Goal: Task Accomplishment & Management: Manage account settings

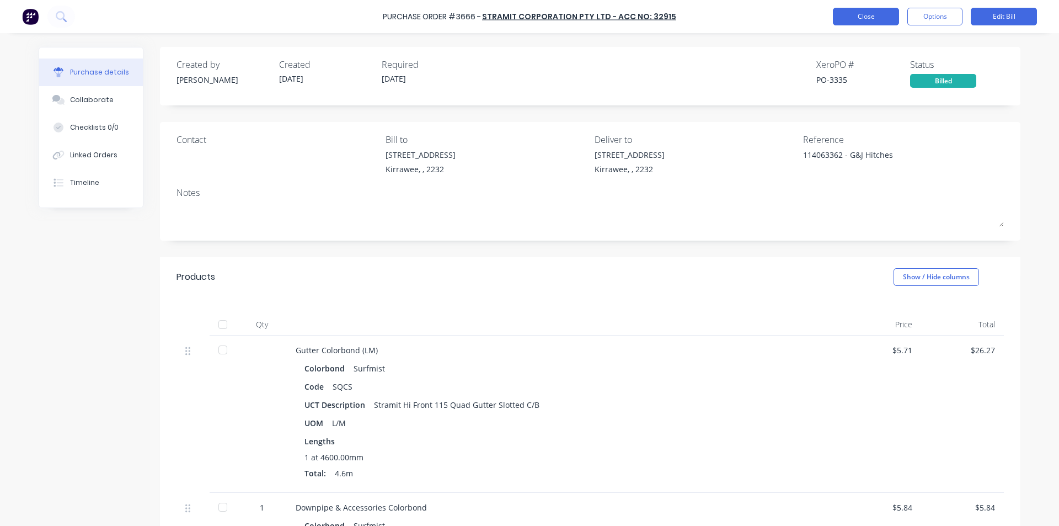
click at [872, 18] on button "Close" at bounding box center [866, 17] width 66 height 18
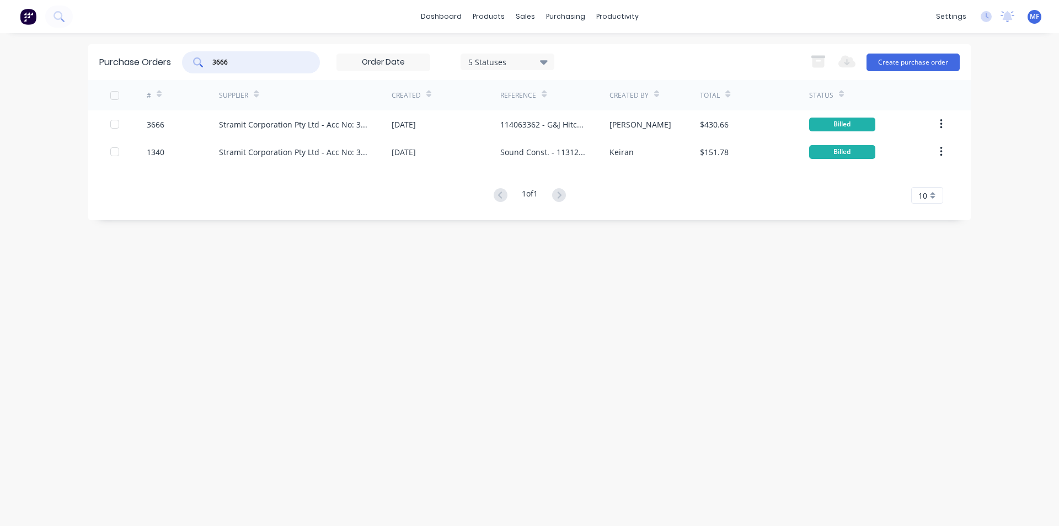
click at [243, 57] on input "3666" at bounding box center [257, 62] width 92 height 11
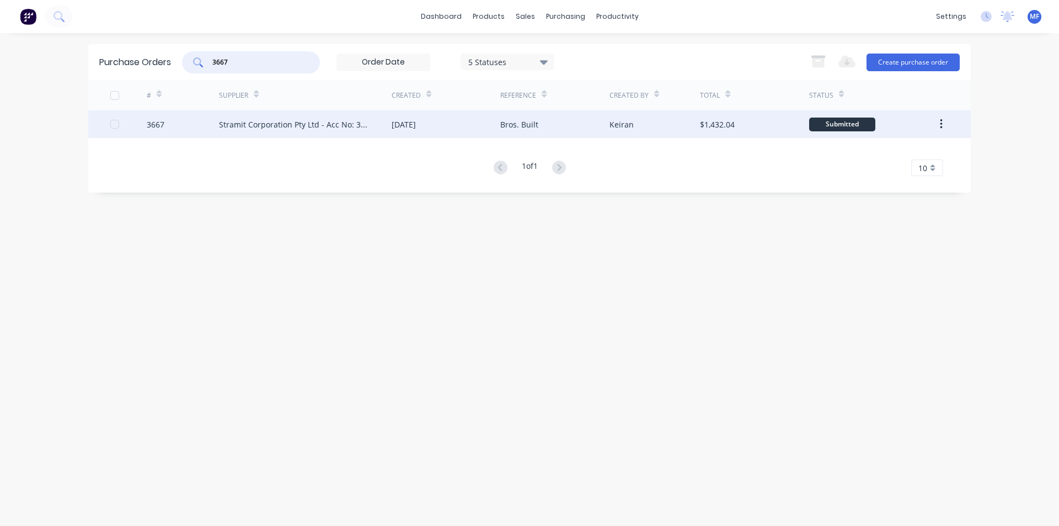
type input "3667"
click at [252, 125] on div "Stramit Corporation Pty Ltd - Acc No: 32915" at bounding box center [294, 125] width 151 height 12
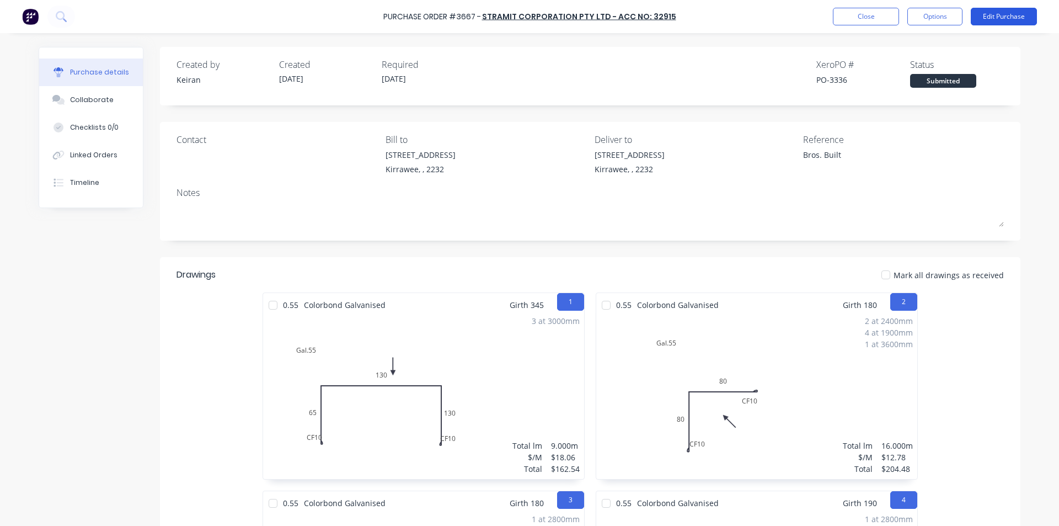
click at [989, 15] on button "Edit Purchase" at bounding box center [1004, 17] width 66 height 18
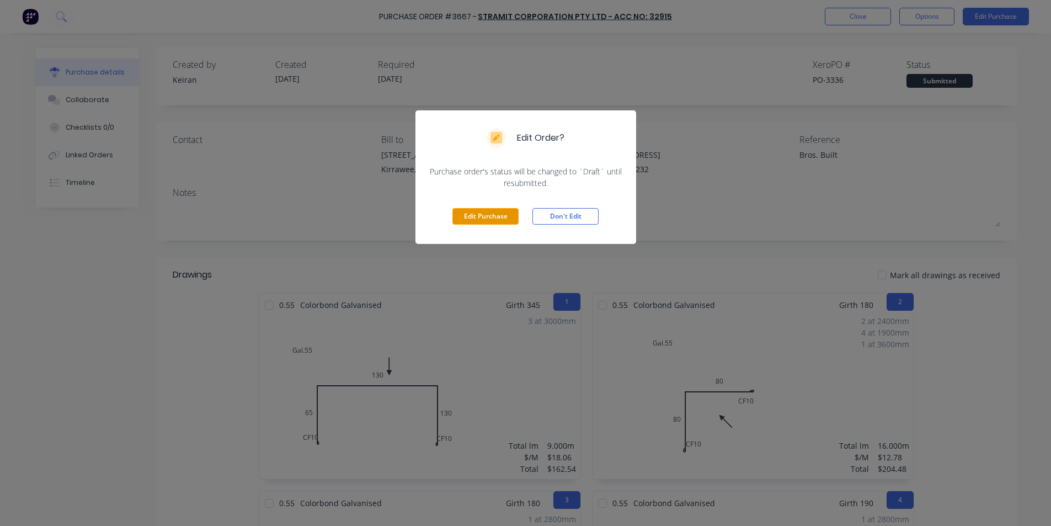
click at [494, 213] on button "Edit Purchase" at bounding box center [485, 216] width 66 height 17
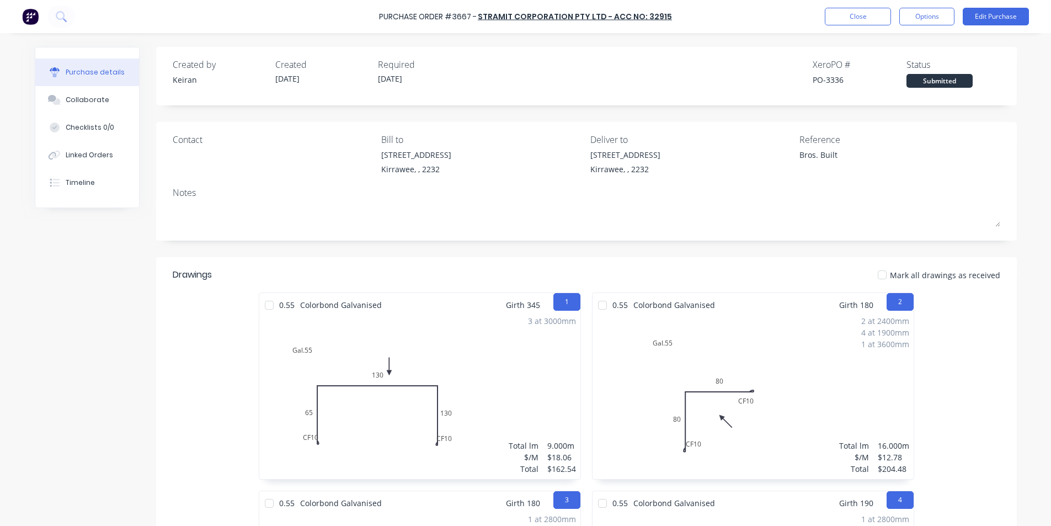
type textarea "x"
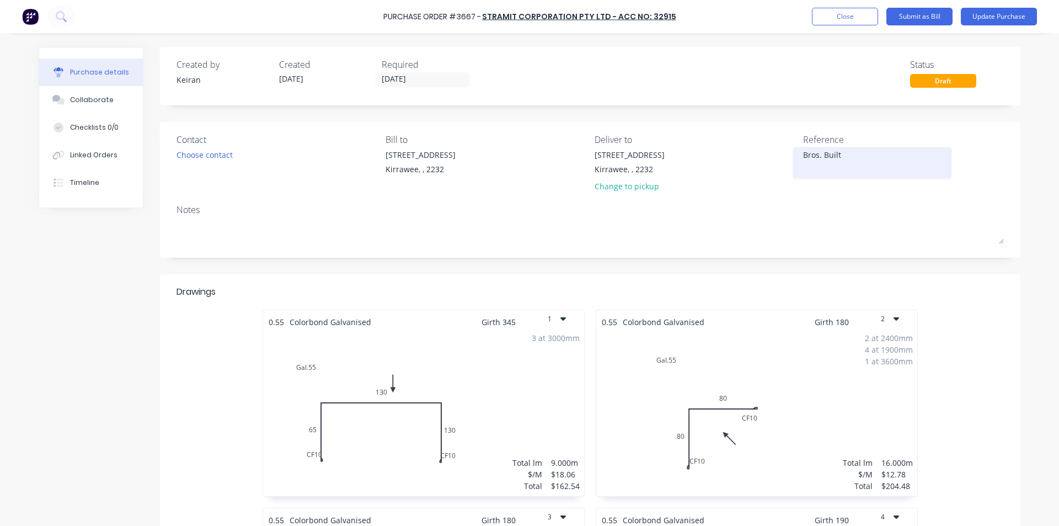
click at [845, 157] on textarea "Bros. Built" at bounding box center [872, 161] width 138 height 25
type textarea "114063367 - Bros. Built"
type textarea "x"
type textarea "114063367 - Bros. Built"
click at [823, 207] on div "Notes" at bounding box center [591, 209] width 828 height 13
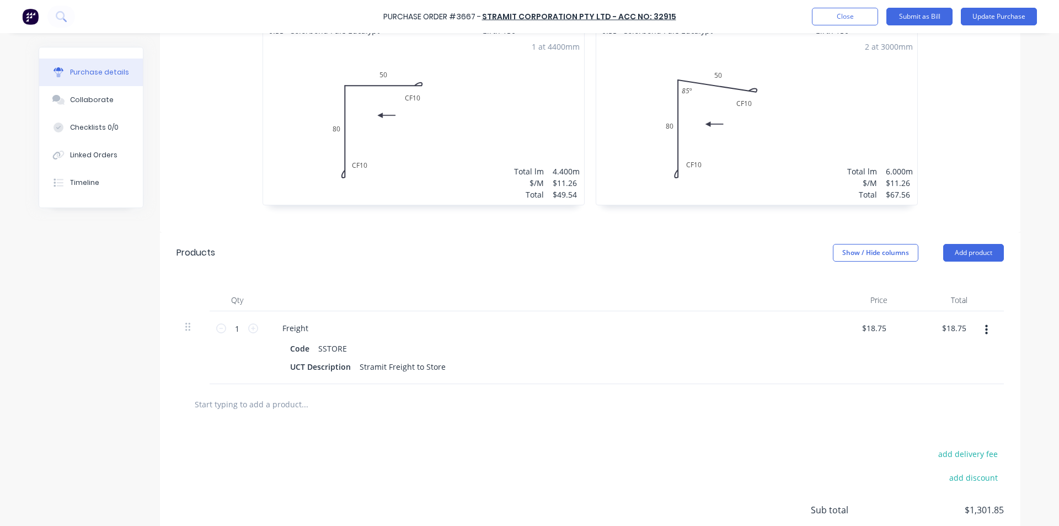
scroll to position [1967, 0]
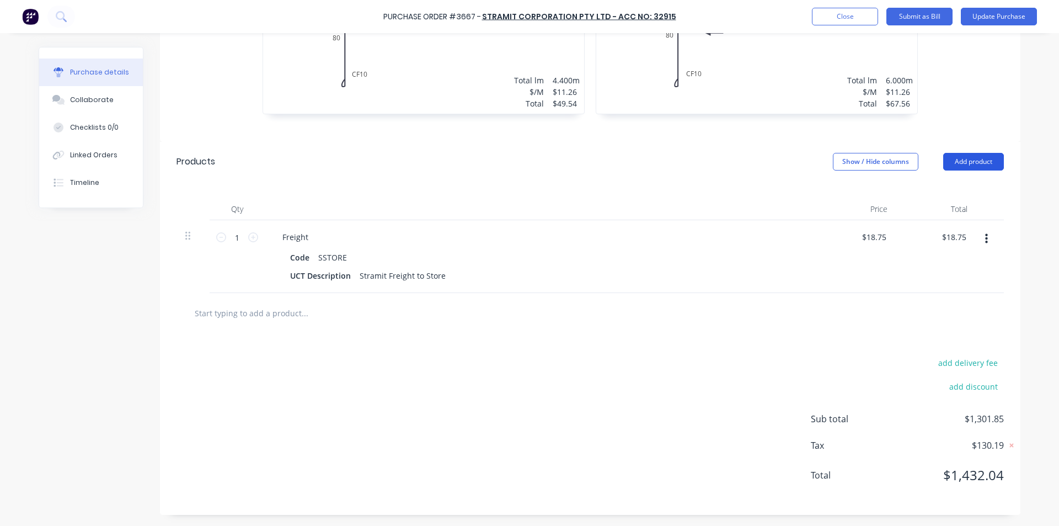
click at [968, 161] on button "Add product" at bounding box center [974, 162] width 61 height 18
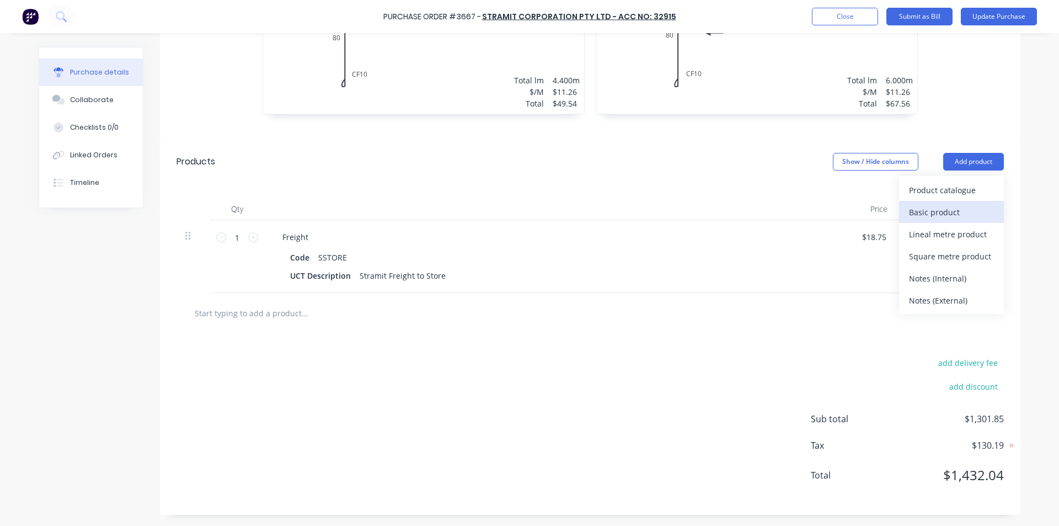
click at [939, 211] on div "Basic product" at bounding box center [951, 212] width 85 height 16
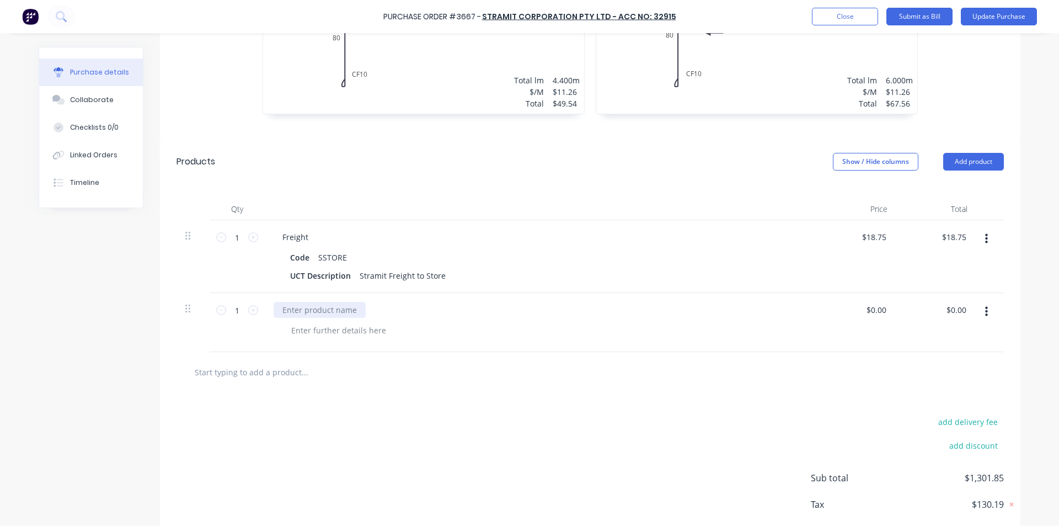
type textarea "x"
click at [322, 315] on div at bounding box center [320, 310] width 92 height 16
type textarea "x"
type input "0.00"
type textarea "x"
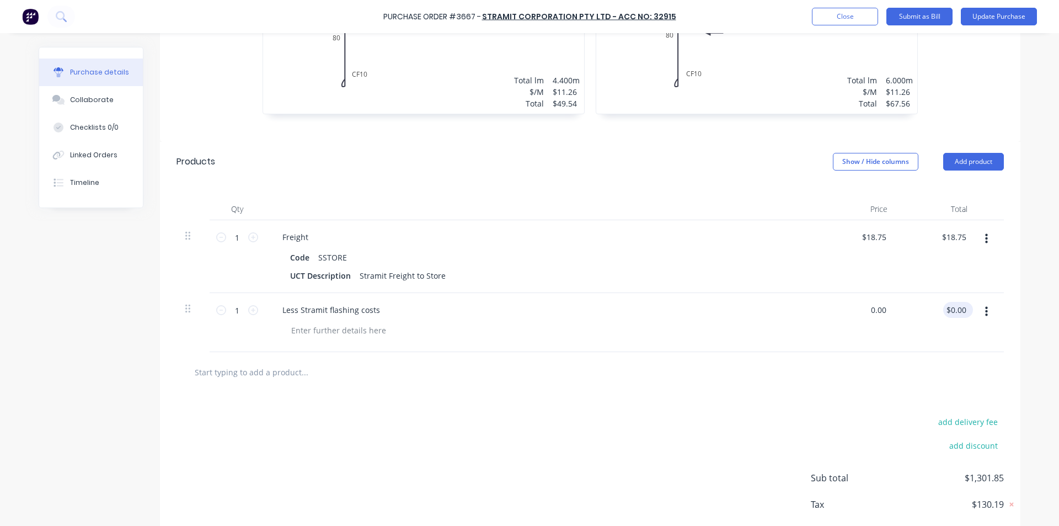
type input "$0.00"
type input "0.00"
click at [954, 315] on input "0.00" at bounding box center [956, 310] width 25 height 16
type textarea "x"
click at [954, 315] on input "0.00" at bounding box center [958, 310] width 21 height 16
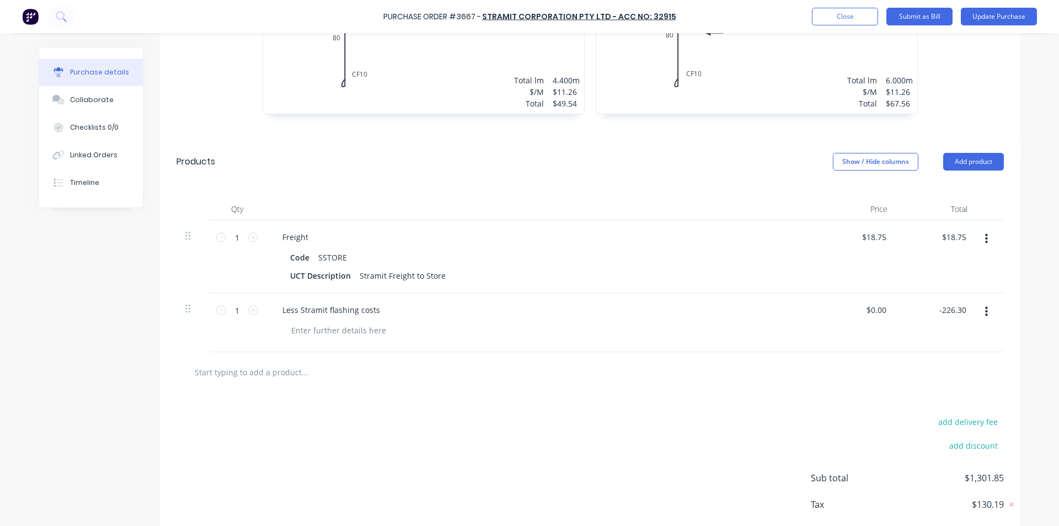
type input "-226.30"
type textarea "x"
type input "$-226.30"
click at [824, 388] on div at bounding box center [591, 372] width 828 height 40
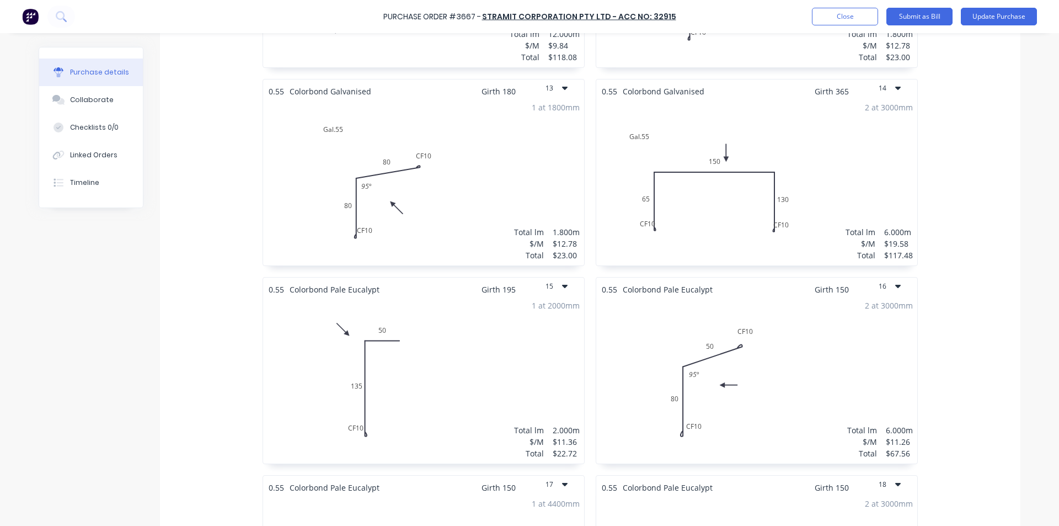
scroll to position [1143, 0]
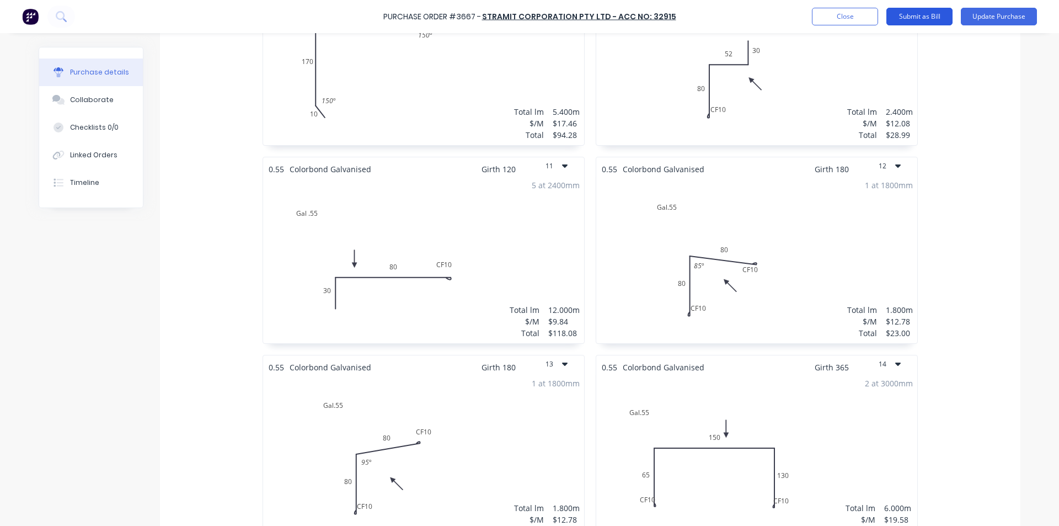
click at [938, 18] on button "Submit as Bill" at bounding box center [920, 17] width 66 height 18
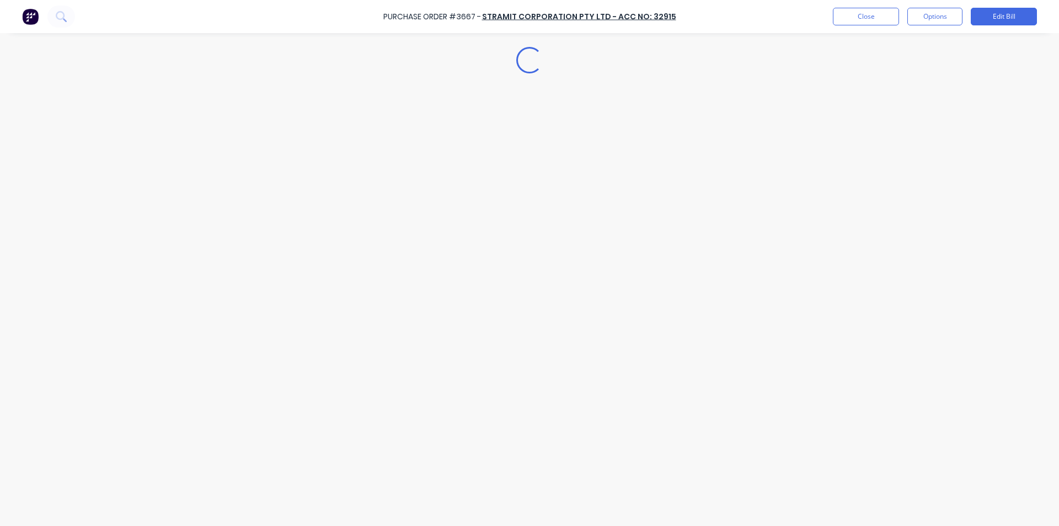
type textarea "x"
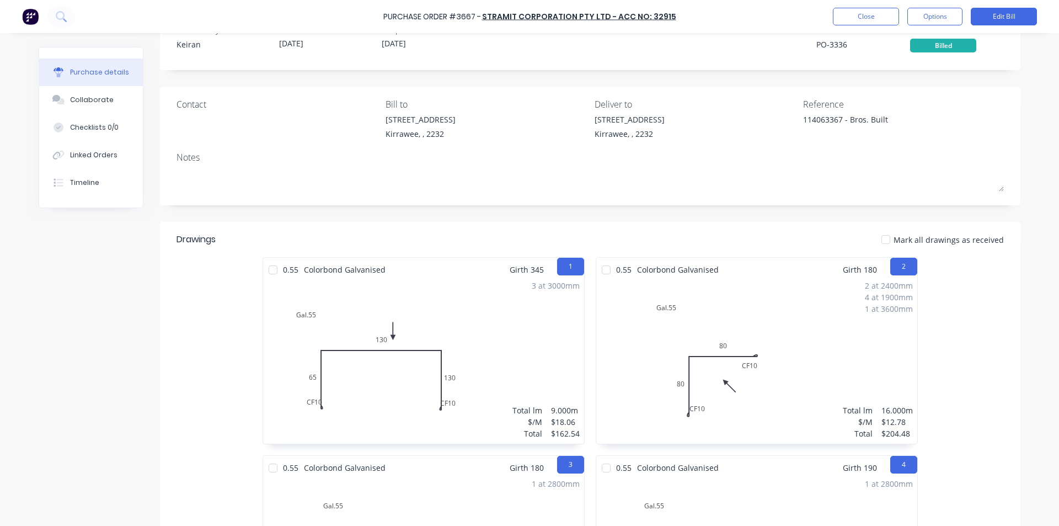
scroll to position [0, 0]
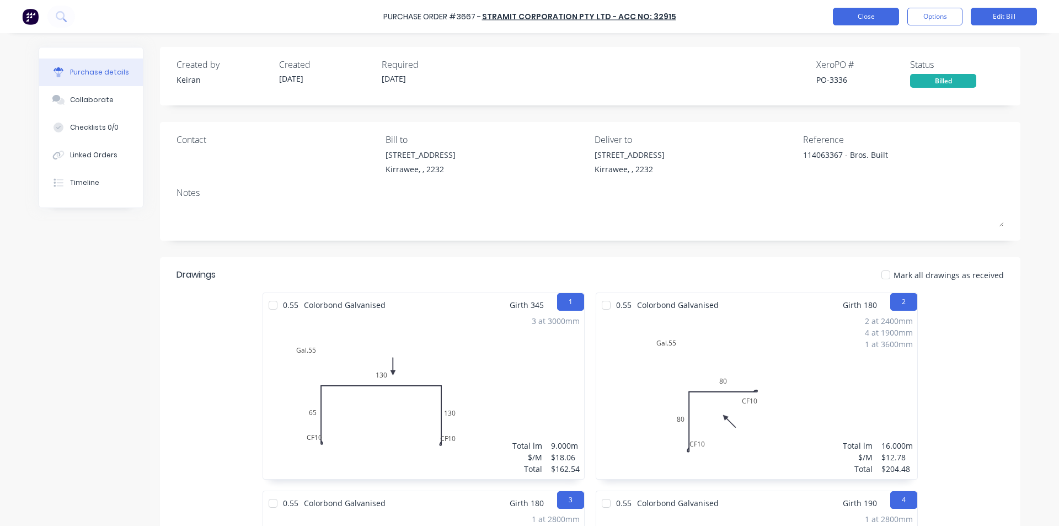
click at [868, 19] on button "Close" at bounding box center [866, 17] width 66 height 18
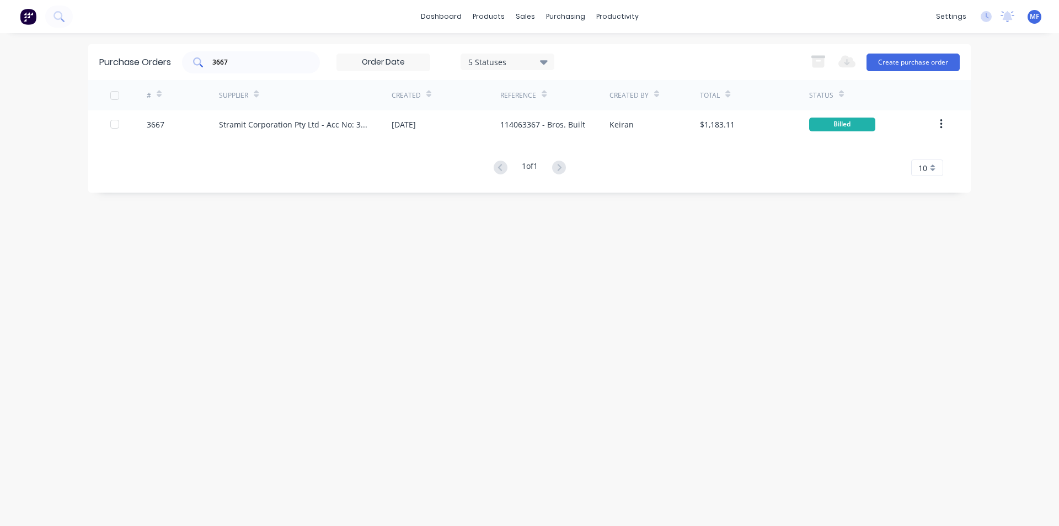
click at [242, 61] on input "3667" at bounding box center [257, 62] width 92 height 11
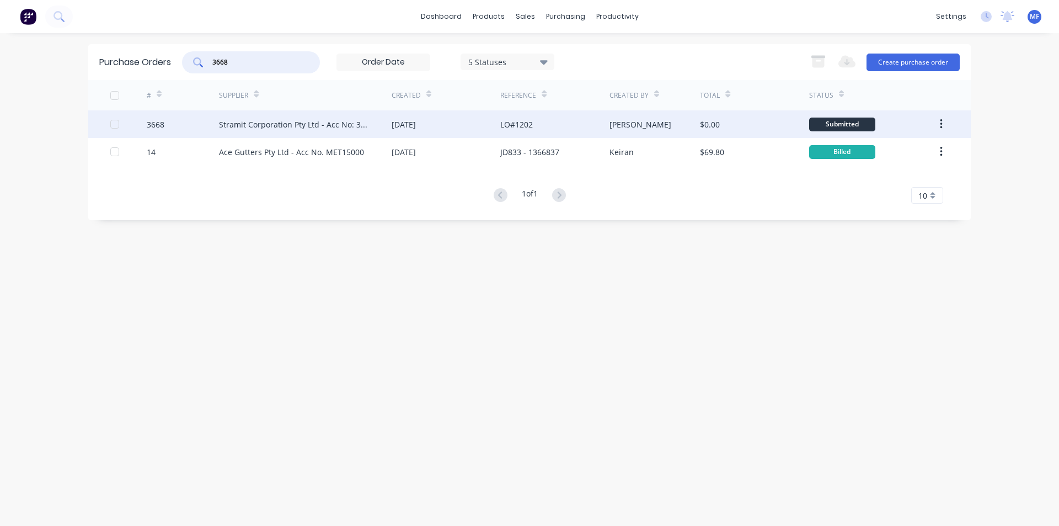
type input "3668"
click at [270, 124] on div "Stramit Corporation Pty Ltd - Acc No: 32915" at bounding box center [294, 125] width 151 height 12
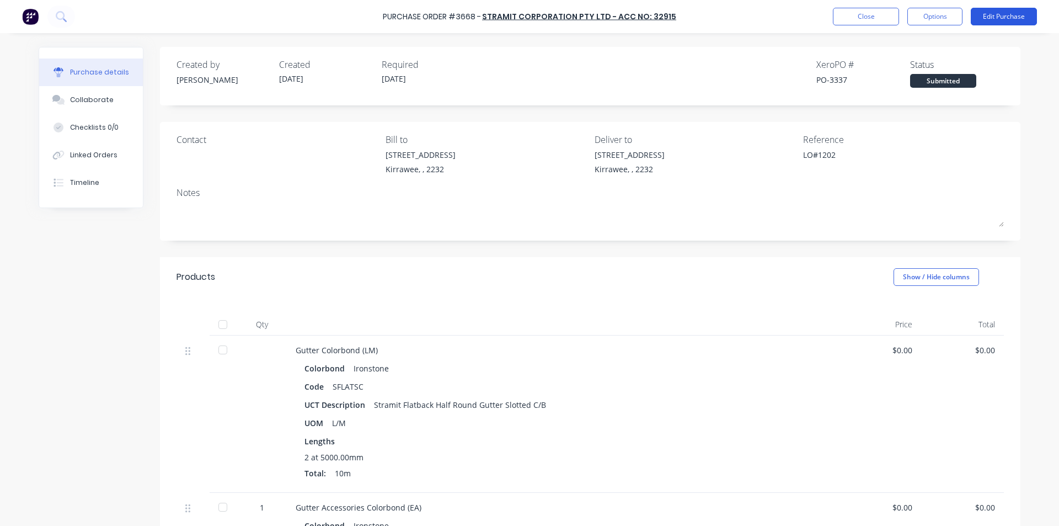
click at [997, 16] on button "Edit Purchase" at bounding box center [1004, 17] width 66 height 18
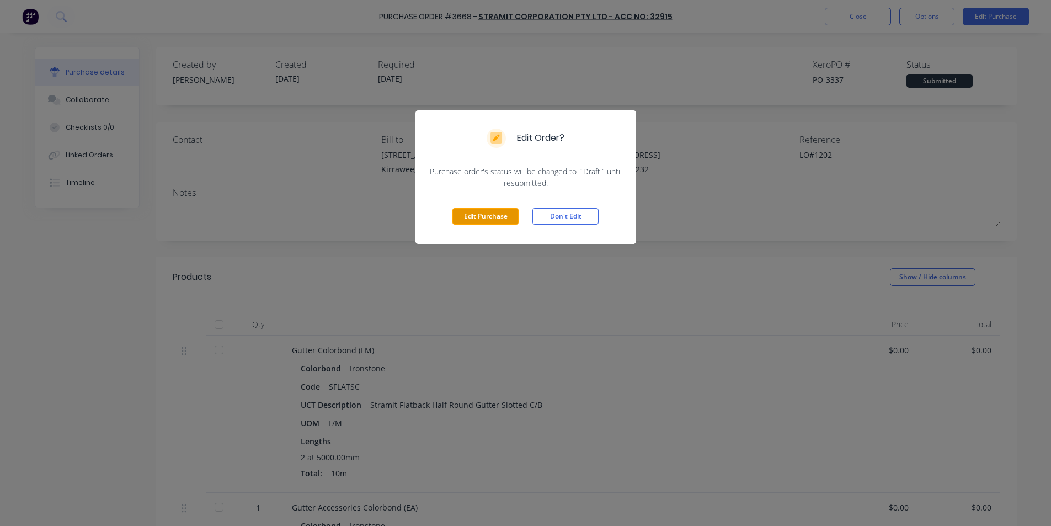
click at [492, 213] on button "Edit Purchase" at bounding box center [485, 216] width 66 height 17
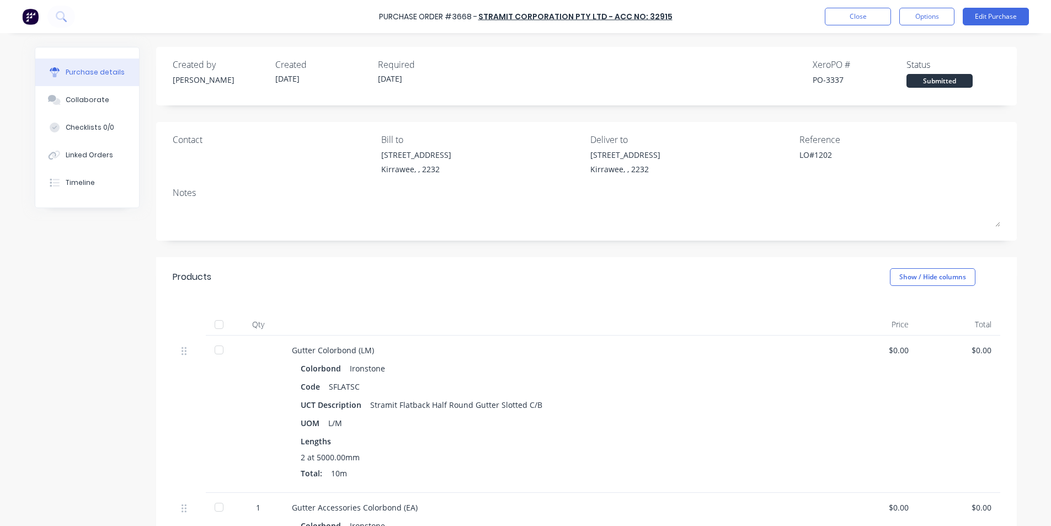
type textarea "x"
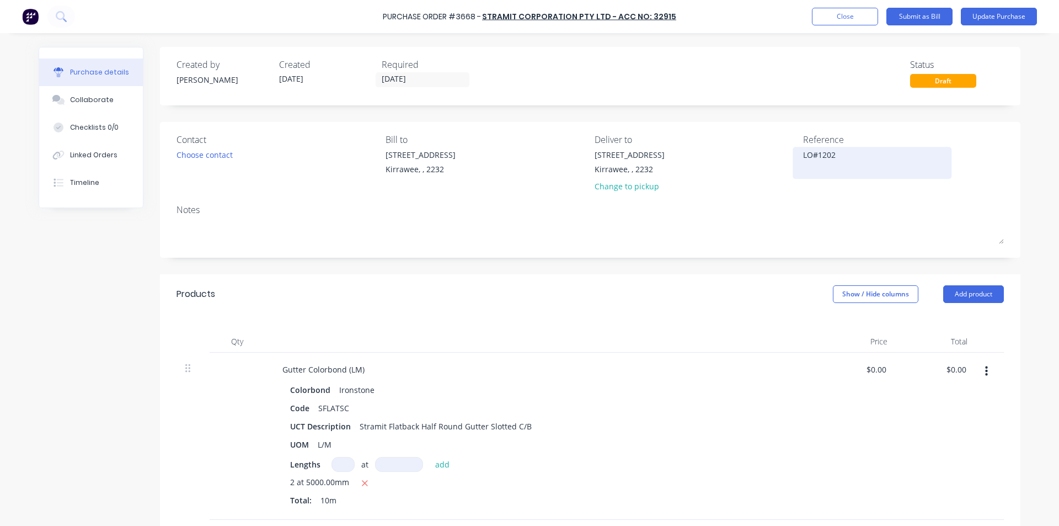
click at [852, 157] on textarea "LO#1202" at bounding box center [872, 161] width 138 height 25
type textarea "11406LO#1202"
type textarea "x"
type textarea "114063LO#1202"
type textarea "x"
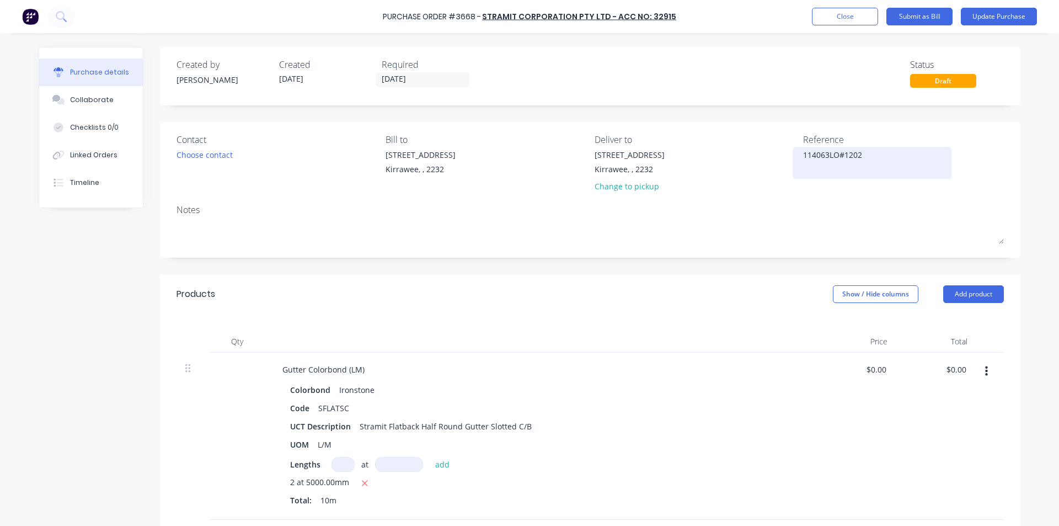
type textarea "1140634LO#1202"
type textarea "x"
type textarea "11406346LO#1202"
type textarea "x"
type textarea "114063466LO#1202"
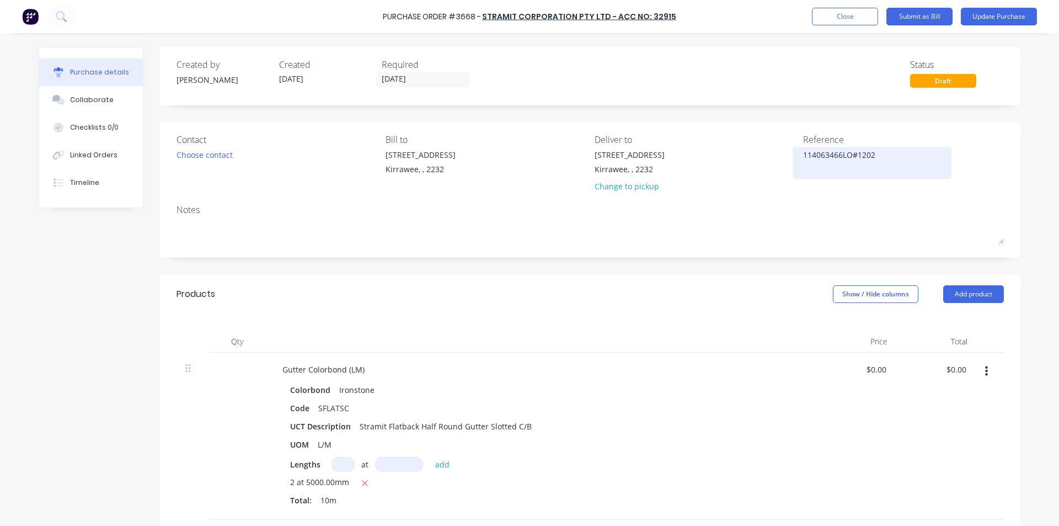
type textarea "x"
type textarea "114063466-LO#1202"
type textarea "x"
type textarea "114063466- LO#1202"
type textarea "x"
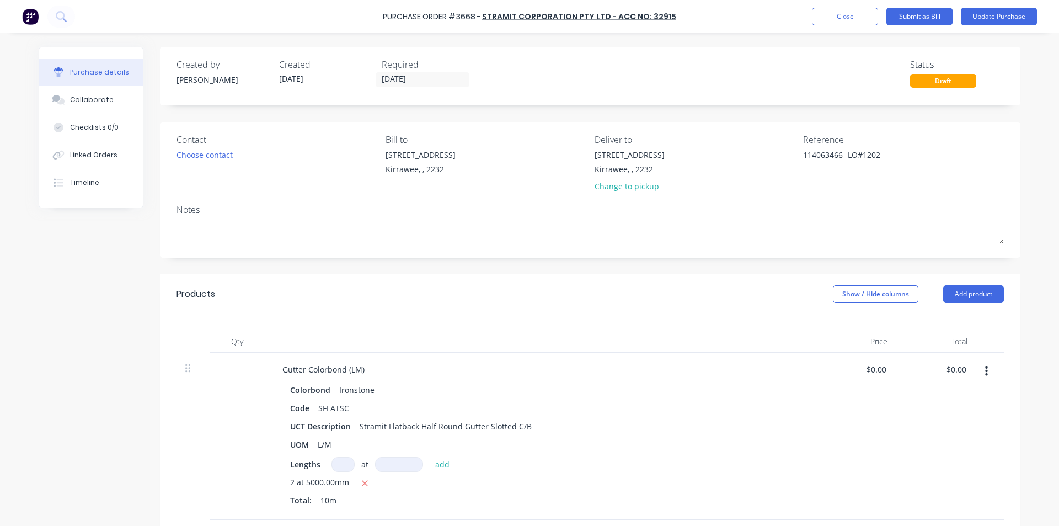
type textarea "114063466- LO#1202"
click at [529, 273] on div "Created by [PERSON_NAME] Created [DATE] Required [DATE] Status Draft Contact Ch…" at bounding box center [590, 503] width 861 height 913
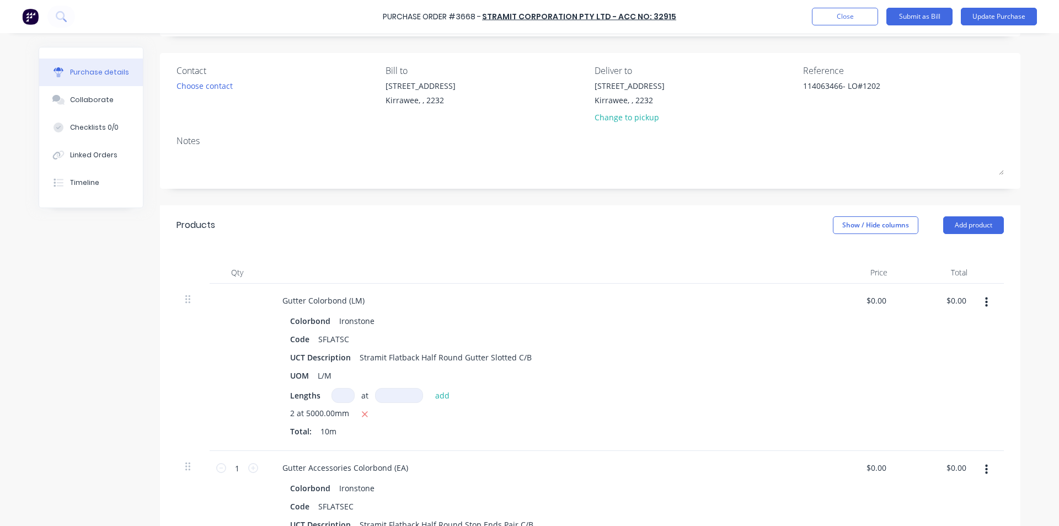
scroll to position [166, 0]
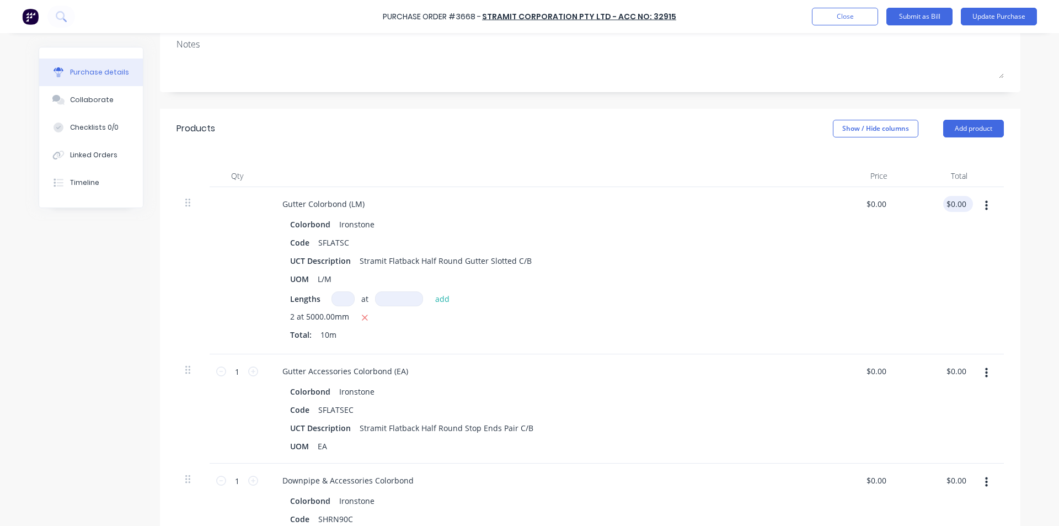
type textarea "x"
type input "0.00"
click at [955, 201] on input "0.00" at bounding box center [956, 204] width 25 height 16
click at [962, 204] on input "0.00" at bounding box center [958, 204] width 21 height 16
type textarea "x"
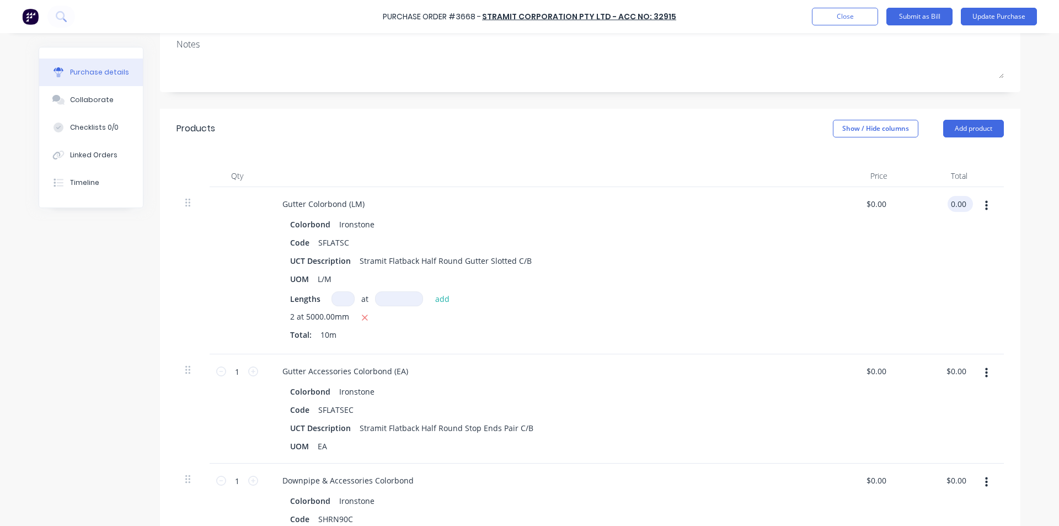
click at [962, 204] on input "0.00" at bounding box center [958, 204] width 21 height 16
type input "76.50"
type textarea "x"
type input "$7.65"
type input "$76.50"
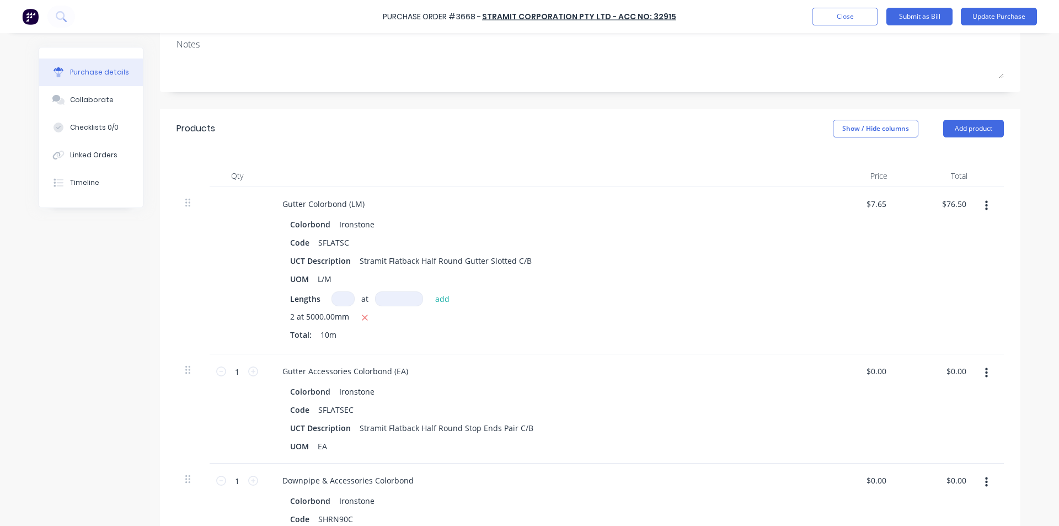
click at [908, 259] on div "$76.50 $76.50" at bounding box center [937, 270] width 80 height 167
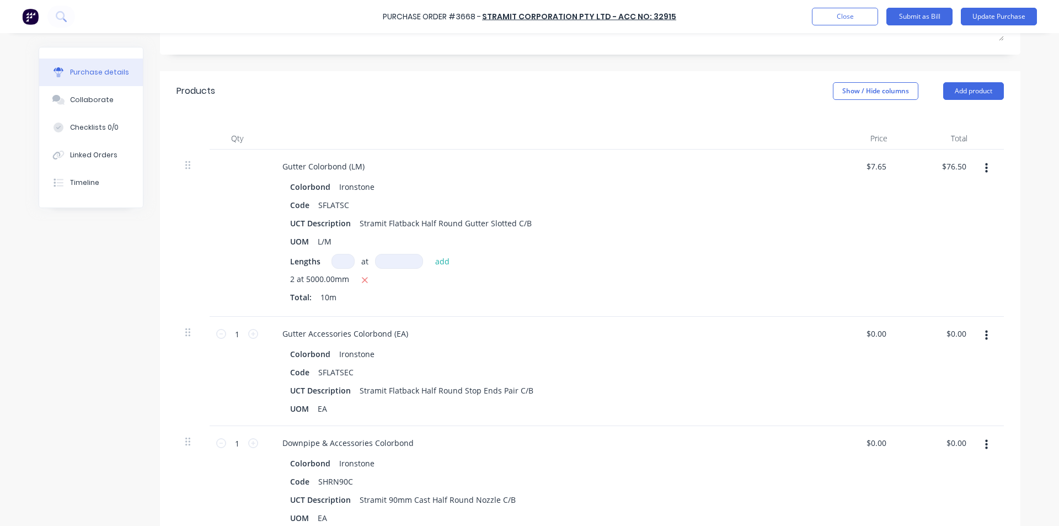
scroll to position [276, 0]
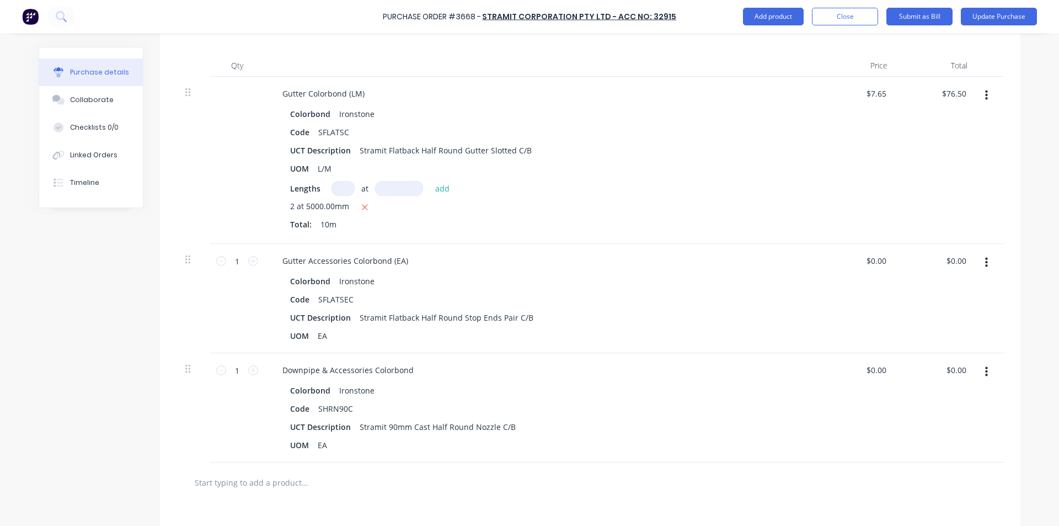
click at [952, 251] on div "$0.00 $0.00" at bounding box center [937, 298] width 80 height 109
type textarea "x"
type input "0.00"
click at [955, 257] on input "0.00" at bounding box center [956, 261] width 25 height 16
type textarea "x"
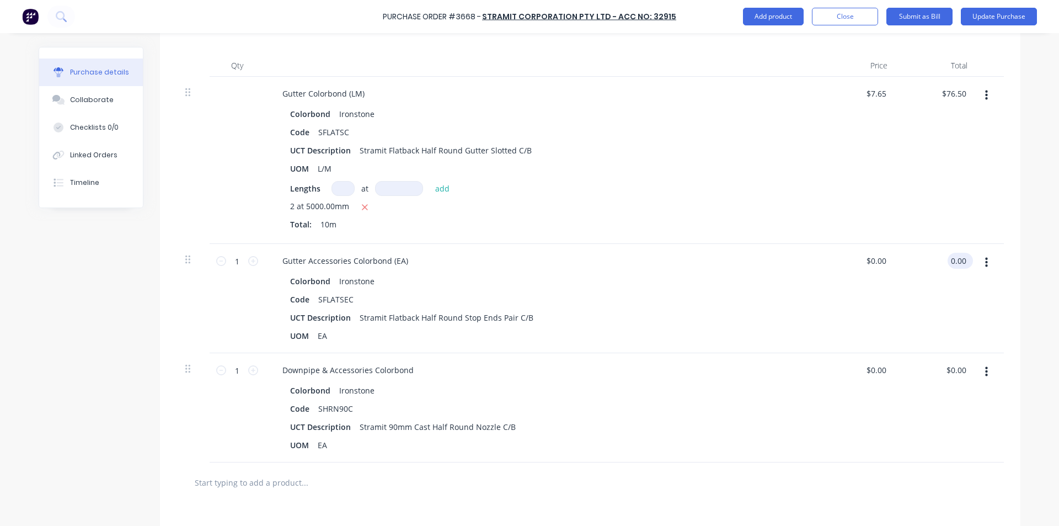
click at [955, 257] on input "0.00" at bounding box center [958, 261] width 21 height 16
type input "8.40"
type textarea "x"
type input "$8.40"
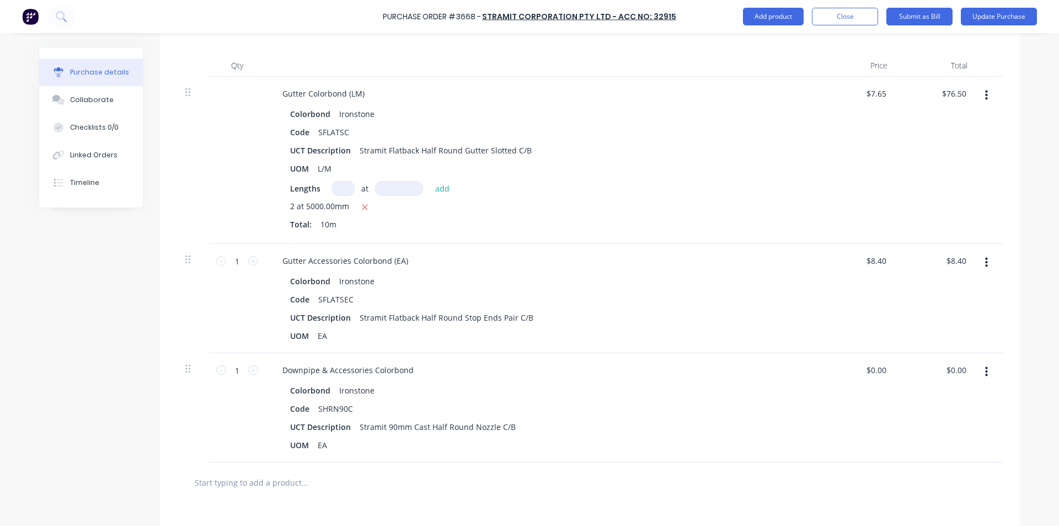
click at [886, 303] on div "$8.40 $8.40" at bounding box center [857, 298] width 80 height 109
type textarea "x"
type input "0.00"
click at [952, 371] on input "0.00" at bounding box center [958, 370] width 21 height 16
type textarea "x"
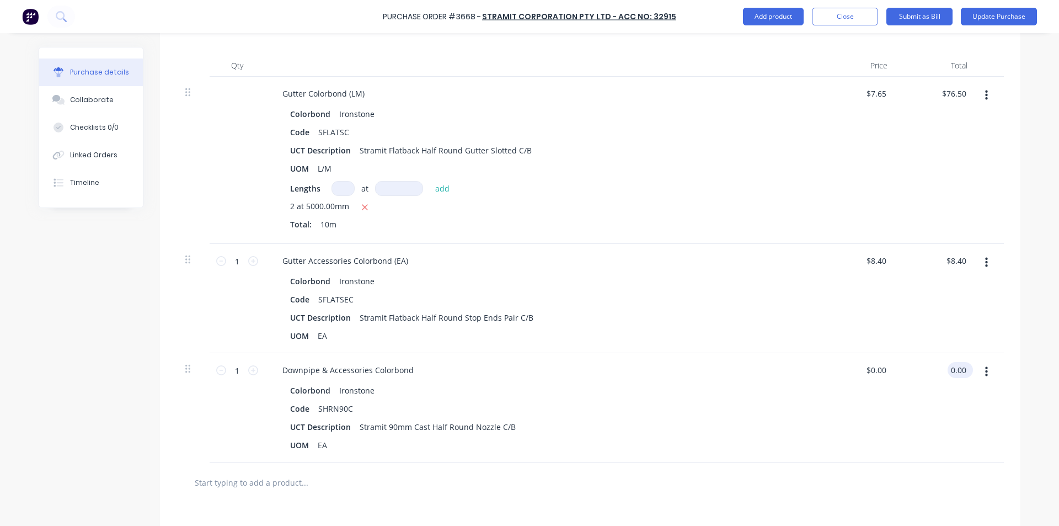
click at [952, 371] on input "0.00" at bounding box center [958, 370] width 21 height 16
type input "9.20"
type textarea "x"
type input "$9.20"
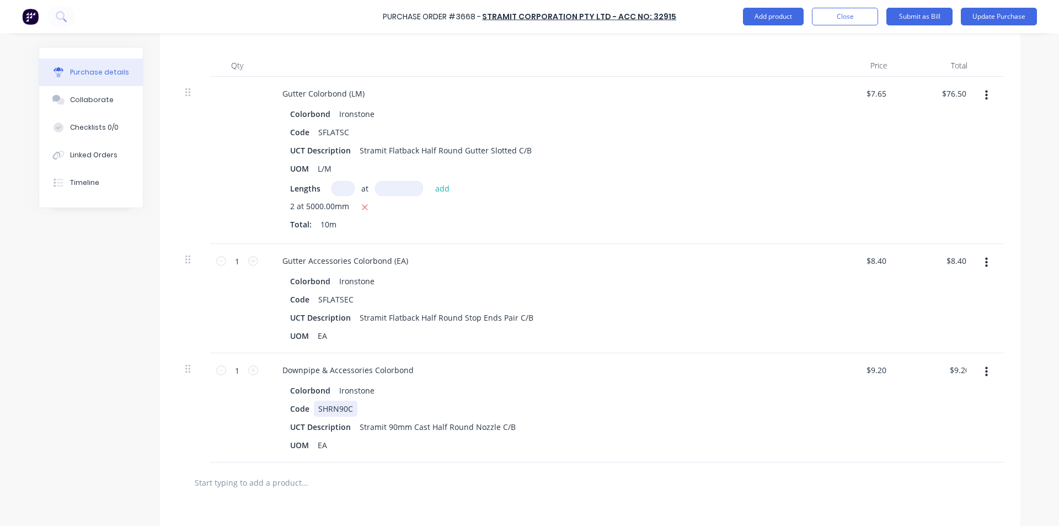
click at [596, 412] on div "Code SHRN90C" at bounding box center [538, 409] width 505 height 16
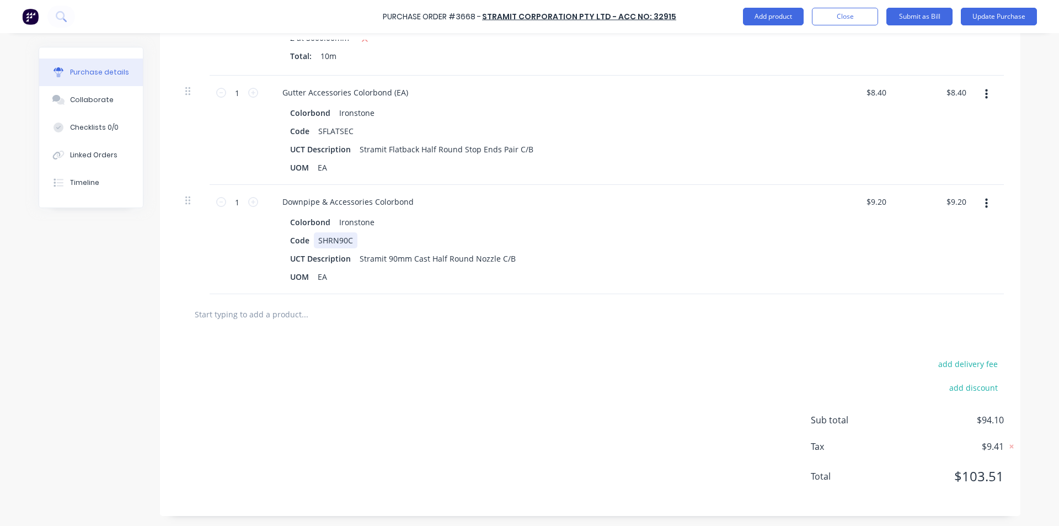
scroll to position [445, 0]
click at [254, 308] on input "text" at bounding box center [304, 313] width 221 height 22
click at [231, 318] on input "text" at bounding box center [304, 313] width 221 height 22
type textarea "x"
type input "s"
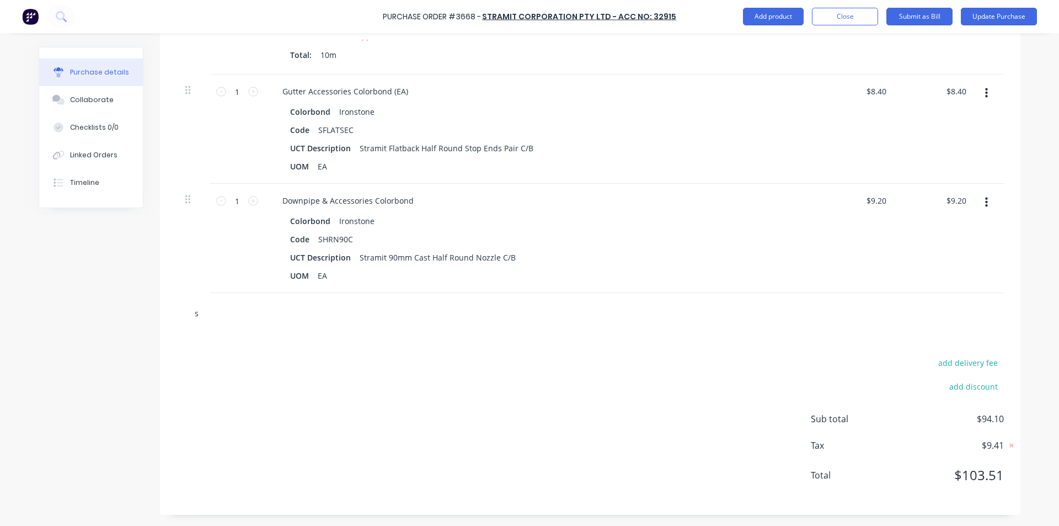
type textarea "x"
type input "st"
type textarea "x"
type input "str"
type textarea "x"
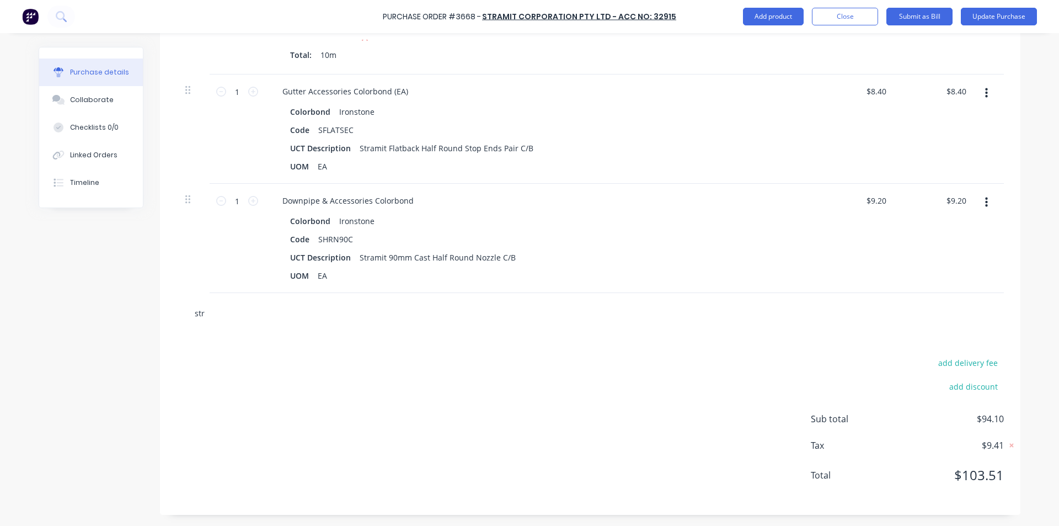
type input "stra"
type textarea "x"
type input "[PERSON_NAME]"
type textarea "x"
type input "strami"
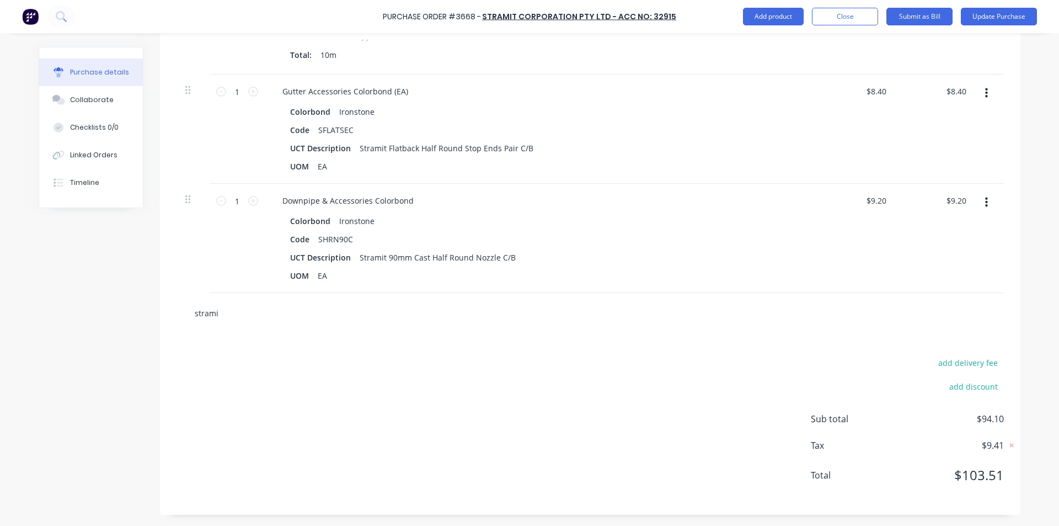
type textarea "x"
type input "stramit"
type textarea "x"
type input "stramit"
type textarea "x"
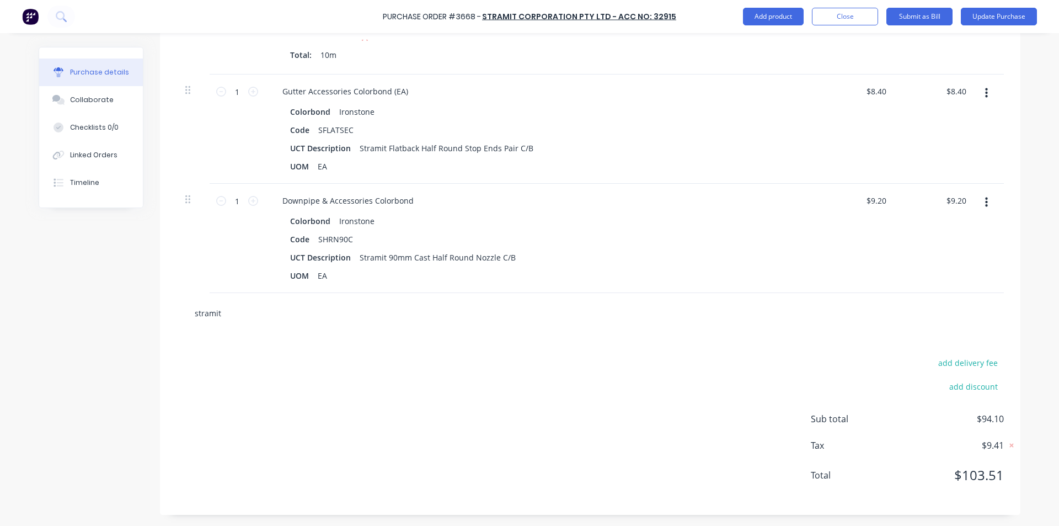
type input "stramit f"
type textarea "x"
type input "stramit fr"
type textarea "x"
type input "stramit fre"
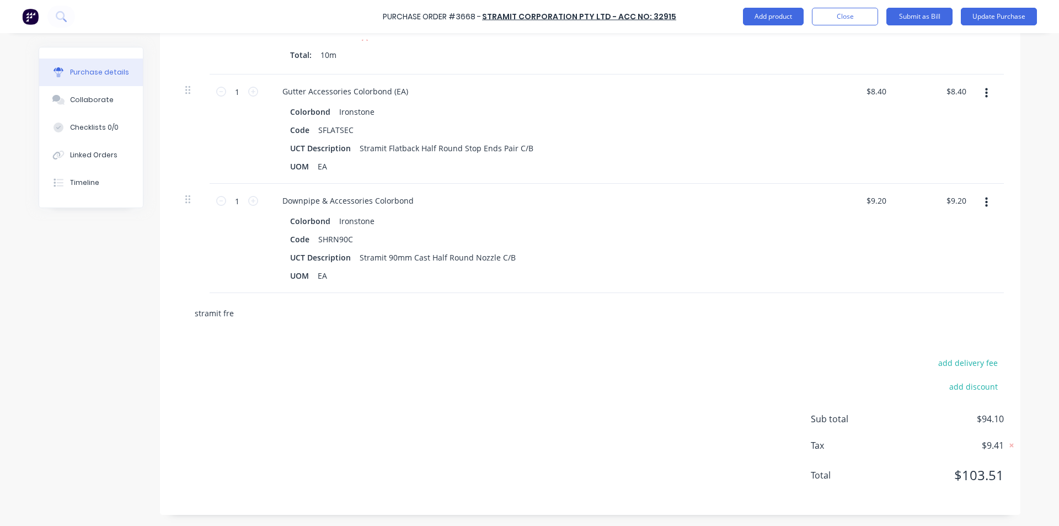
type textarea "x"
type input "stramit frei"
type textarea "x"
type input "stramit freig"
type textarea "x"
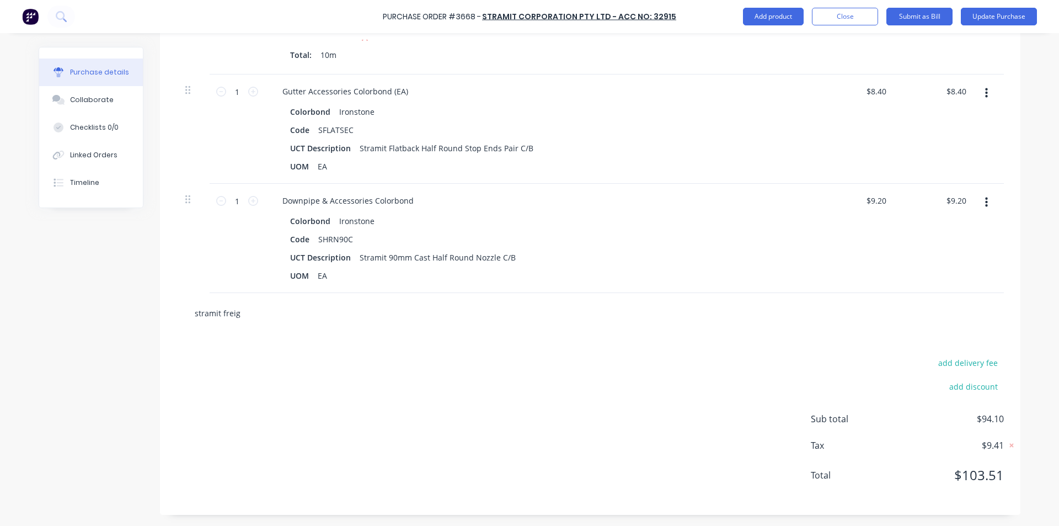
type input "stramit freigh"
type textarea "x"
type input "stramit freight"
type textarea "x"
type input "stramit freight"
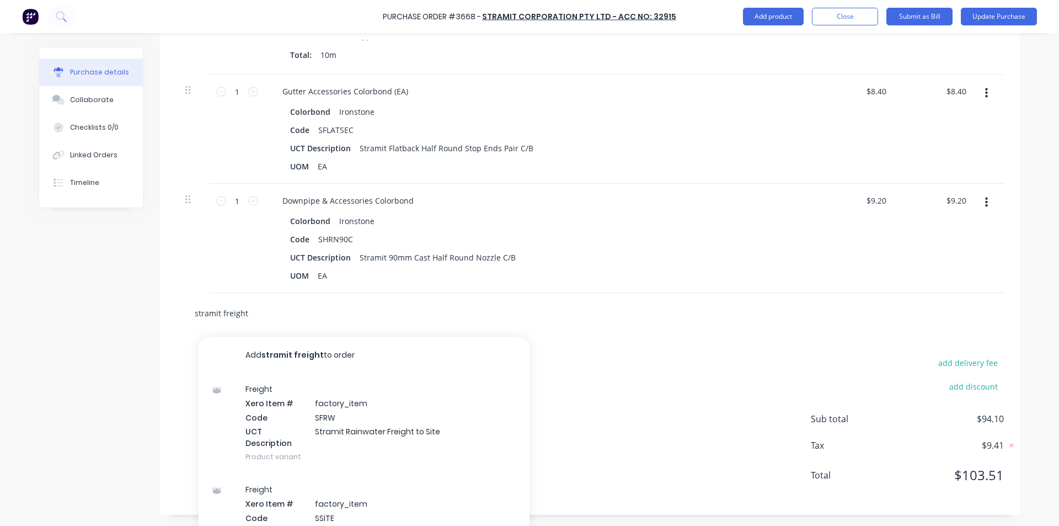
type textarea "x"
type input "stramit freight"
type textarea "x"
type input "stramit freigh"
type textarea "x"
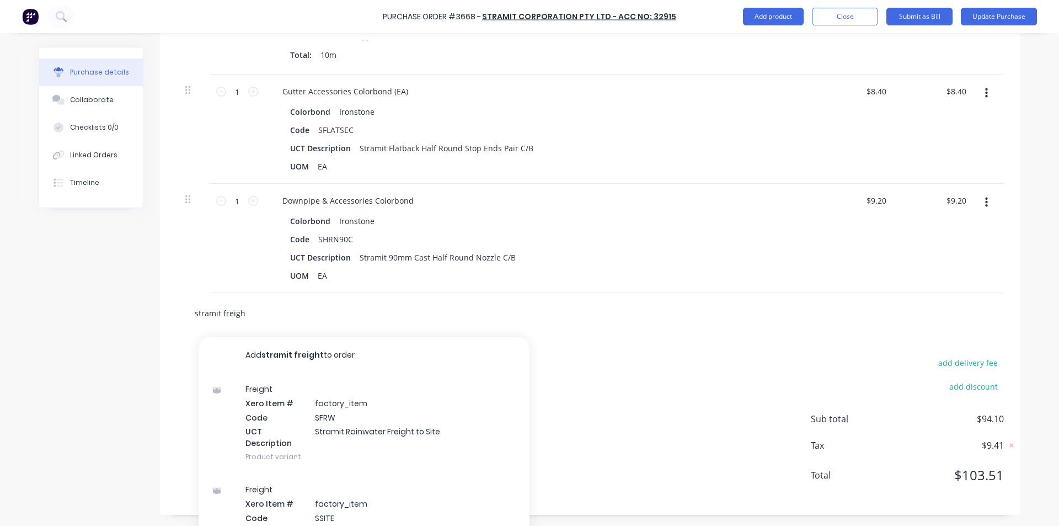
type input "stramit freig"
type textarea "x"
type input "stramit frei"
type textarea "x"
type input "stramit fre"
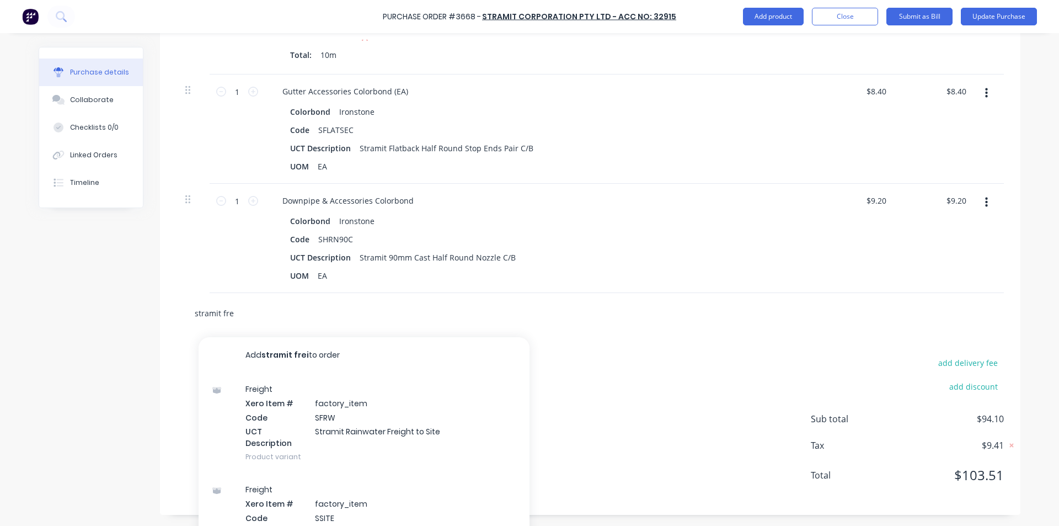
type textarea "x"
type input "stramit fr"
type textarea "x"
type input "stramit f"
type textarea "x"
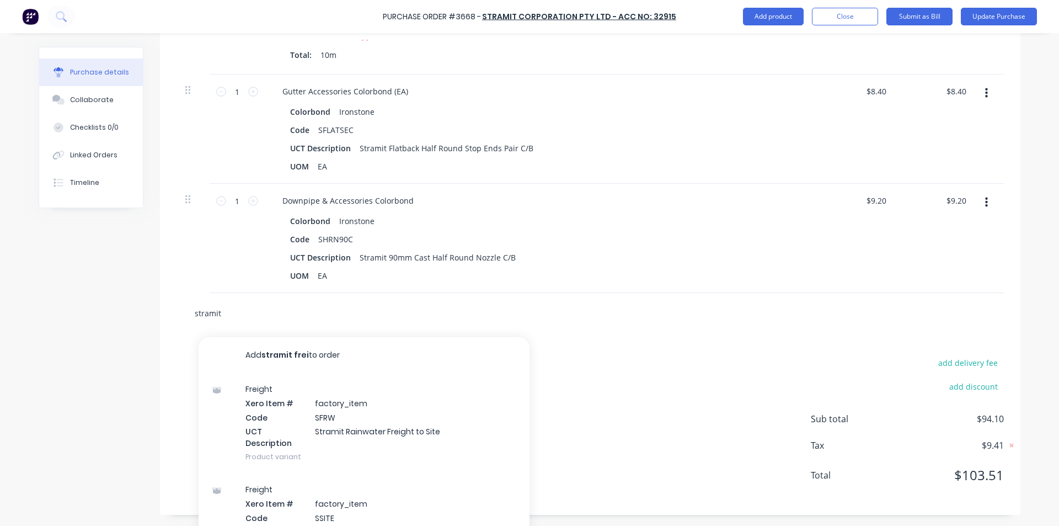
type input "stramit"
type textarea "x"
type input "strami"
type textarea "x"
type input "[PERSON_NAME]"
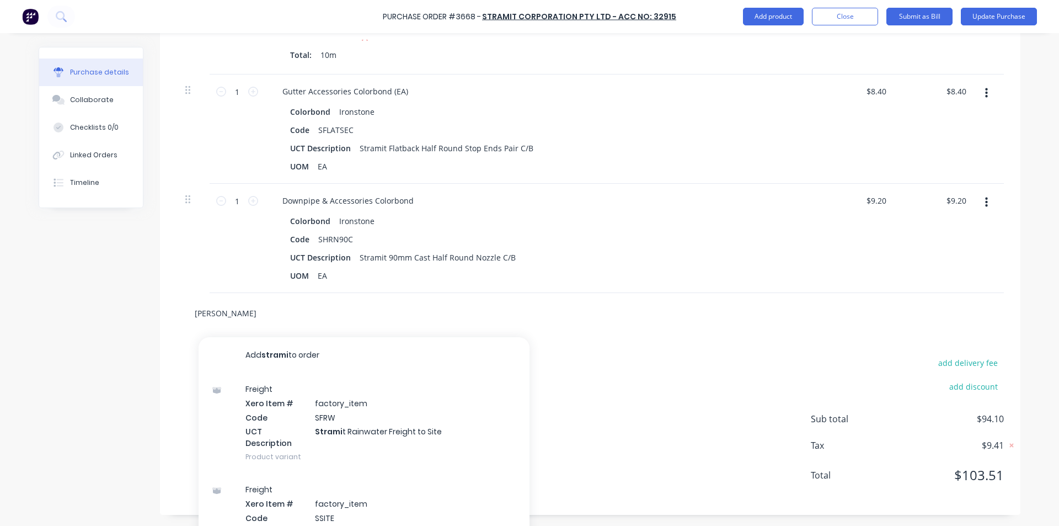
type textarea "x"
type input "stra"
type textarea "x"
type input "str"
type textarea "x"
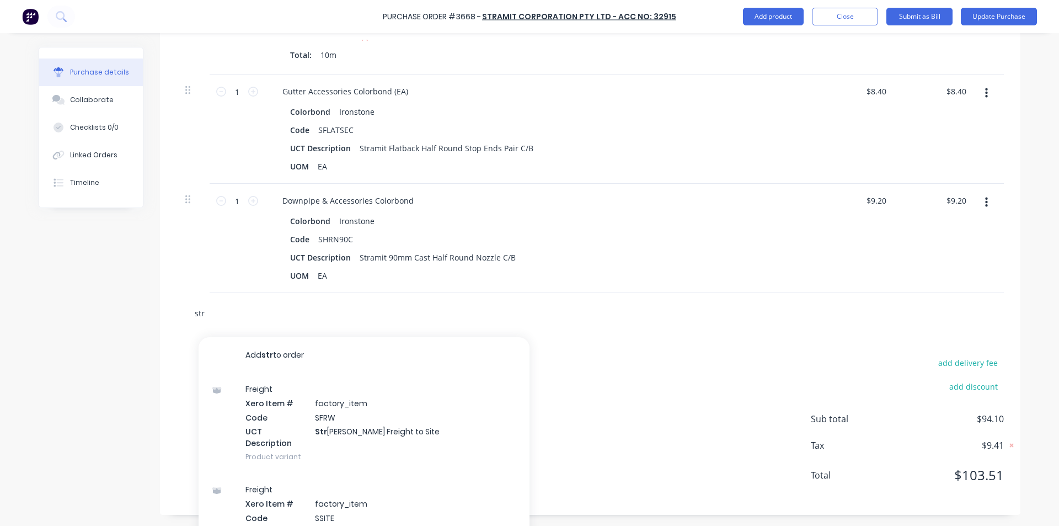
type input "st"
type textarea "x"
type input "s"
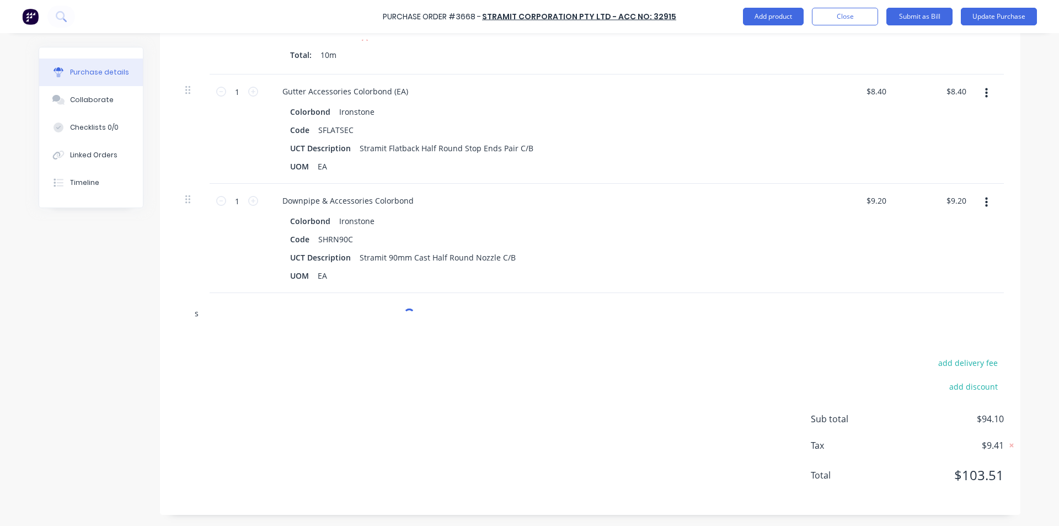
type textarea "x"
type input "sb"
type textarea "x"
type input "sbo"
type textarea "x"
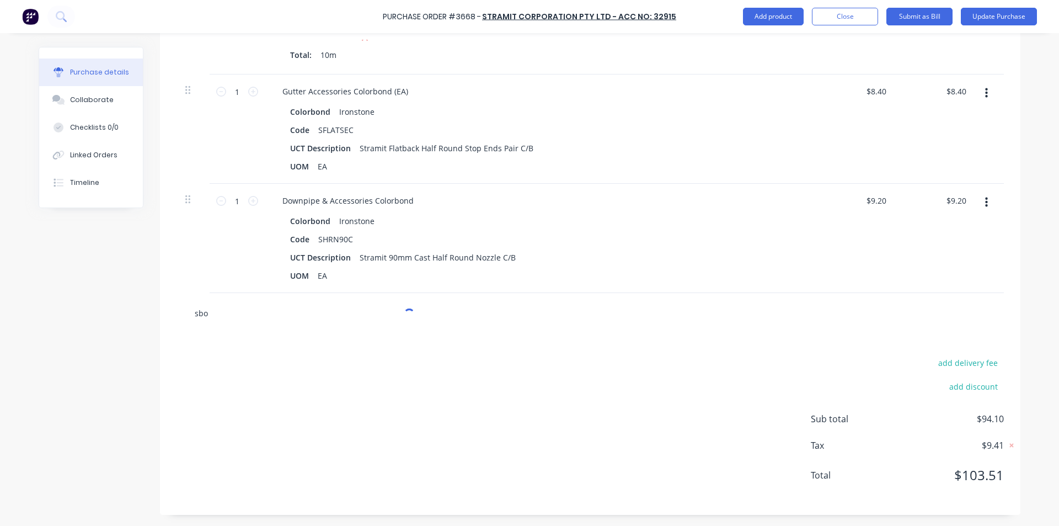
type input "sbot"
type textarea "x"
type input "sboth"
type textarea "x"
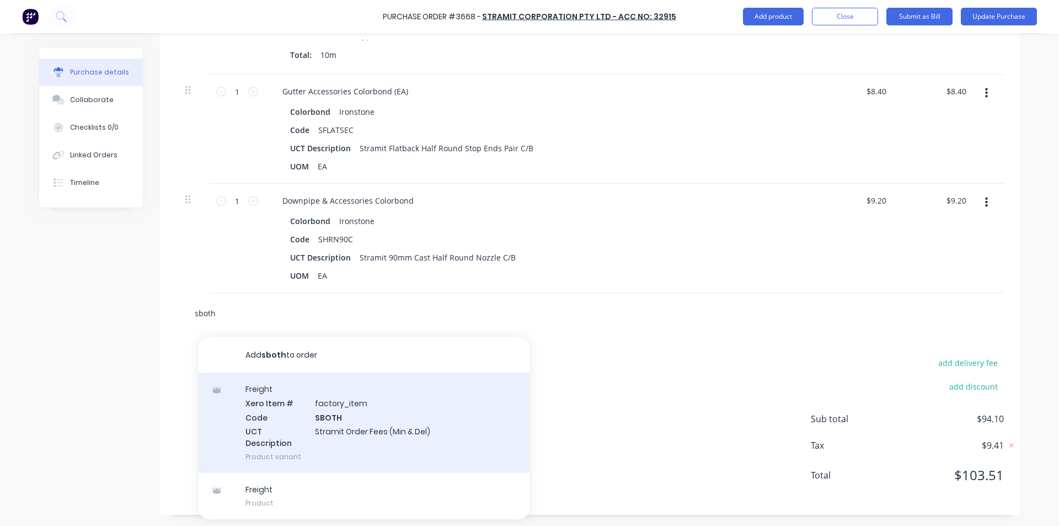
type input "sboth"
click at [356, 425] on div "Freight Xero Item # factory_item Code SBOTH UCT Description Stramit Order Fees …" at bounding box center [364, 422] width 331 height 100
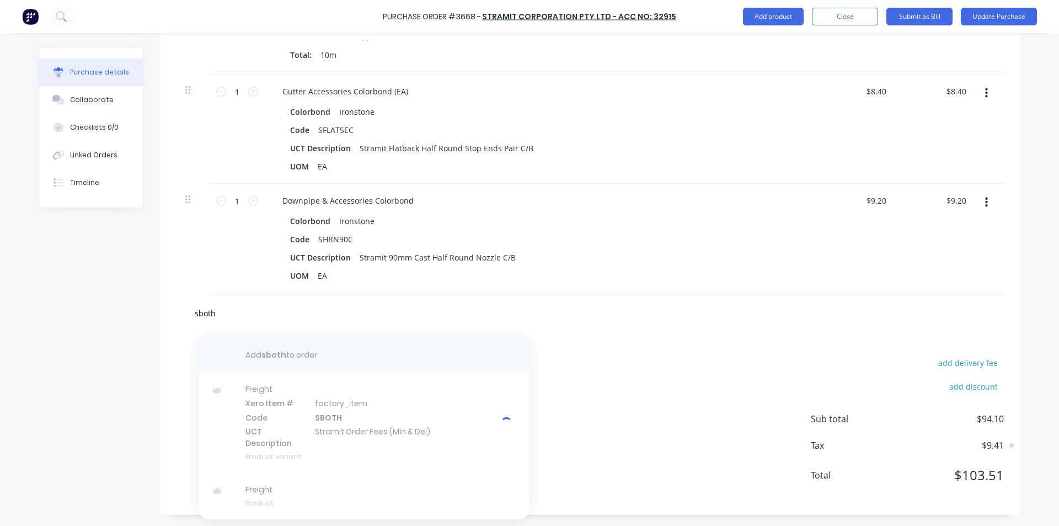
type textarea "x"
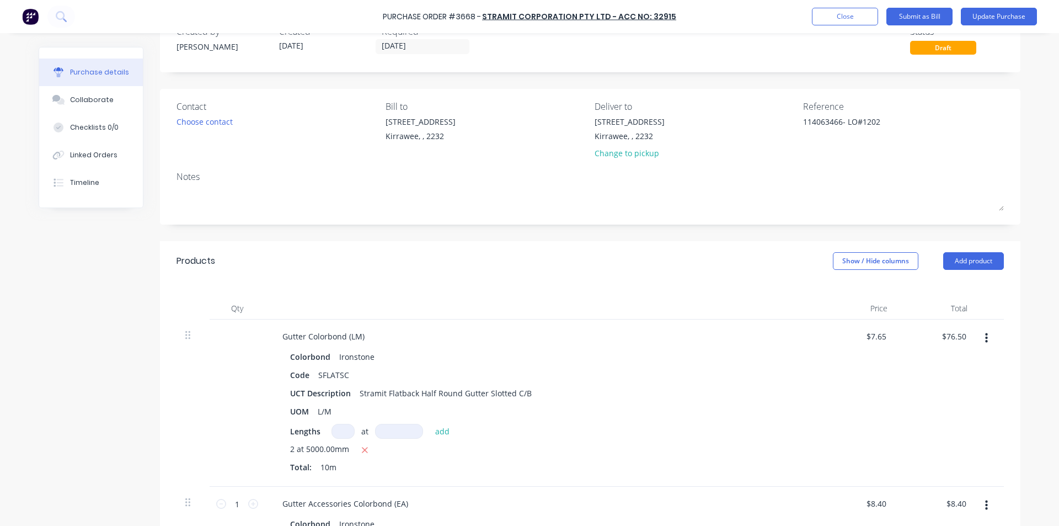
scroll to position [0, 0]
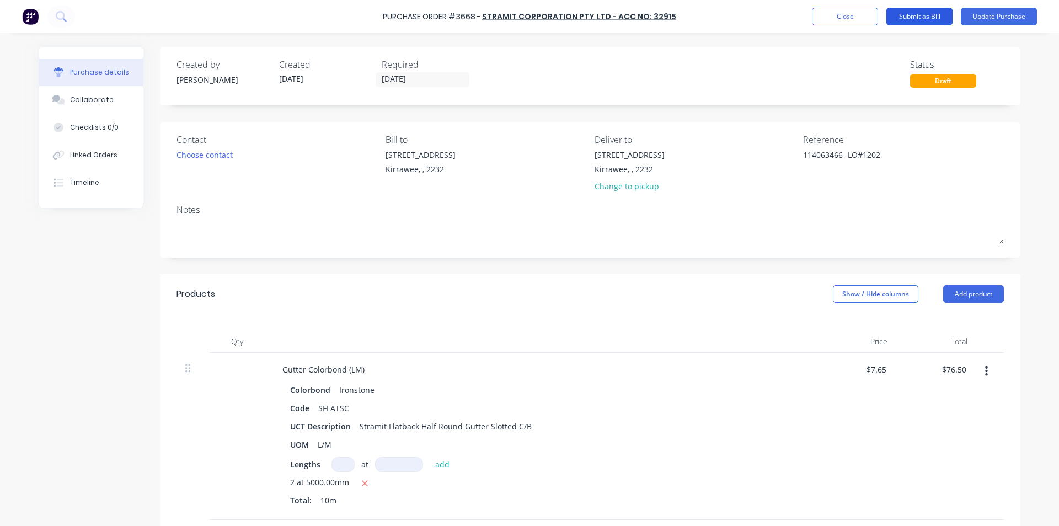
click at [930, 18] on button "Submit as Bill" at bounding box center [920, 17] width 66 height 18
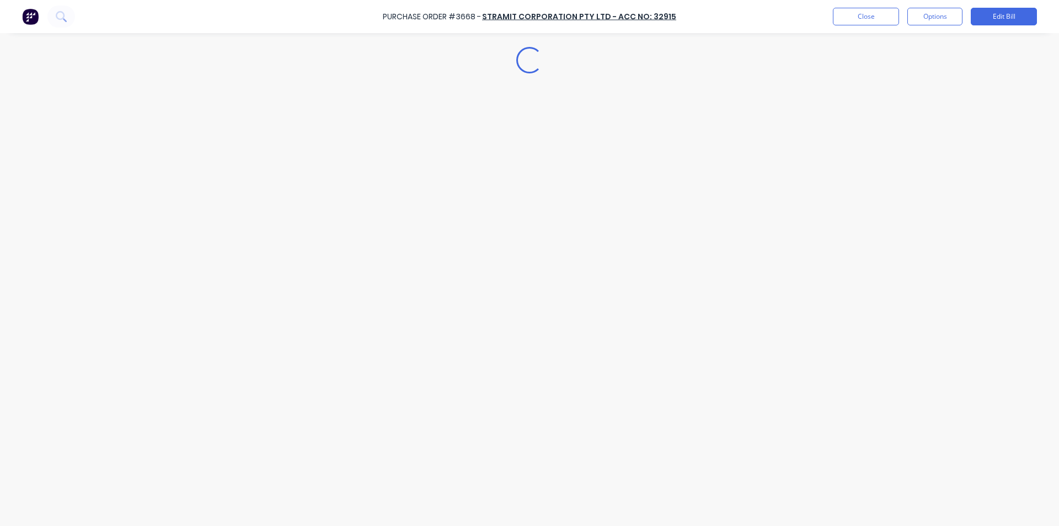
type textarea "x"
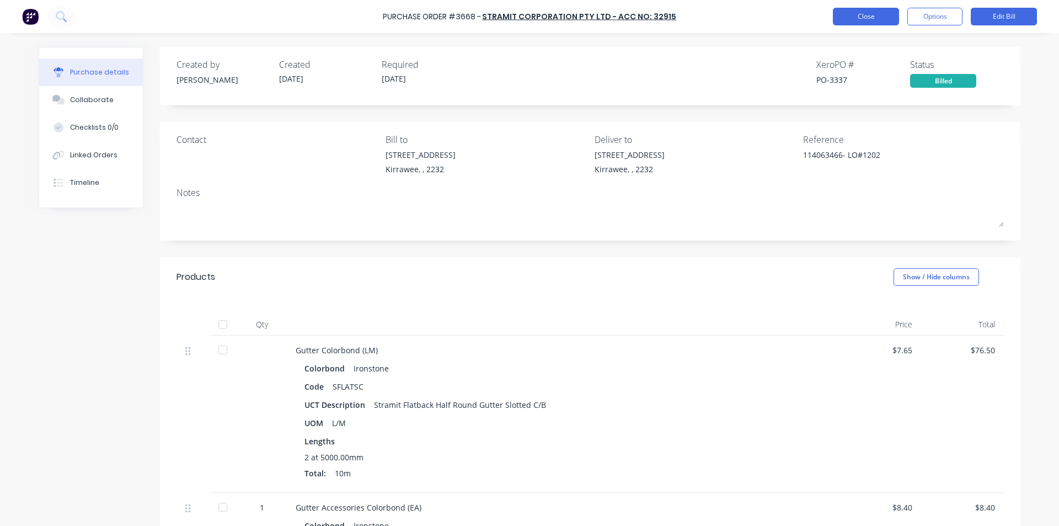
click at [867, 20] on button "Close" at bounding box center [866, 17] width 66 height 18
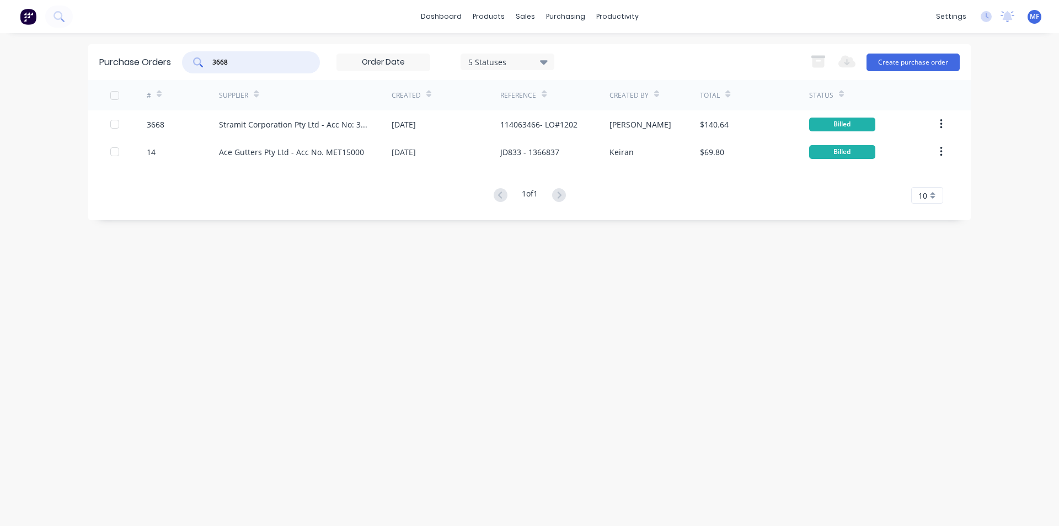
click at [260, 63] on input "3668" at bounding box center [257, 62] width 92 height 11
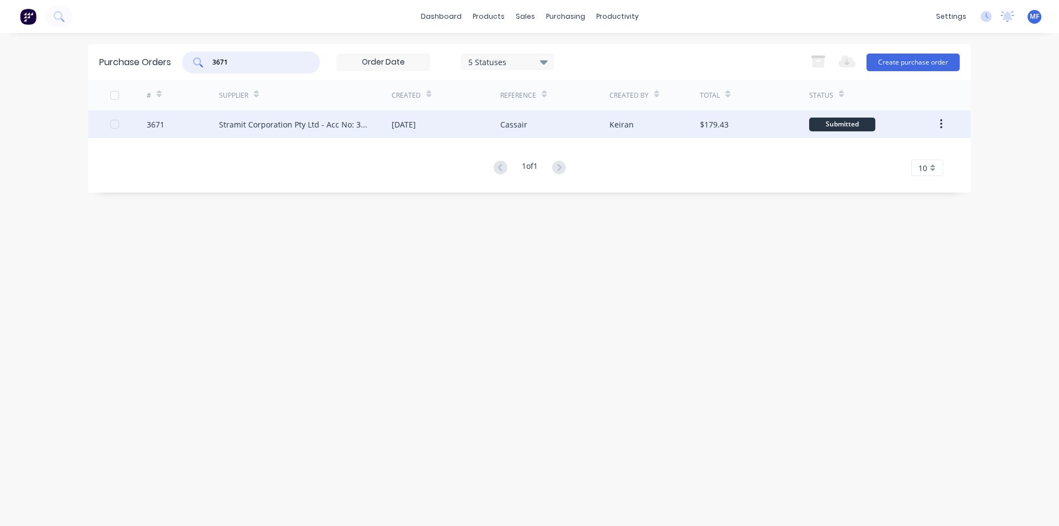
type input "3671"
click at [349, 126] on div "Stramit Corporation Pty Ltd - Acc No: 32915" at bounding box center [294, 125] width 151 height 12
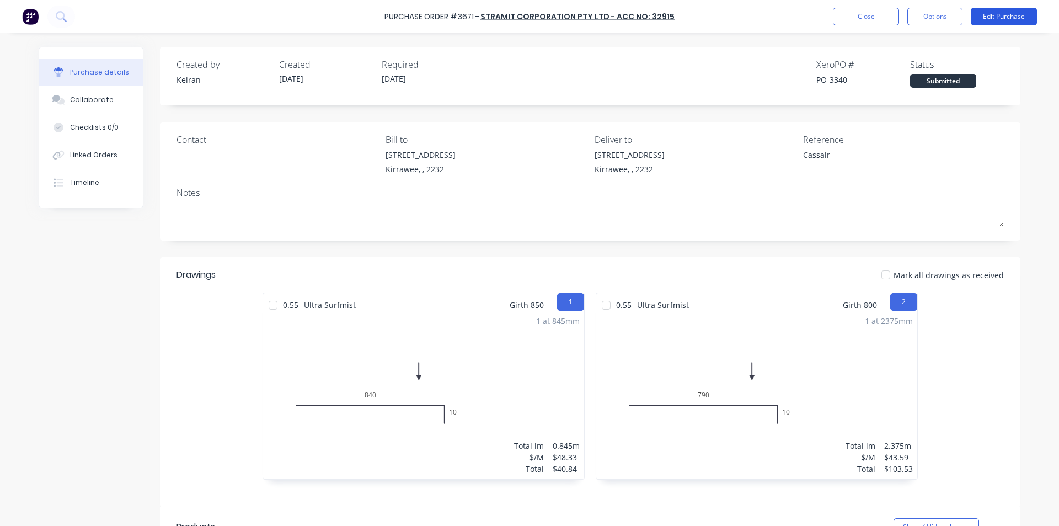
click at [1010, 12] on button "Edit Purchase" at bounding box center [1004, 17] width 66 height 18
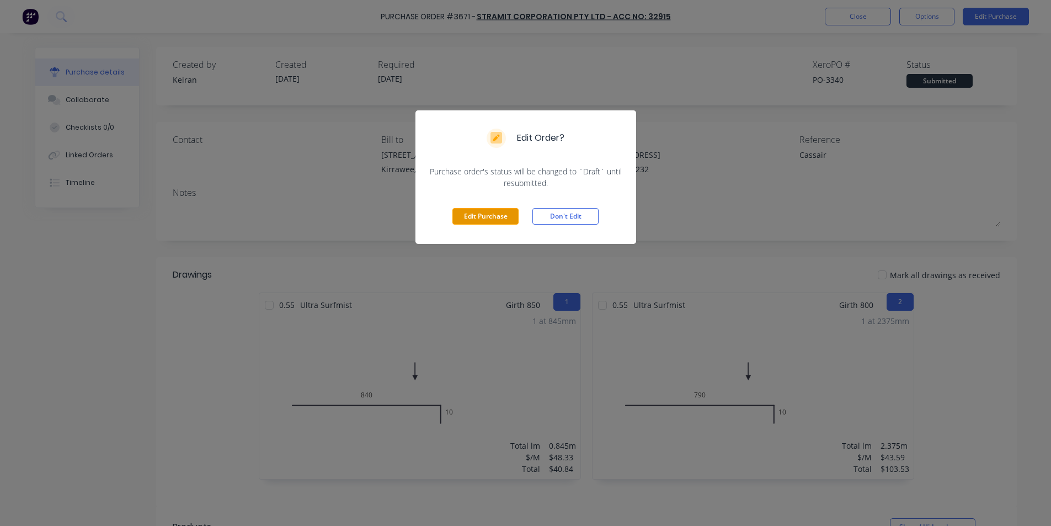
click at [480, 215] on button "Edit Purchase" at bounding box center [485, 216] width 66 height 17
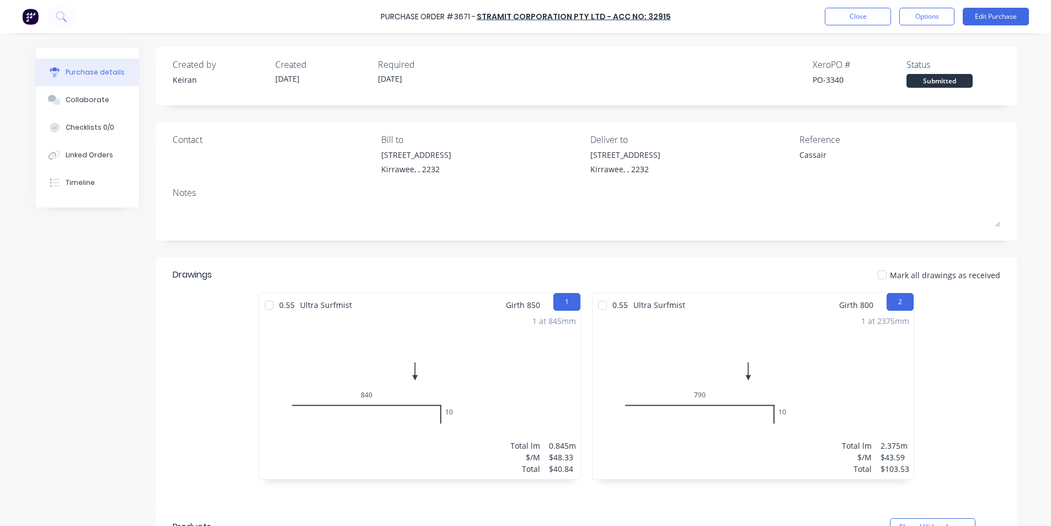
type textarea "x"
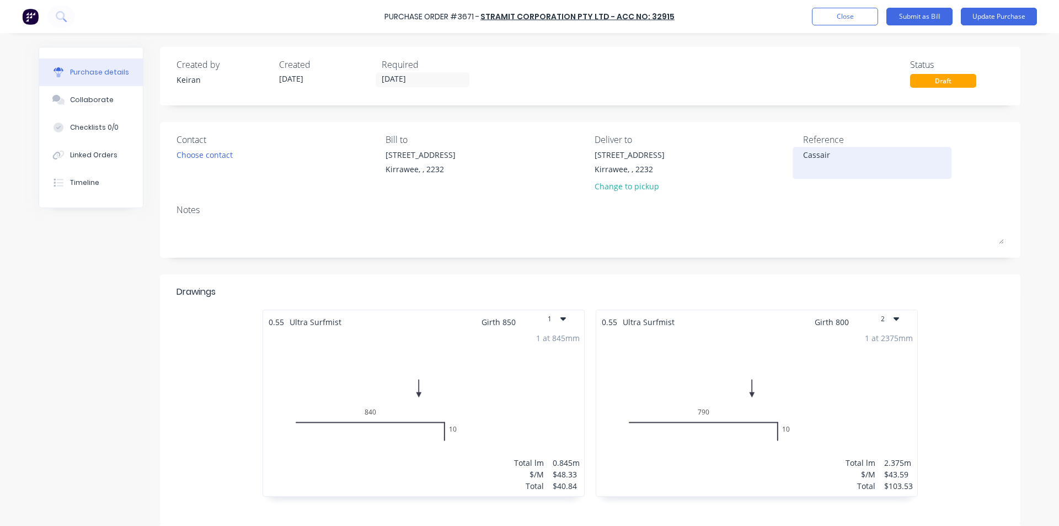
click at [849, 156] on textarea "Cassair" at bounding box center [872, 161] width 138 height 25
type textarea "1140Cassair"
type textarea "x"
type textarea "11406Cassair"
type textarea "x"
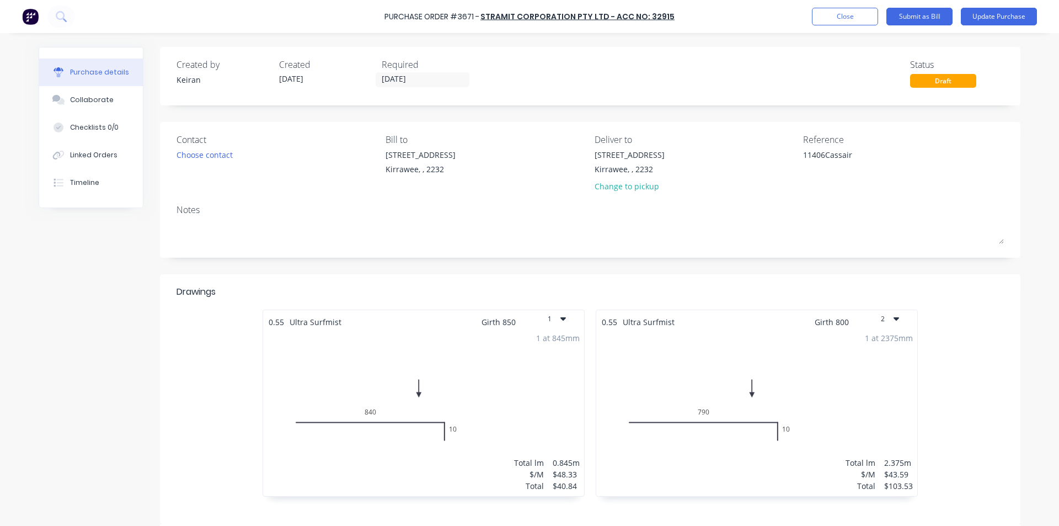
type textarea "114063Cassair"
type textarea "x"
type textarea "1140635Cassair"
type textarea "x"
type textarea "11406351Cassair"
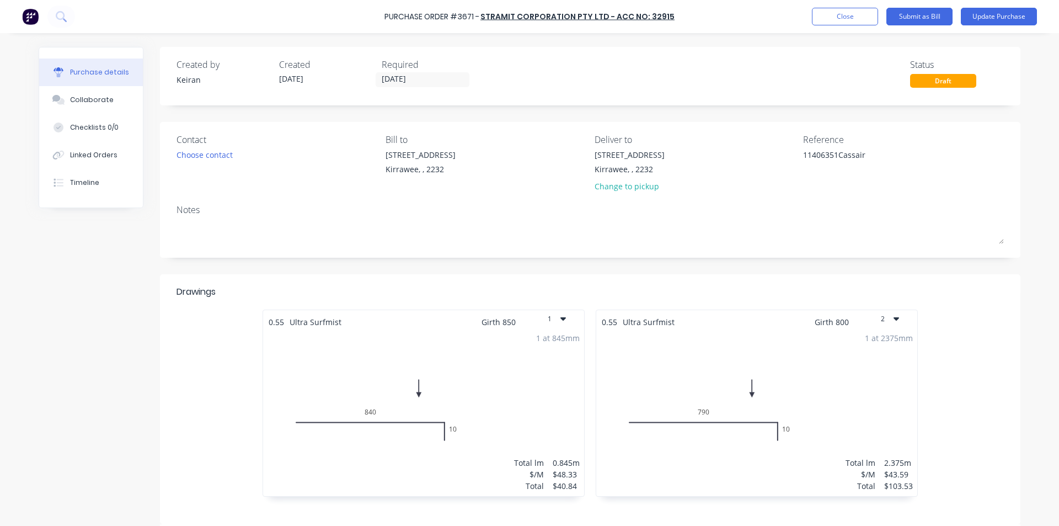
type textarea "x"
type textarea "114063516Cassair"
type textarea "x"
type textarea "114063516 Cassair"
type textarea "x"
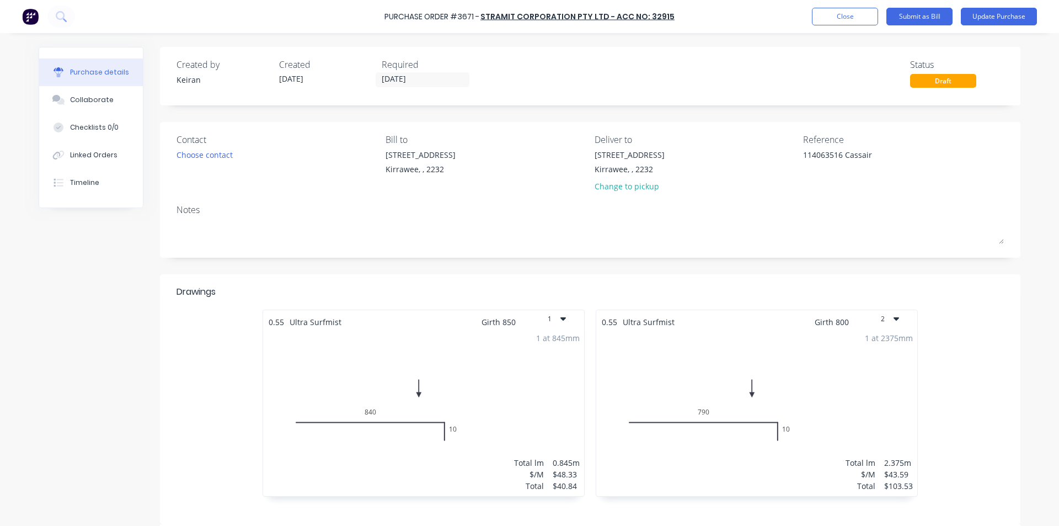
type textarea "114063516 -Cassair"
type textarea "x"
type textarea "114063516 - Cassair"
type textarea "x"
type textarea "114063516 - Cassair"
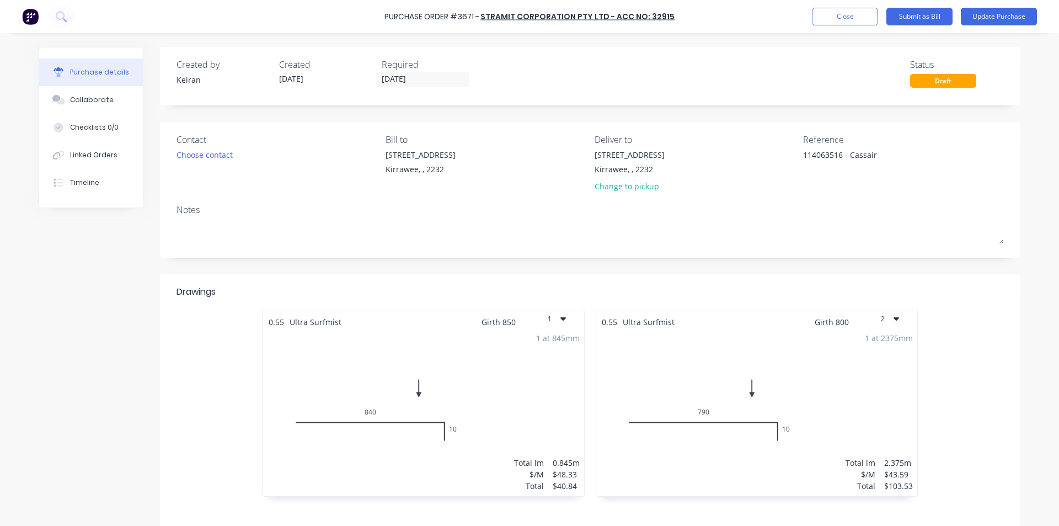
click at [720, 150] on div "[STREET_ADDRESS] Change to pickup" at bounding box center [695, 173] width 201 height 49
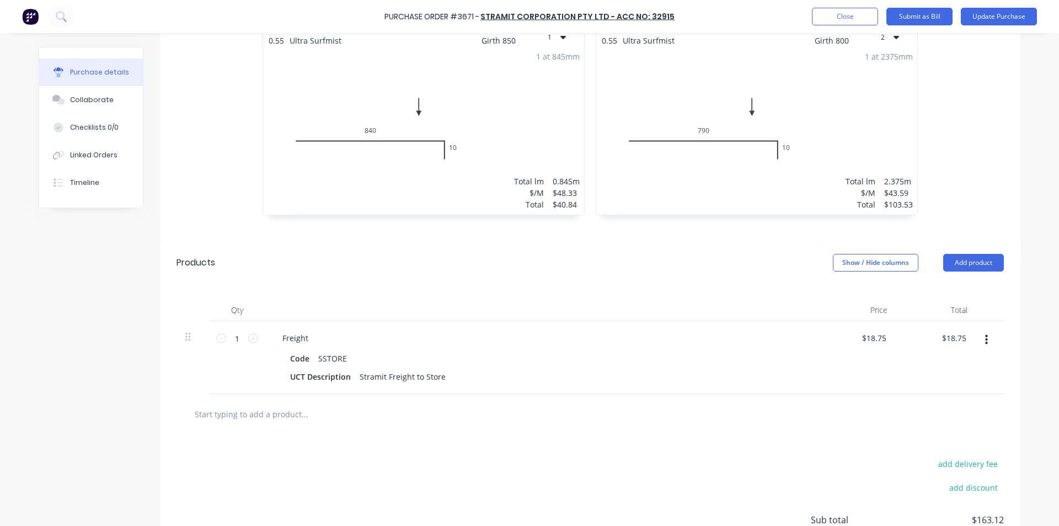
scroll to position [382, 0]
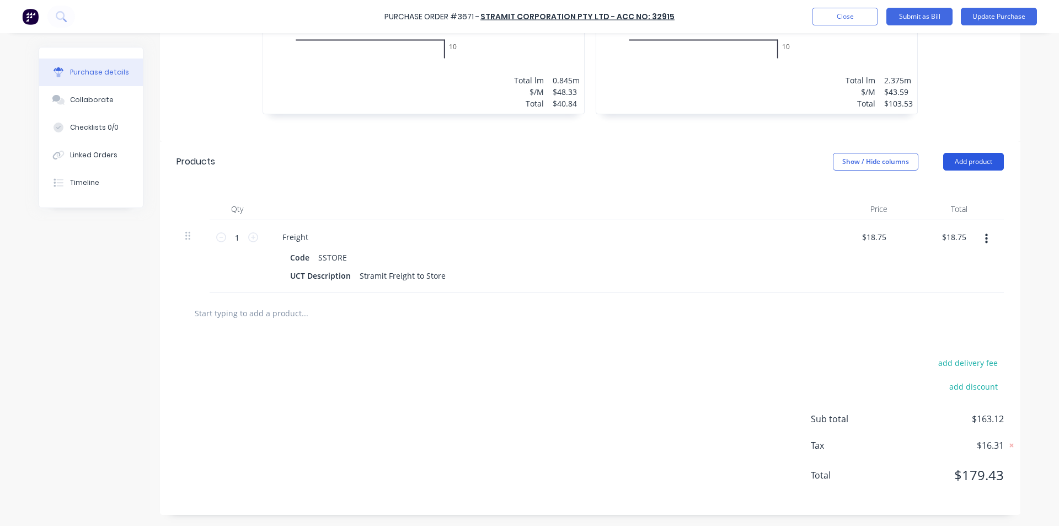
click at [976, 164] on button "Add product" at bounding box center [974, 162] width 61 height 18
drag, startPoint x: 930, startPoint y: 208, endPoint x: 911, endPoint y: 216, distance: 21.5
click at [930, 207] on div "Basic product" at bounding box center [951, 212] width 85 height 16
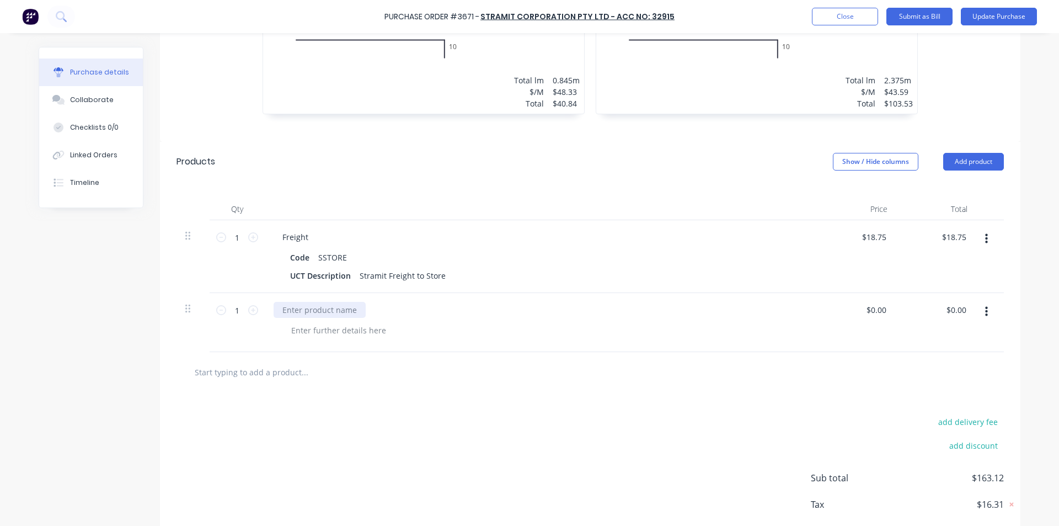
type textarea "x"
click at [314, 305] on div at bounding box center [320, 310] width 92 height 16
type textarea "x"
type input "0.00"
click at [955, 311] on input "0.00" at bounding box center [956, 310] width 25 height 16
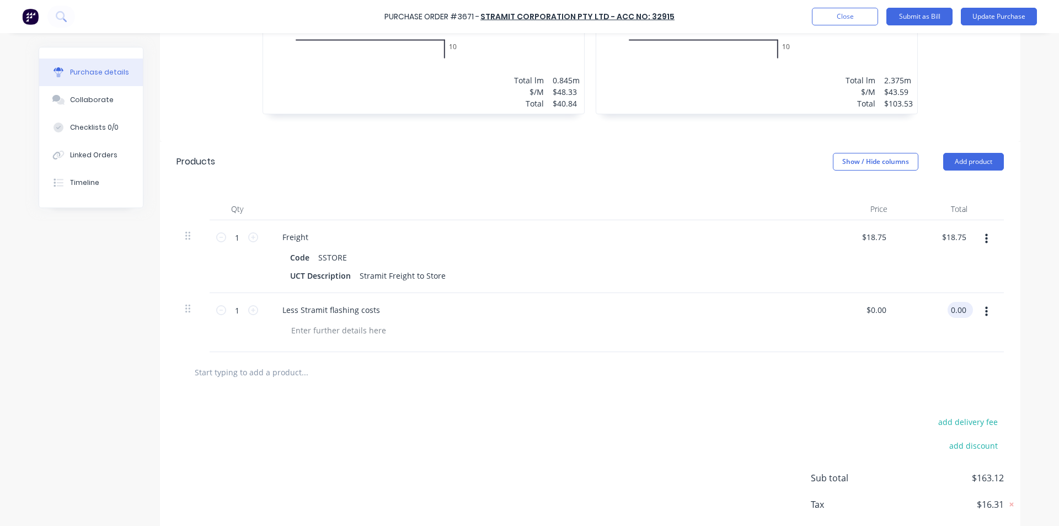
click at [955, 311] on input "0.00" at bounding box center [958, 310] width 21 height 16
type textarea "x"
type input "$0.00"
click at [232, 369] on input "text" at bounding box center [304, 372] width 221 height 22
type textarea "x"
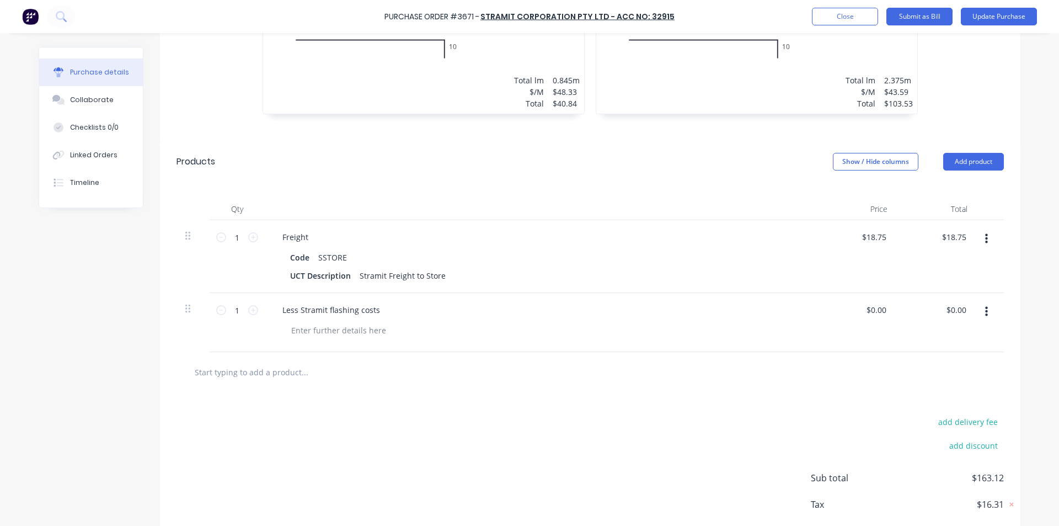
type input "s"
type textarea "x"
type input "sb"
type textarea "x"
type input "sbo"
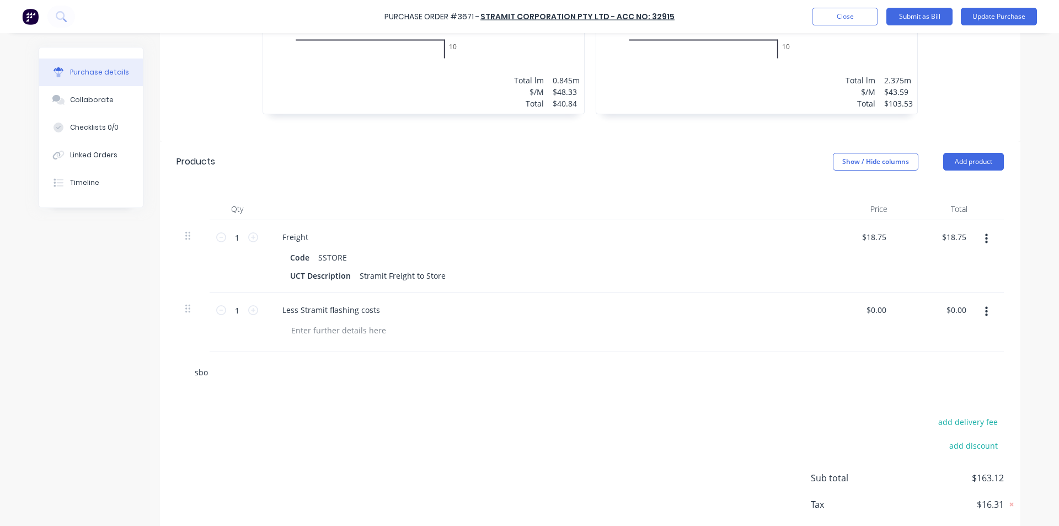
type textarea "x"
type input "sbot"
type textarea "x"
type input "sboth"
type textarea "x"
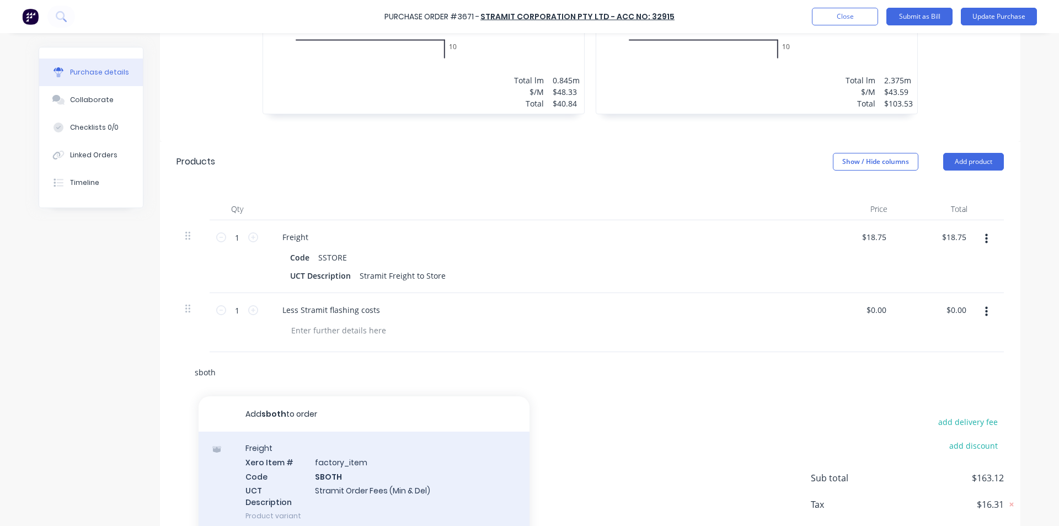
type input "sboth"
click at [348, 472] on div "Freight Xero Item # factory_item Code SBOTH UCT Description Stramit Order Fees …" at bounding box center [364, 482] width 331 height 100
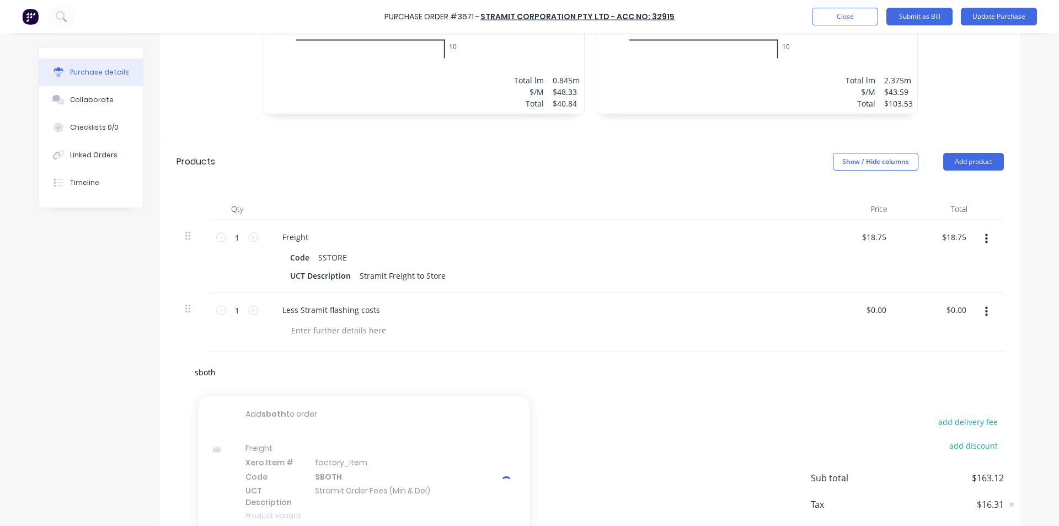
type textarea "x"
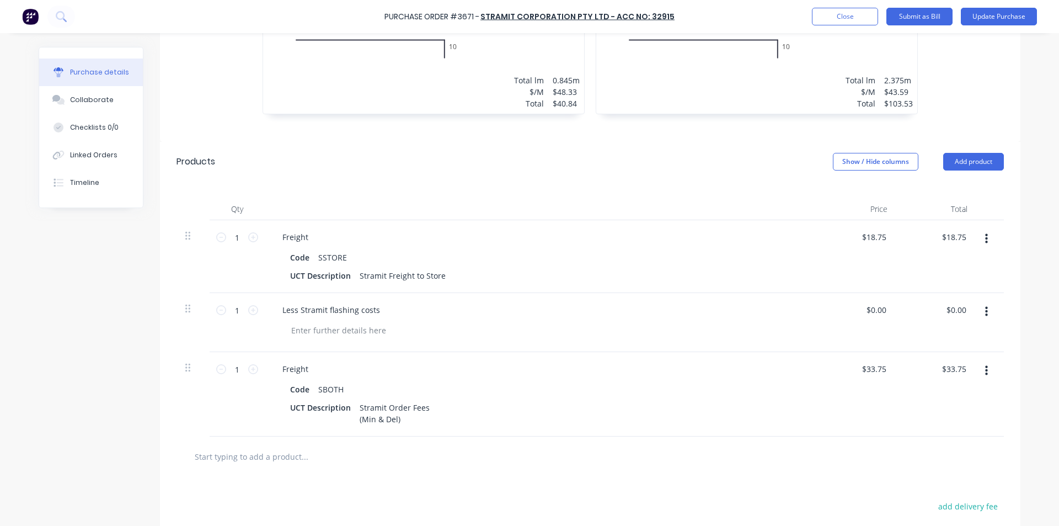
click at [983, 232] on button "button" at bounding box center [987, 239] width 26 height 20
click at [932, 333] on button "Delete" at bounding box center [953, 334] width 94 height 22
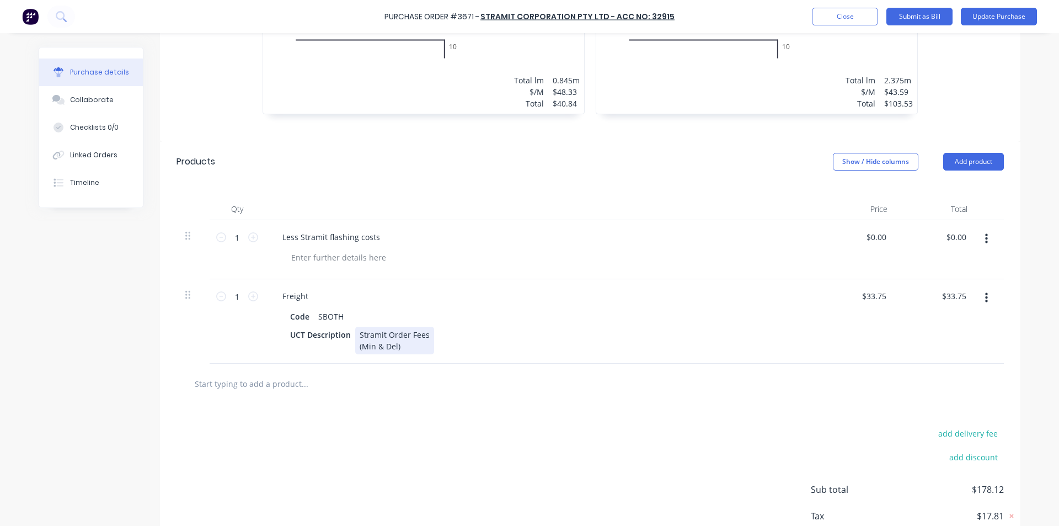
click at [773, 334] on div "UCT Description Stramit Order Fees (Min & Del)" at bounding box center [538, 341] width 505 height 28
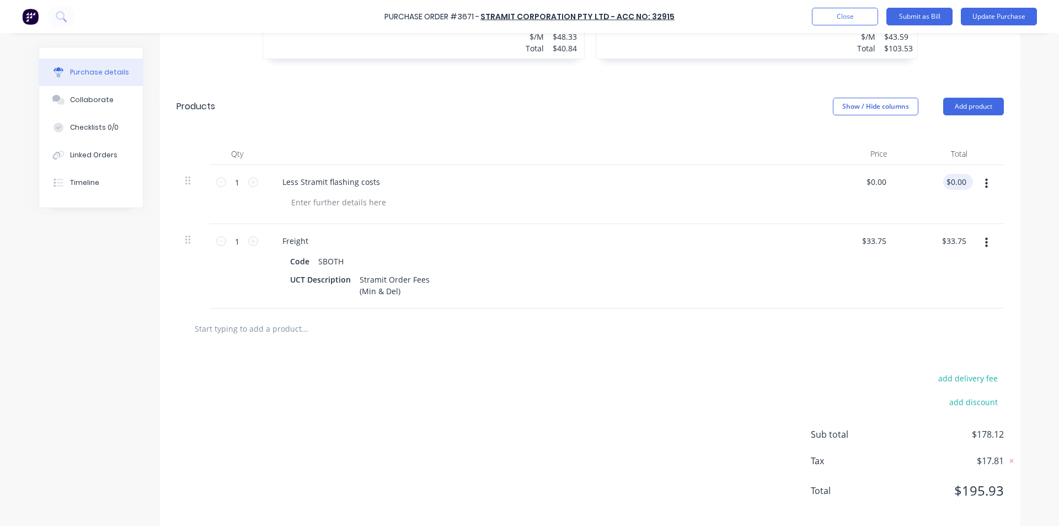
type textarea "x"
click at [950, 176] on input "0.00" at bounding box center [956, 182] width 25 height 16
click at [952, 179] on input "0.00" at bounding box center [958, 182] width 21 height 16
type input "42.49"
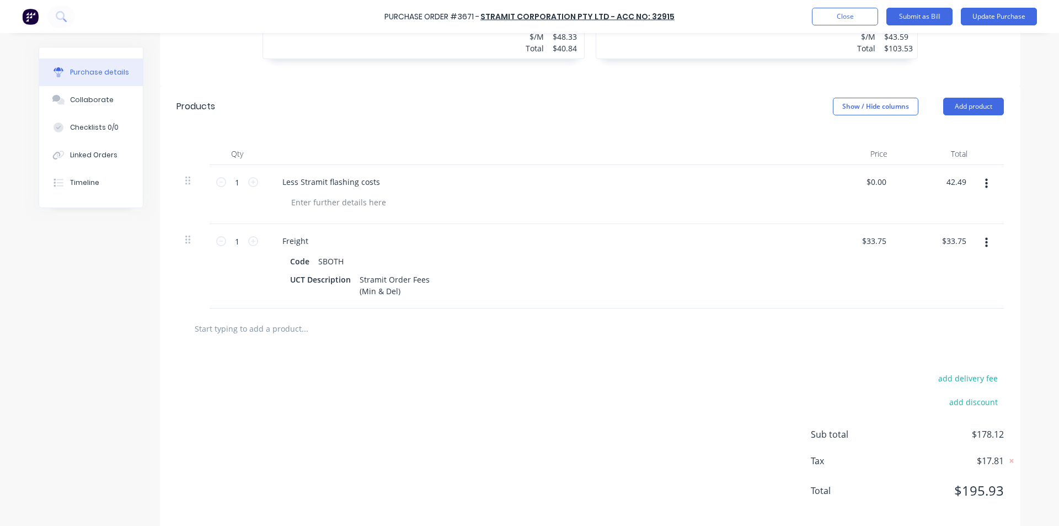
type input "$42.49"
click at [699, 320] on div at bounding box center [590, 328] width 810 height 22
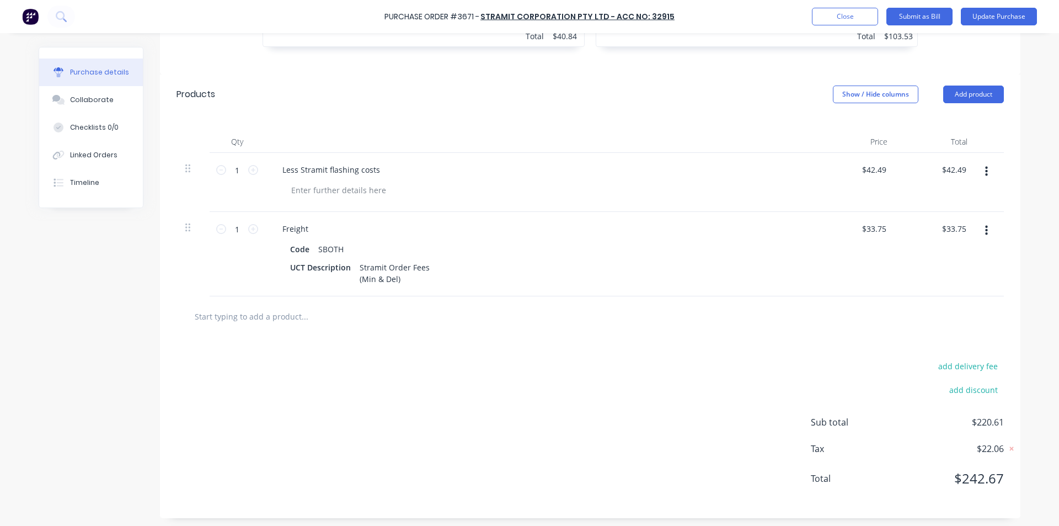
scroll to position [453, 0]
click at [951, 164] on input "42.49" at bounding box center [954, 166] width 30 height 16
click at [951, 164] on input "42.49" at bounding box center [956, 166] width 25 height 16
click at [944, 167] on input "42.49" at bounding box center [956, 166] width 25 height 16
type input "-42.49"
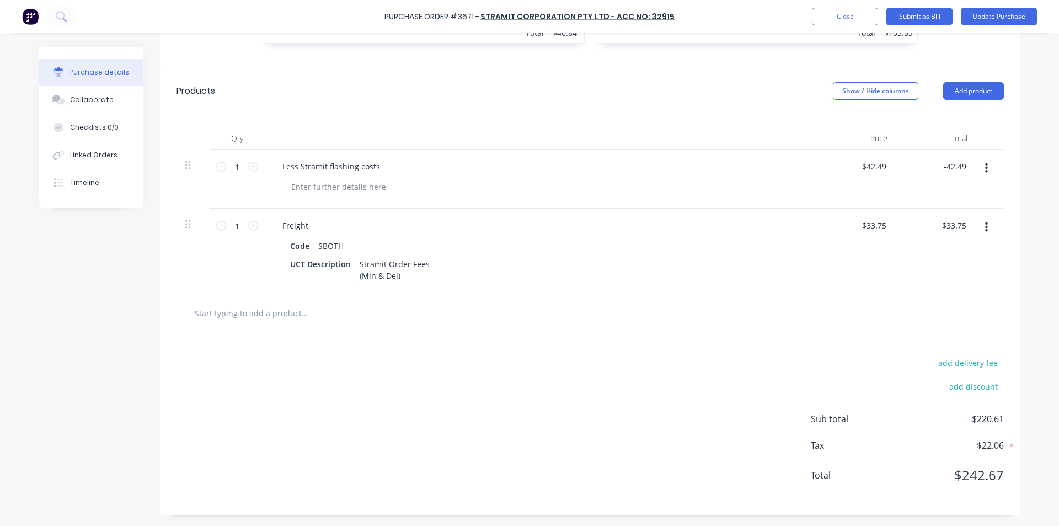
type input "$-42.49"
click at [678, 350] on div "add delivery fee add discount Sub total $220.61 Tax $22.06 Total $242.67" at bounding box center [590, 424] width 861 height 182
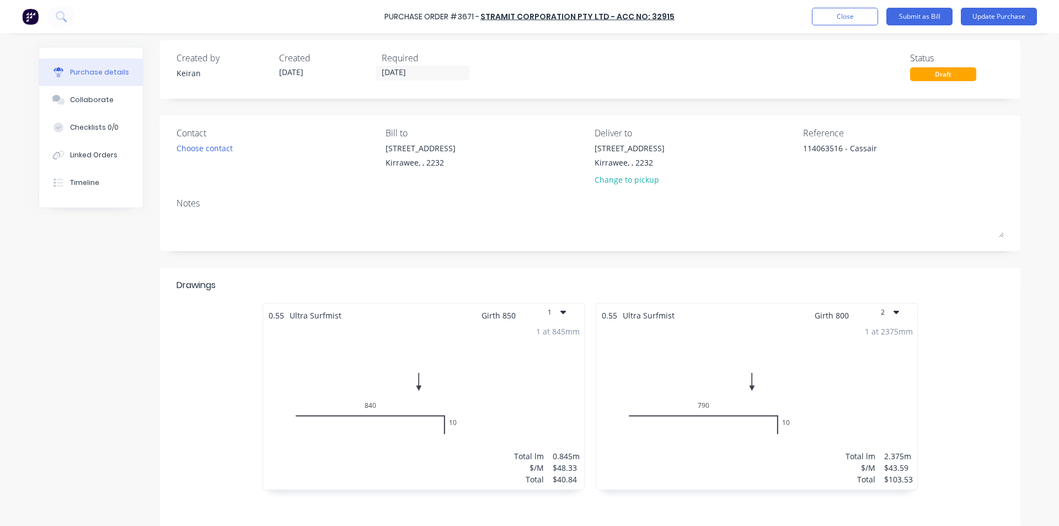
scroll to position [0, 0]
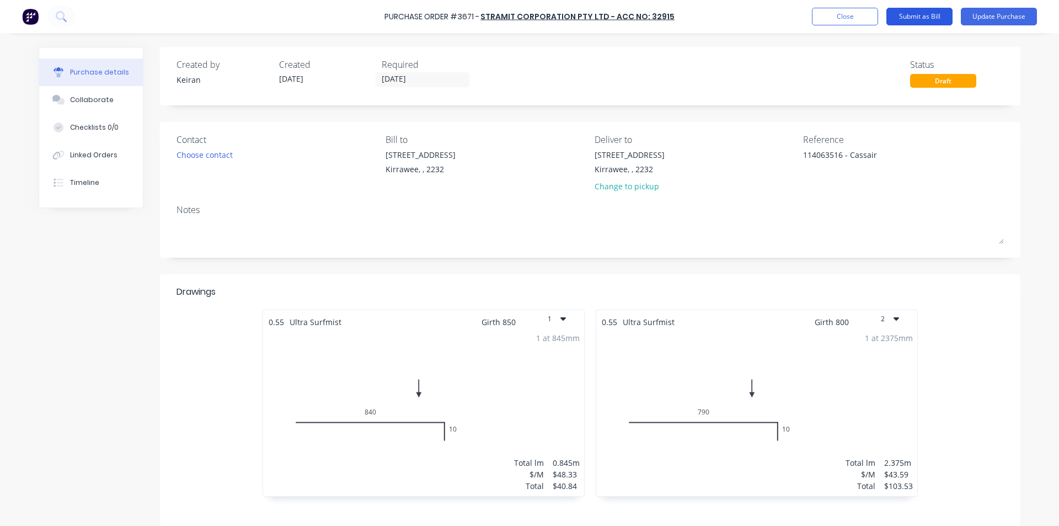
click at [915, 10] on button "Submit as Bill" at bounding box center [920, 17] width 66 height 18
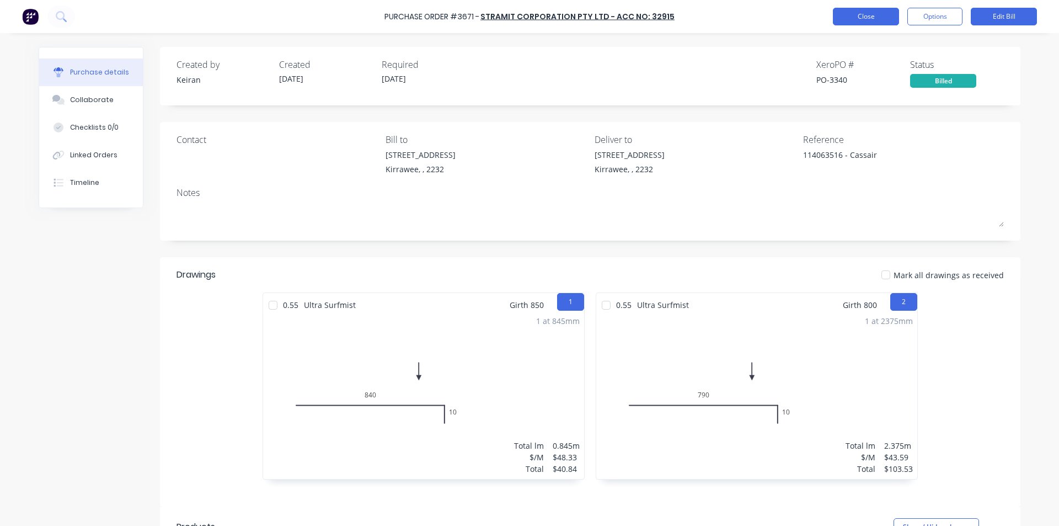
click at [877, 19] on button "Close" at bounding box center [866, 17] width 66 height 18
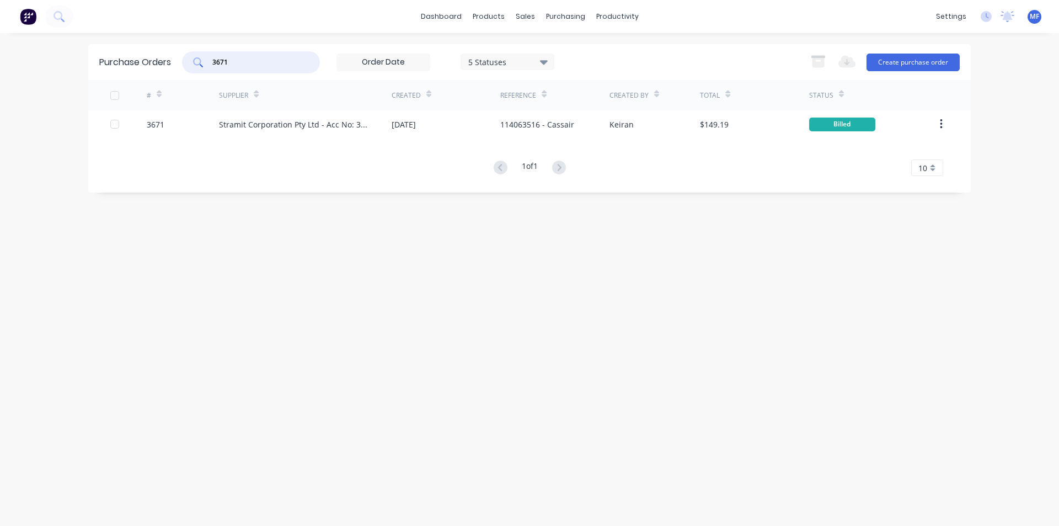
click at [238, 62] on input "3671" at bounding box center [257, 62] width 92 height 11
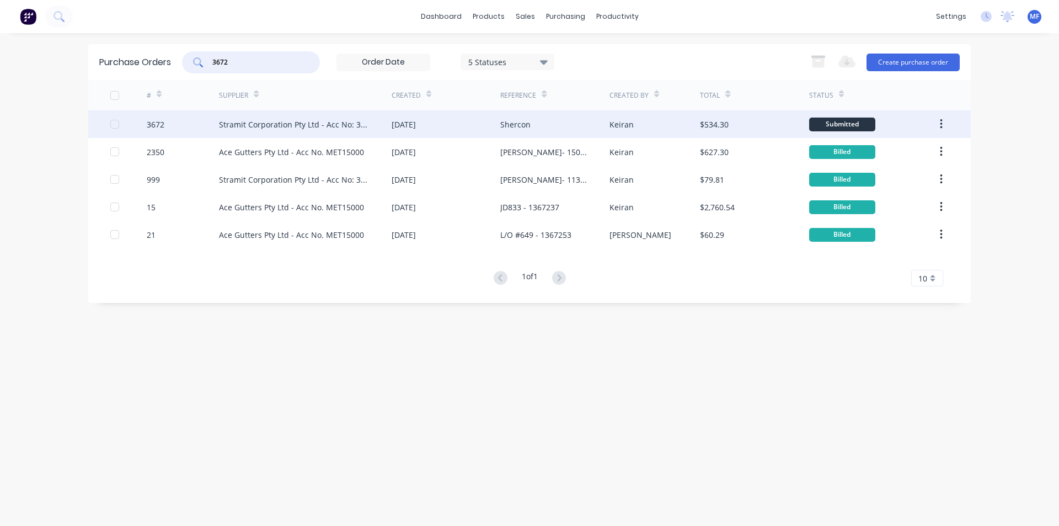
type input "3672"
click at [258, 124] on div "Stramit Corporation Pty Ltd - Acc No: 32915" at bounding box center [294, 125] width 151 height 12
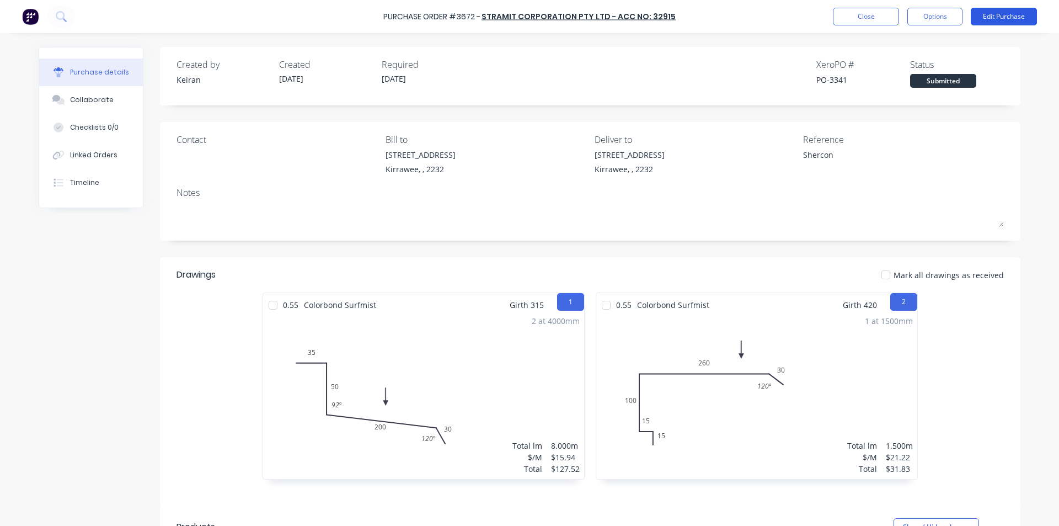
click at [1000, 15] on button "Edit Purchase" at bounding box center [1004, 17] width 66 height 18
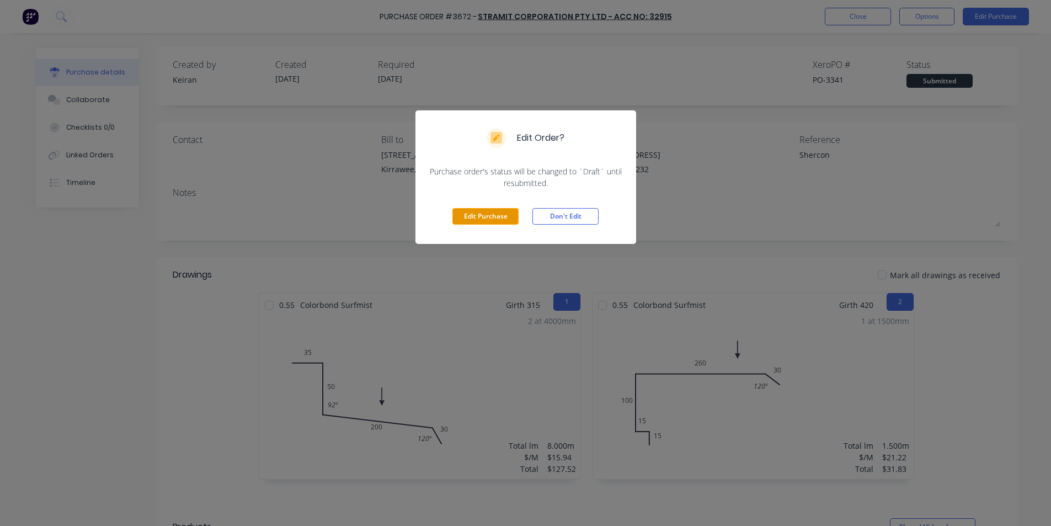
click at [477, 220] on button "Edit Purchase" at bounding box center [485, 216] width 66 height 17
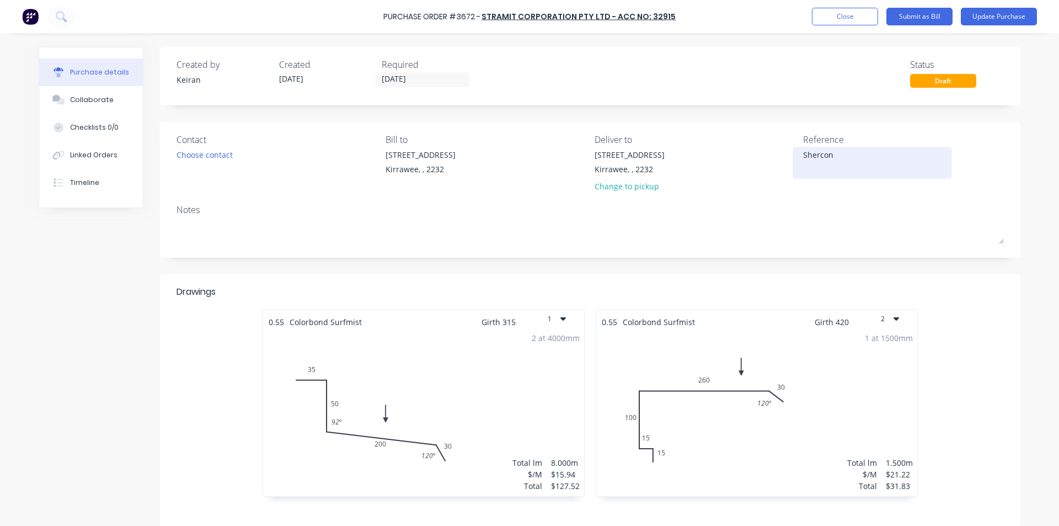
click at [803, 156] on div "Shercon" at bounding box center [872, 163] width 138 height 28
click at [803, 156] on textarea "Shercon" at bounding box center [872, 161] width 138 height 25
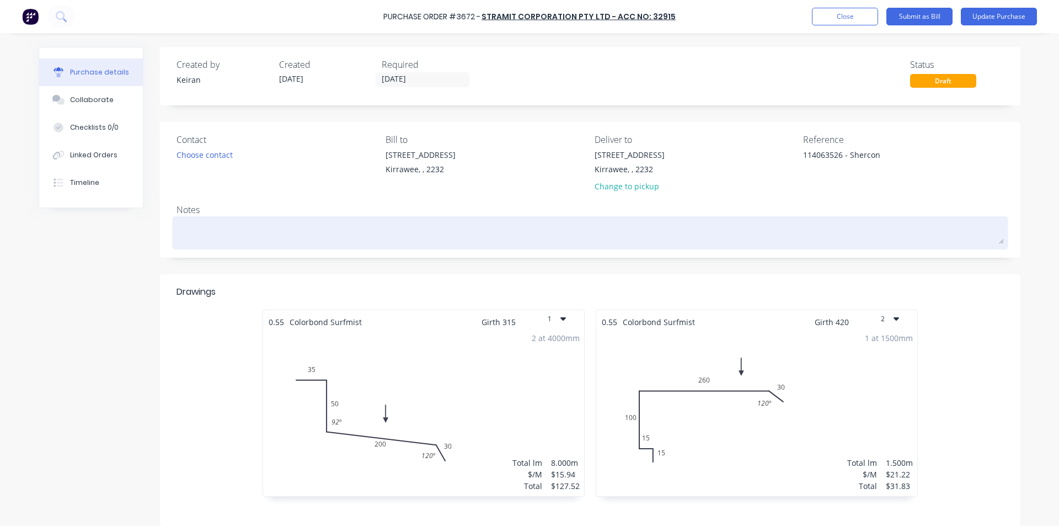
type textarea "114063526 - Shercon"
click at [914, 236] on textarea at bounding box center [591, 231] width 828 height 25
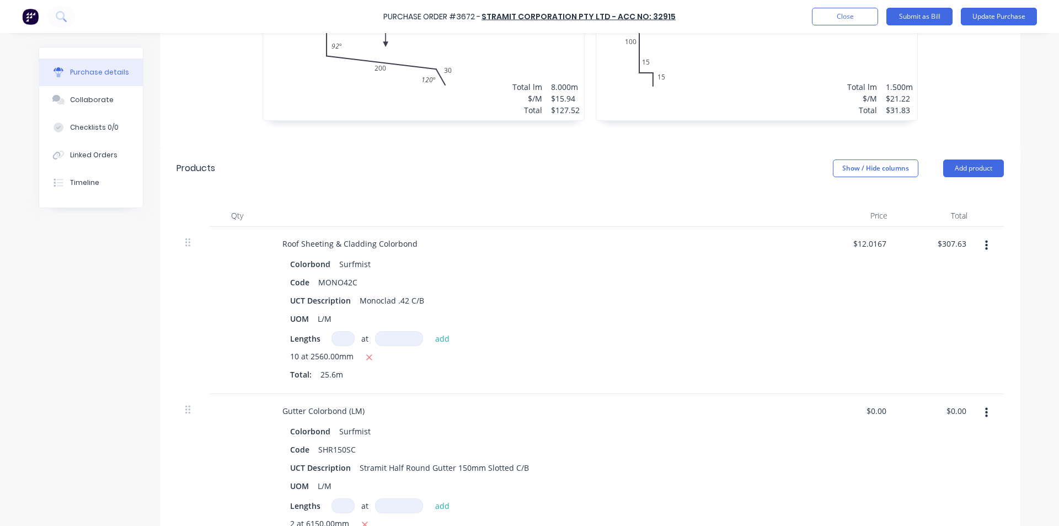
scroll to position [386, 0]
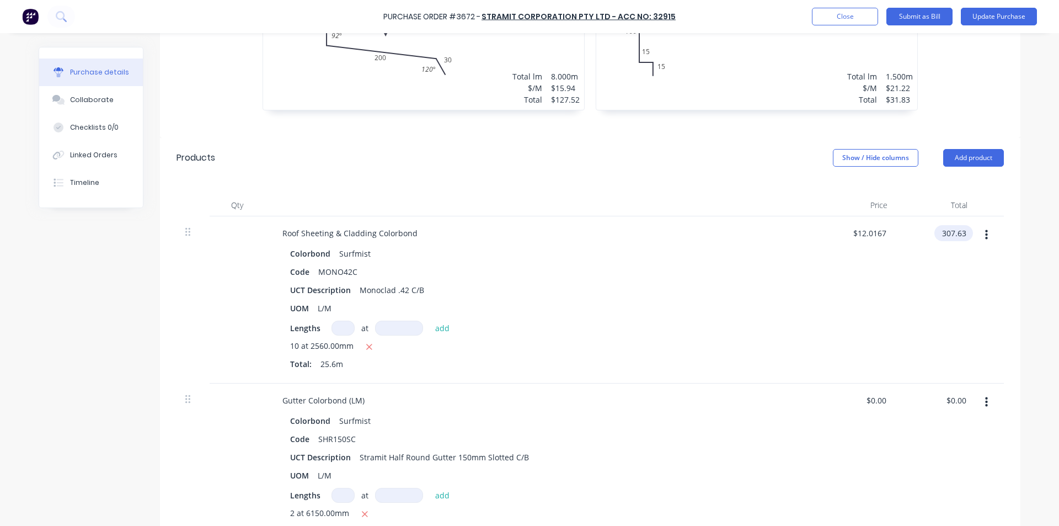
click at [950, 237] on input "307.63" at bounding box center [952, 233] width 34 height 16
click at [947, 233] on input "307.63" at bounding box center [954, 233] width 30 height 16
type input "322.45"
type input "$12.5957"
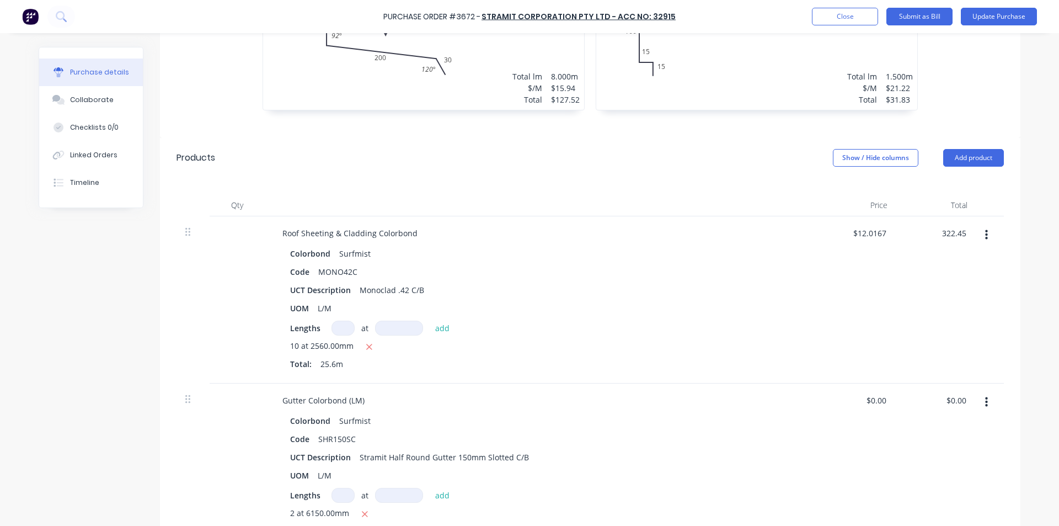
type input "$322.45"
click at [878, 327] on div "$12.5957 $12.0167" at bounding box center [857, 299] width 80 height 167
click at [952, 400] on input "0.00" at bounding box center [958, 400] width 21 height 16
click at [952, 399] on input "0.00" at bounding box center [958, 400] width 21 height 16
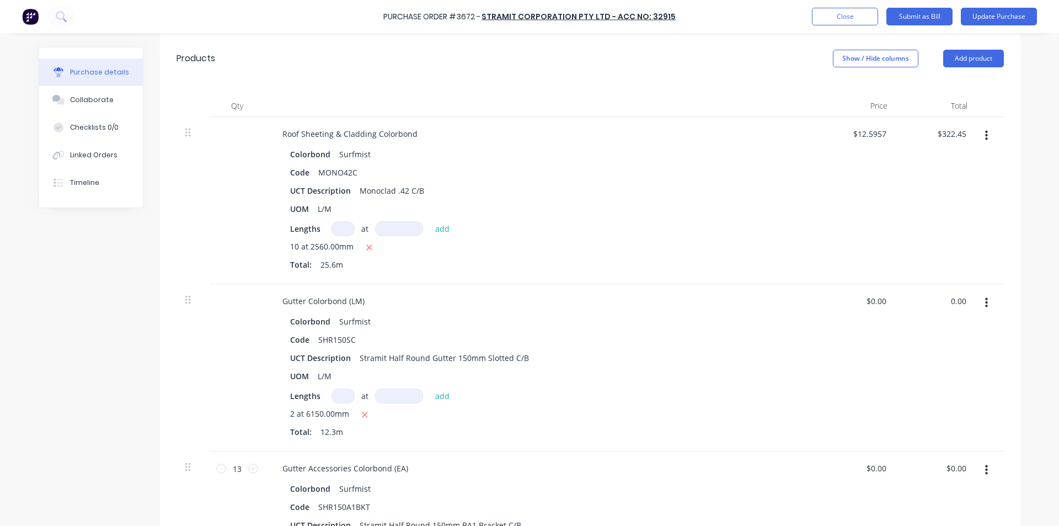
scroll to position [497, 0]
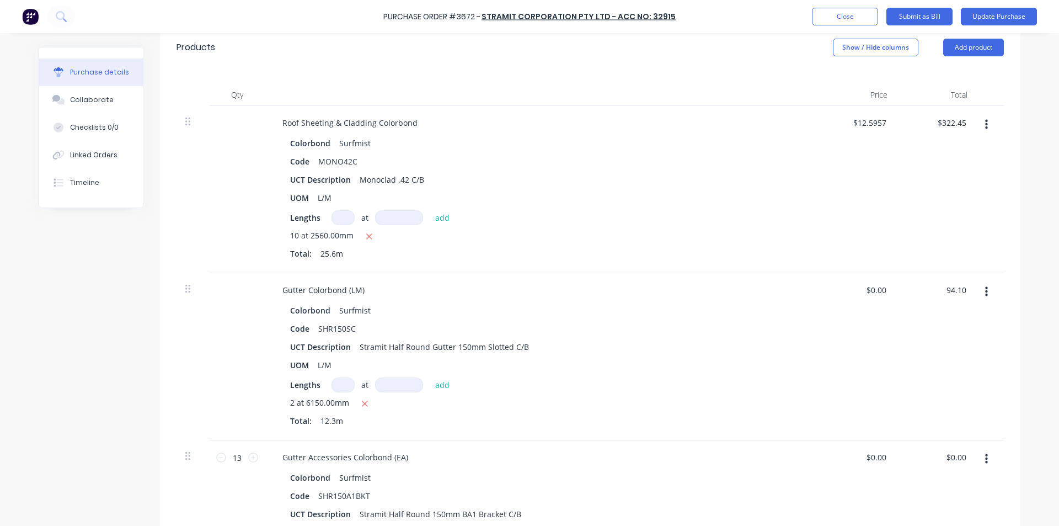
type input "94.10"
type input "$7.6504"
type input "$94.10"
click at [755, 276] on div "Gutter Colorbond (LM) Colorbond Surfmist Code SHR150SC UCT Description Stramit …" at bounding box center [541, 356] width 552 height 167
click at [948, 460] on input "0.00" at bounding box center [956, 457] width 25 height 16
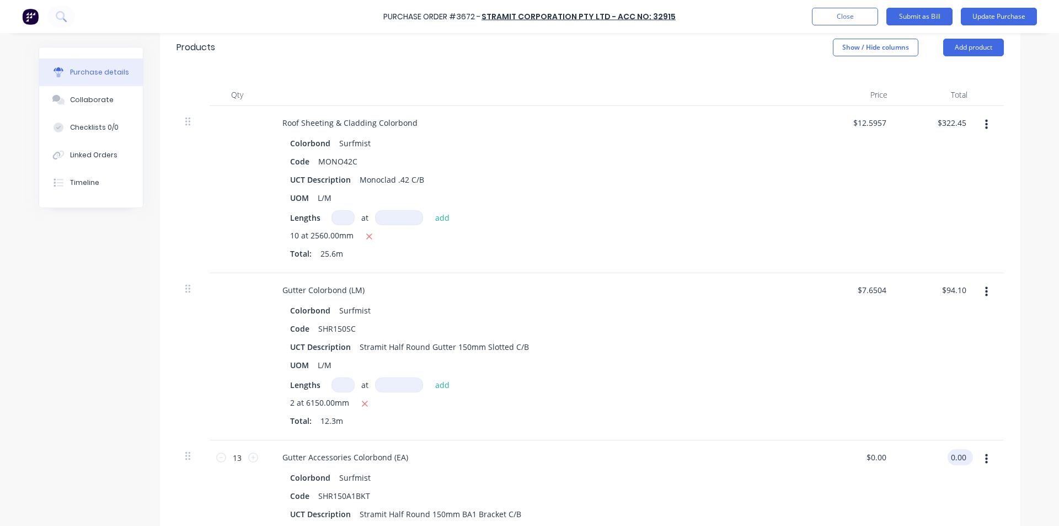
drag, startPoint x: 948, startPoint y: 459, endPoint x: 637, endPoint y: 476, distance: 311.7
click at [948, 459] on input "0.00" at bounding box center [958, 457] width 21 height 16
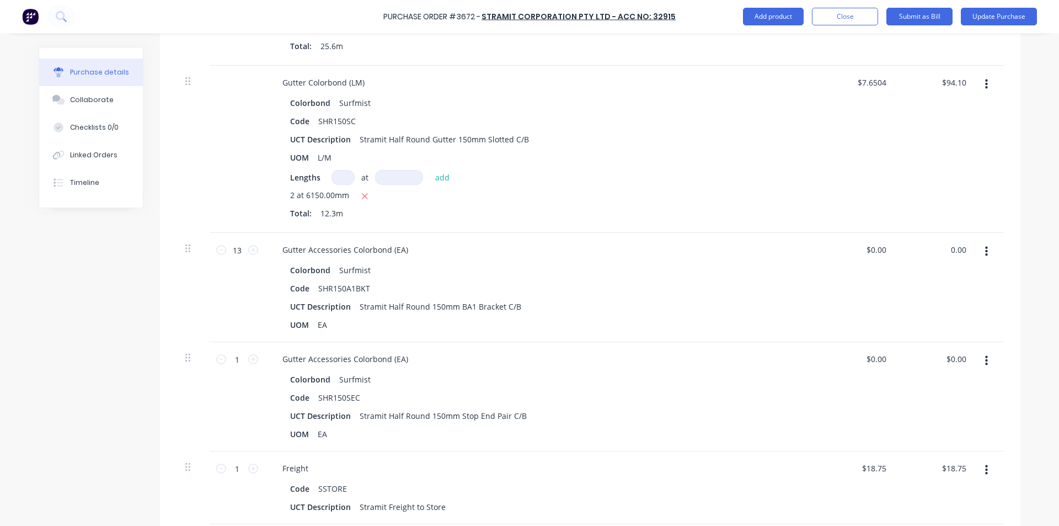
scroll to position [717, 0]
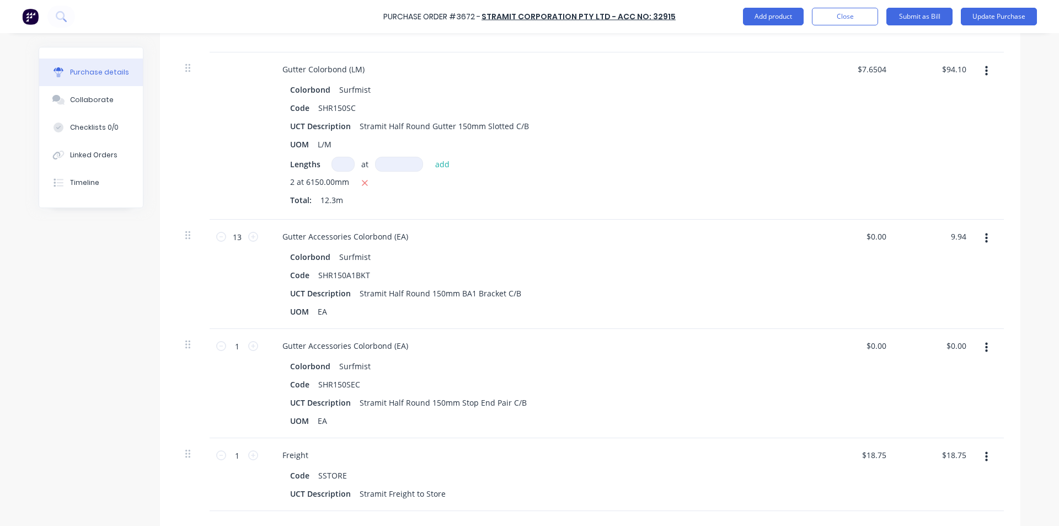
type input "9.94"
type input "$0.7646"
type input "$9.94"
click at [757, 379] on div "Code SHR150SEC" at bounding box center [538, 384] width 505 height 16
click at [955, 342] on input "0.00" at bounding box center [956, 346] width 25 height 16
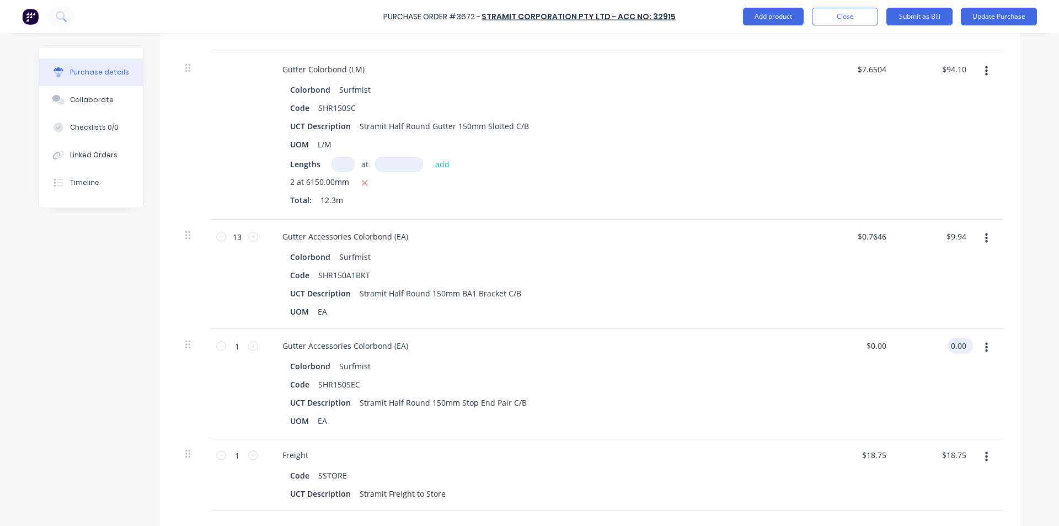
click at [955, 342] on input "0.00" at bounding box center [958, 346] width 21 height 16
type input "13.48"
type input "$13.48"
click at [705, 293] on div "UCT Description Stramit Half Round 150mm BA1 Bracket C/B" at bounding box center [538, 293] width 505 height 16
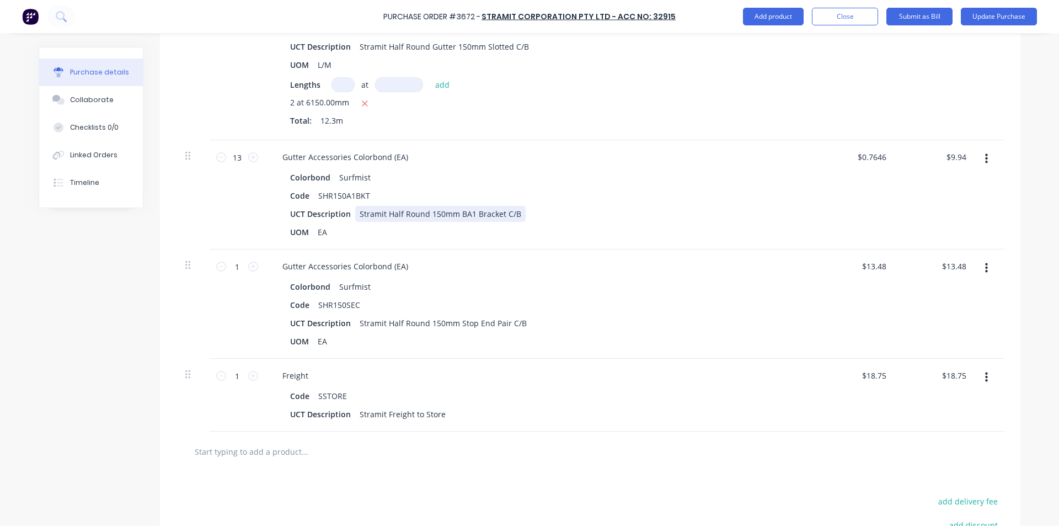
scroll to position [935, 0]
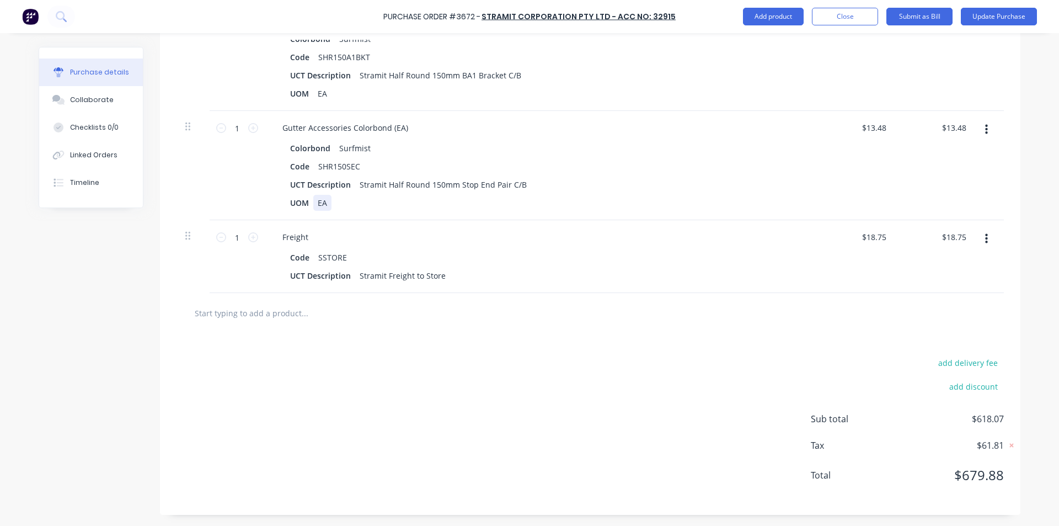
click at [725, 195] on div "UOM EA" at bounding box center [538, 203] width 505 height 16
type input "18.75"
click at [952, 236] on input "18.75" at bounding box center [954, 237] width 30 height 16
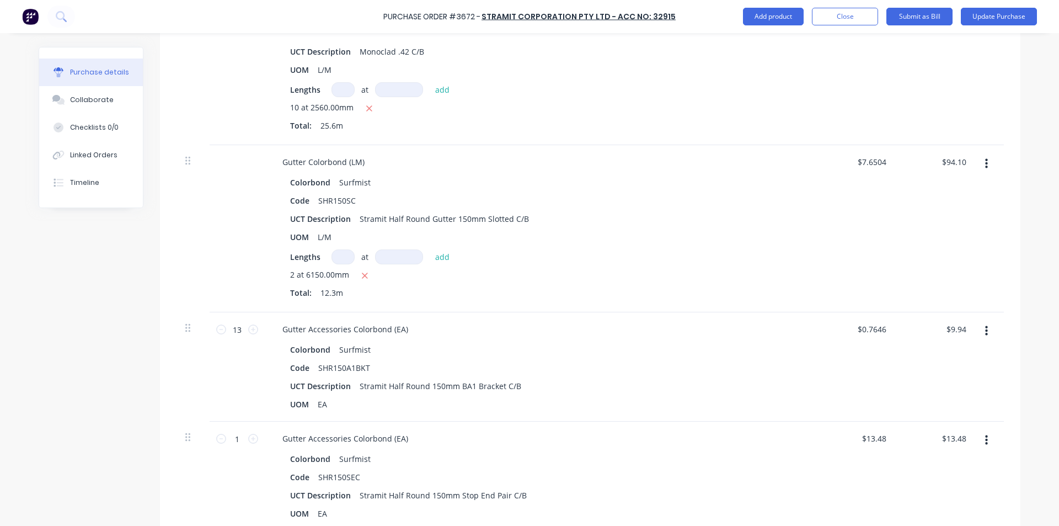
scroll to position [659, 0]
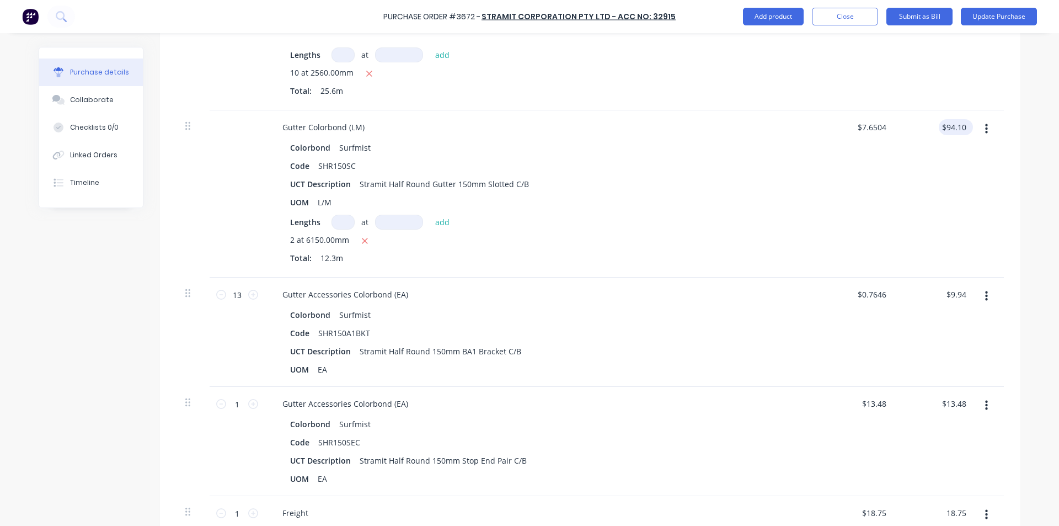
type input "94.10"
type input "$18.75"
click at [951, 124] on input "94.10" at bounding box center [956, 127] width 25 height 16
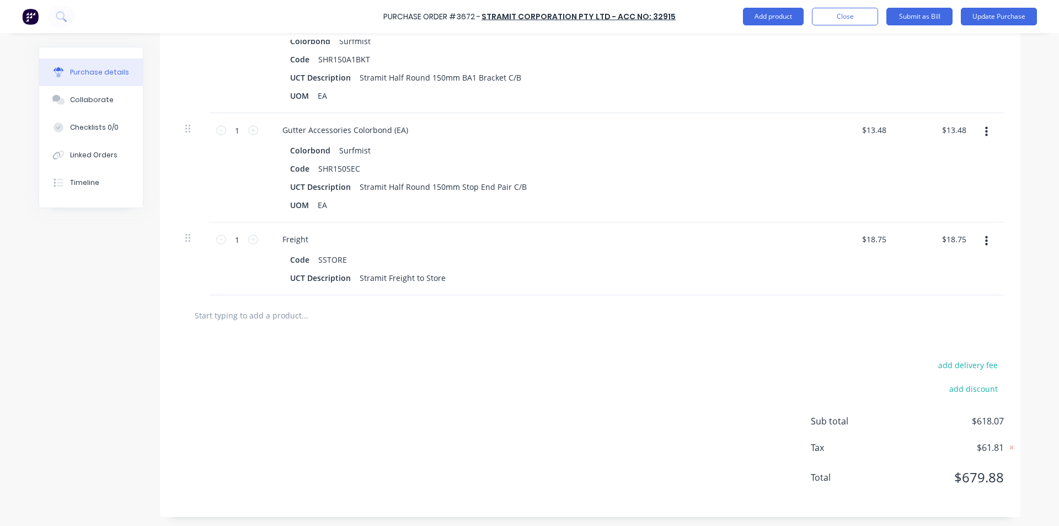
scroll to position [935, 0]
type input "$94.10"
click at [417, 432] on div "add delivery fee add discount Sub total $618.07 Tax $61.81 Total $679.88" at bounding box center [590, 424] width 861 height 182
click at [259, 305] on input "text" at bounding box center [304, 313] width 221 height 22
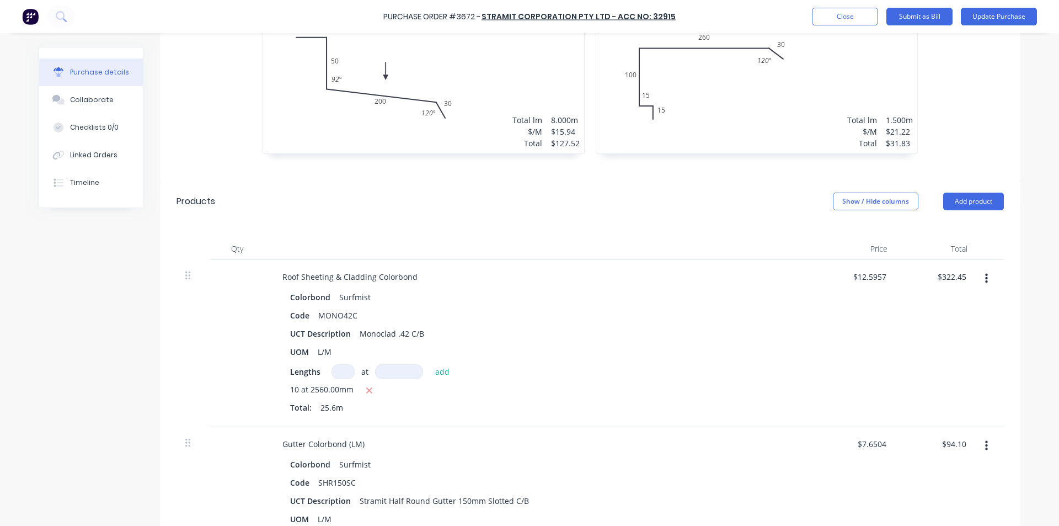
scroll to position [328, 0]
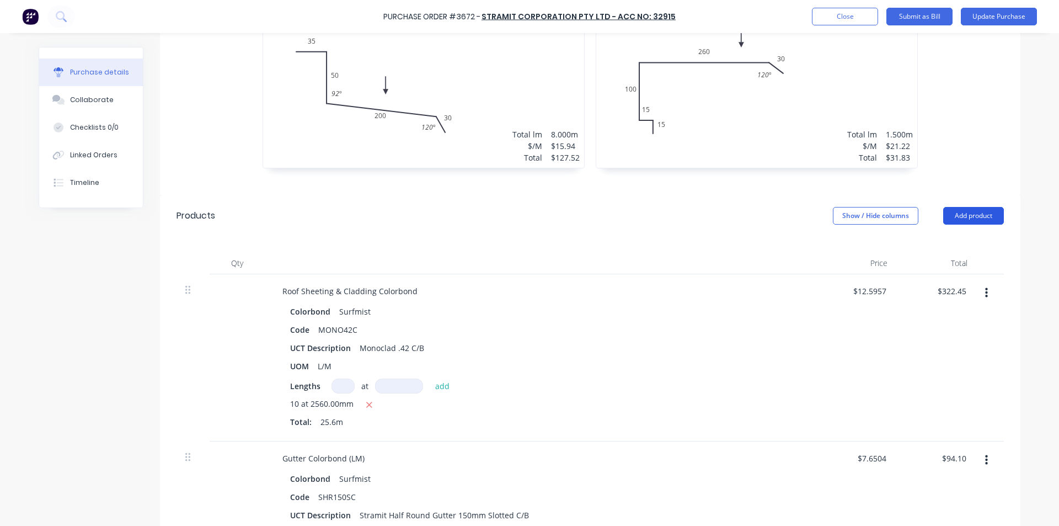
click at [975, 213] on button "Add product" at bounding box center [974, 216] width 61 height 18
drag, startPoint x: 935, startPoint y: 265, endPoint x: 920, endPoint y: 271, distance: 15.6
click at [934, 265] on div "Basic product" at bounding box center [951, 266] width 85 height 16
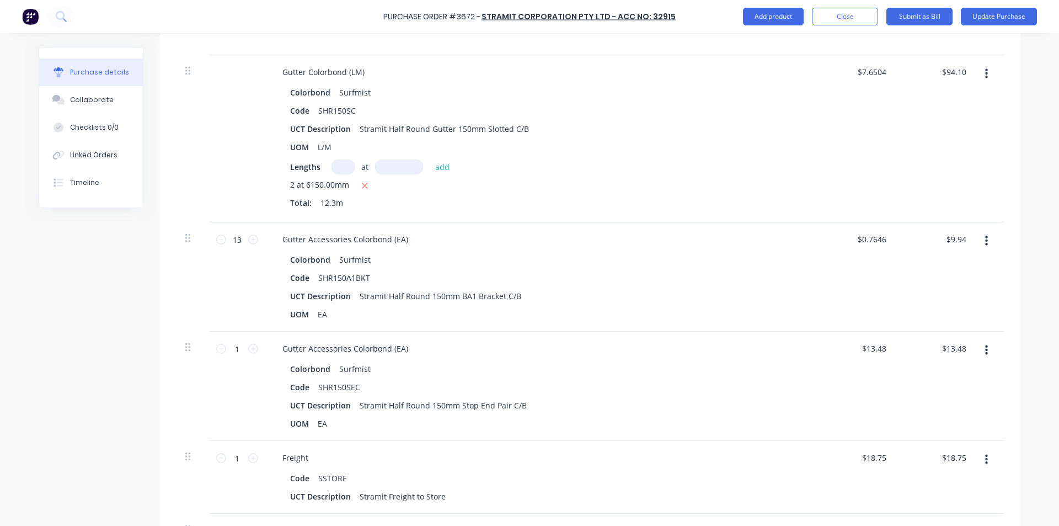
scroll to position [994, 0]
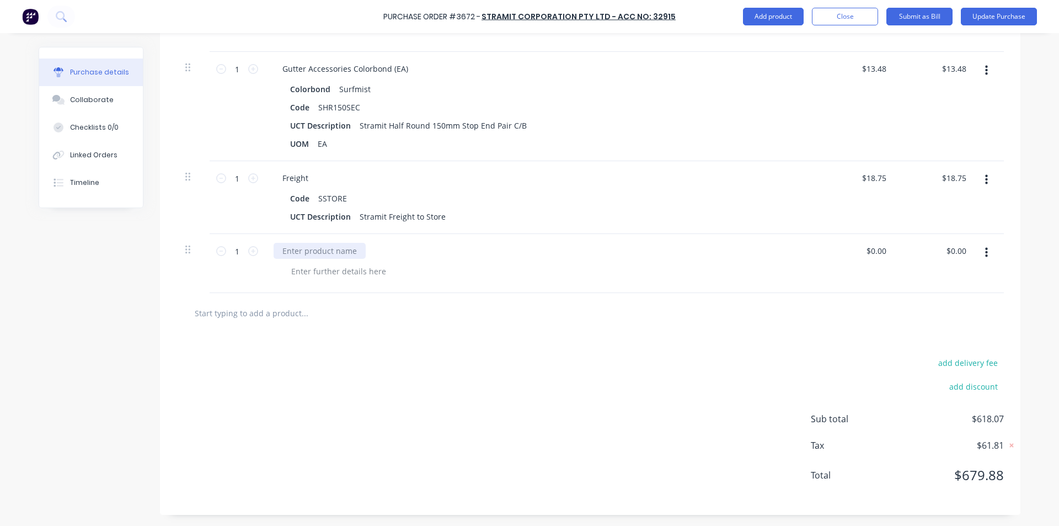
click at [283, 251] on div at bounding box center [320, 251] width 92 height 16
type input "$0.00"
click at [956, 248] on input "0.00" at bounding box center [956, 251] width 25 height 16
click at [956, 248] on input "0.00" at bounding box center [958, 251] width 21 height 16
type input "-57.28"
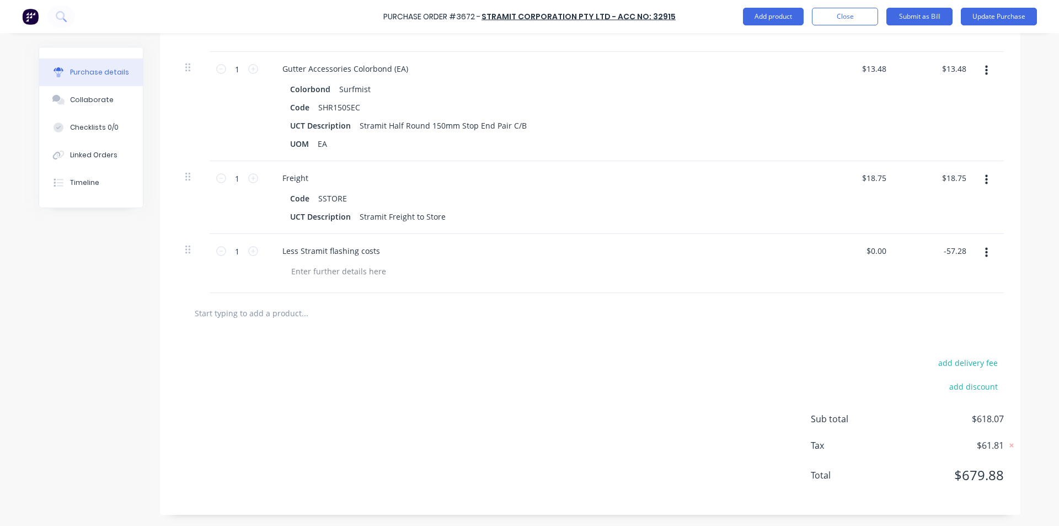
type input "$-57.28"
click at [417, 334] on div "add delivery fee add discount Sub total $560.79 Tax $56.08 Total $616.87" at bounding box center [590, 424] width 861 height 182
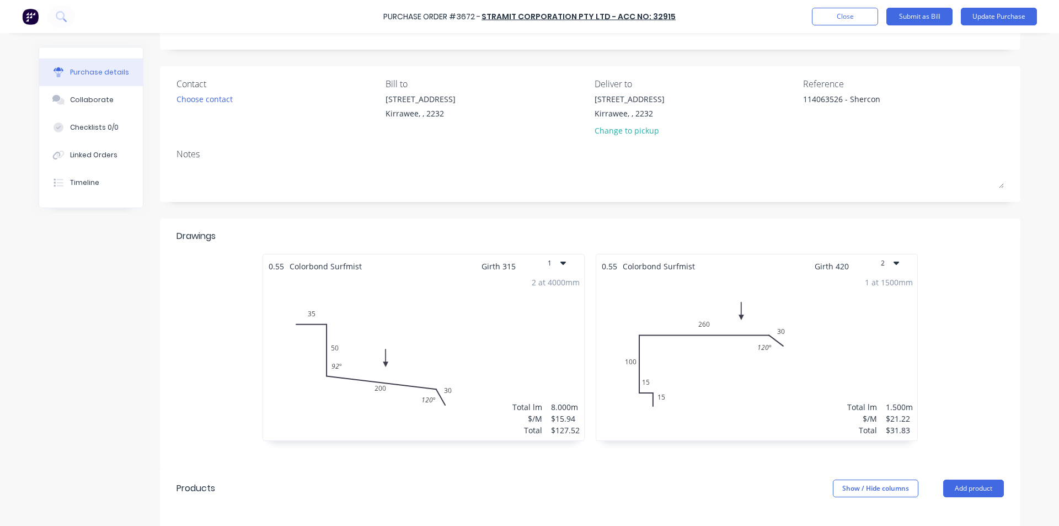
scroll to position [0, 0]
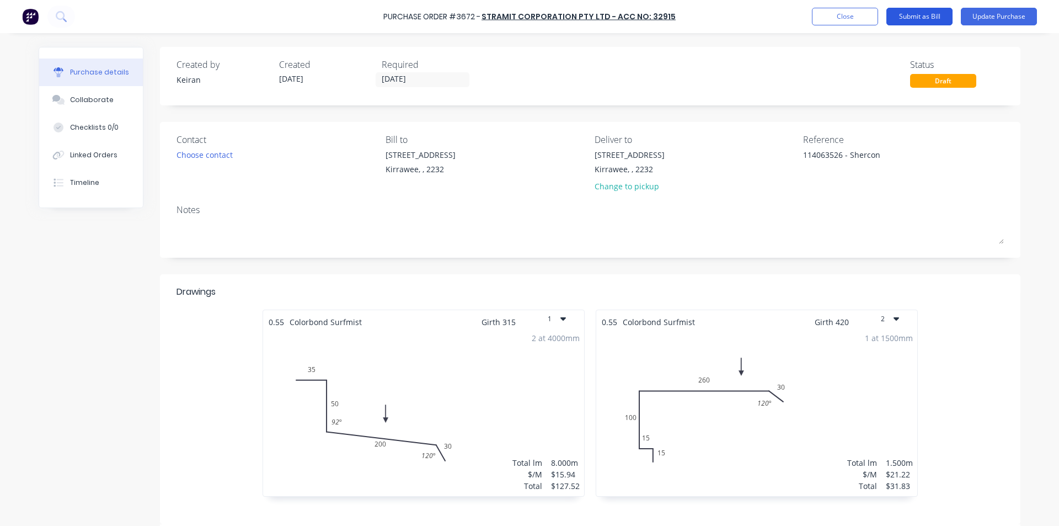
click at [929, 17] on button "Submit as Bill" at bounding box center [920, 17] width 66 height 18
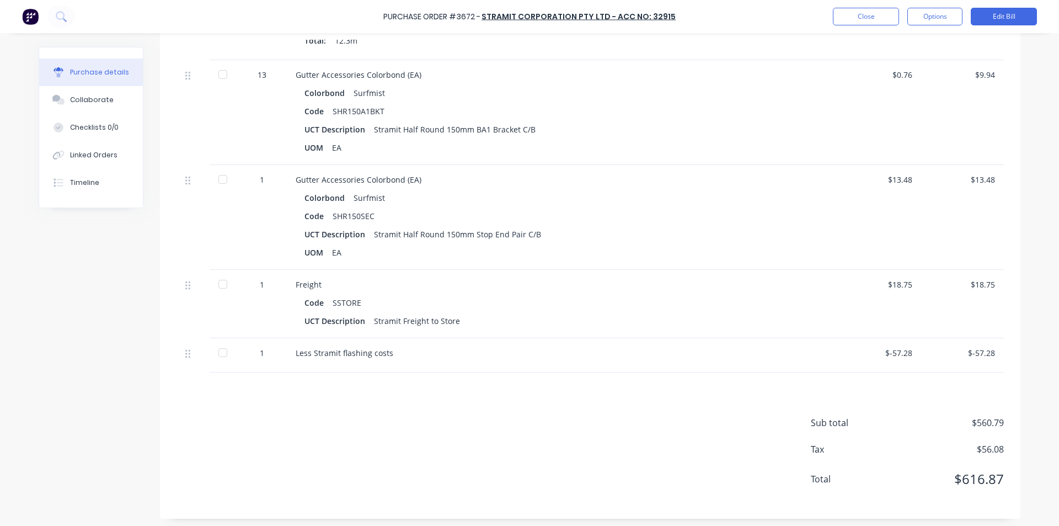
scroll to position [844, 0]
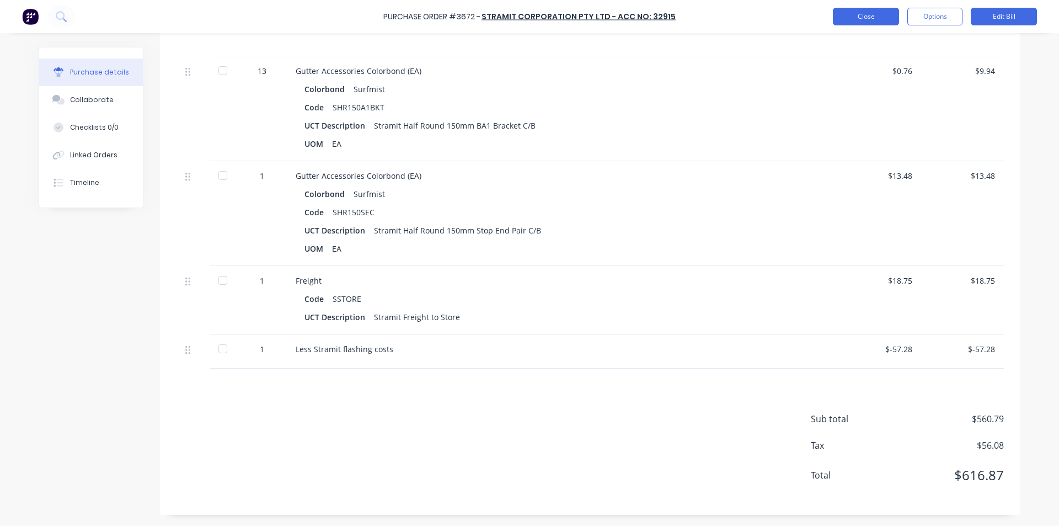
click at [856, 10] on button "Close" at bounding box center [866, 17] width 66 height 18
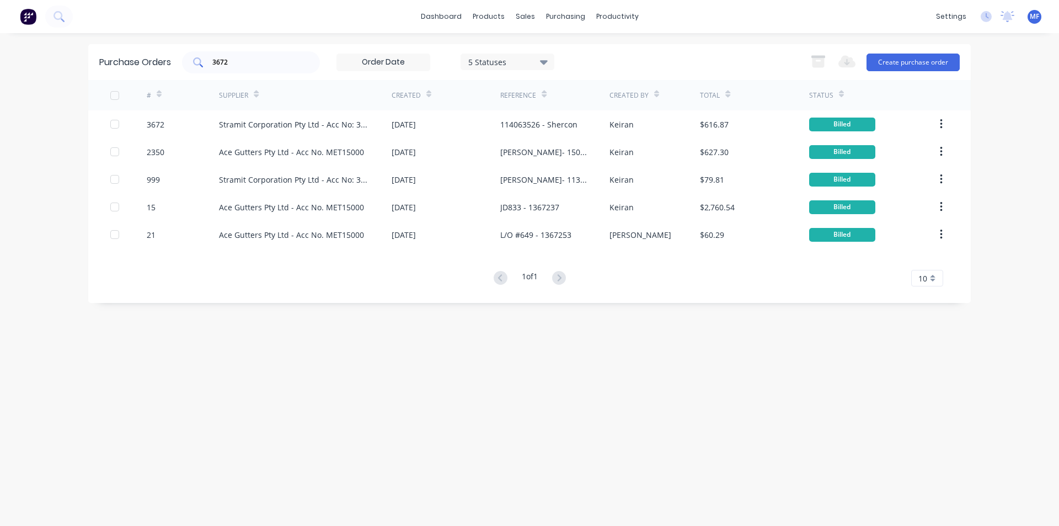
click at [232, 66] on input "3672" at bounding box center [257, 62] width 92 height 11
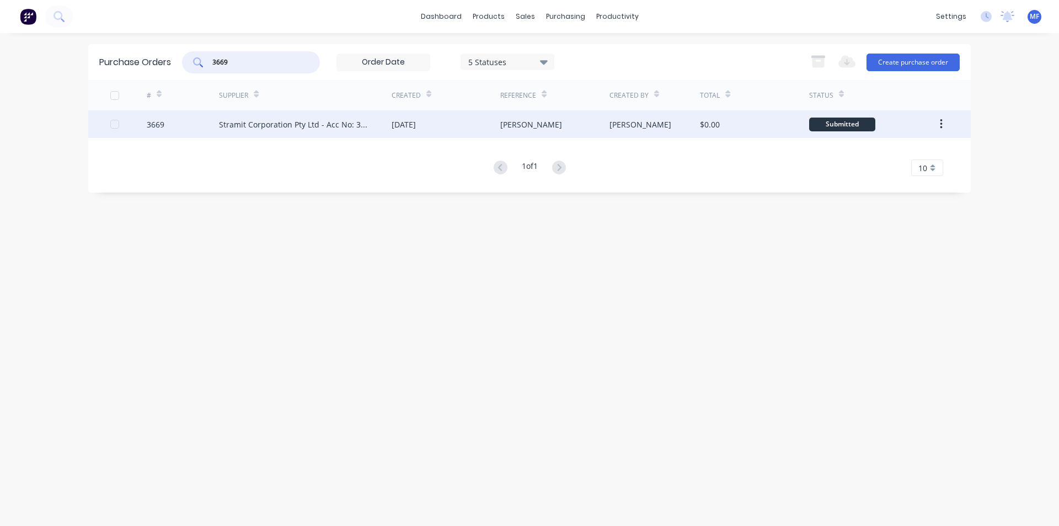
type input "3669"
click at [287, 121] on div "Stramit Corporation Pty Ltd - Acc No: 32915" at bounding box center [294, 125] width 151 height 12
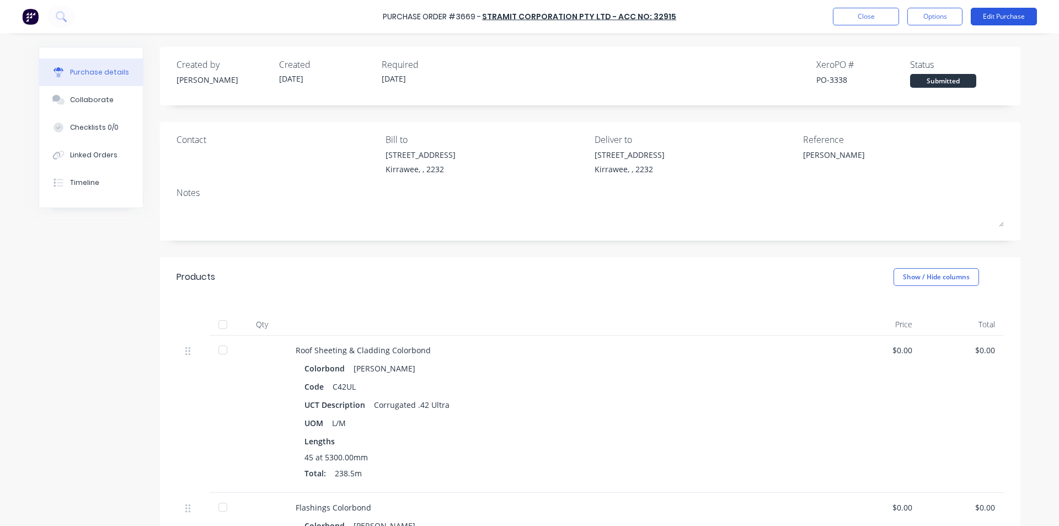
click at [1011, 12] on button "Edit Purchase" at bounding box center [1004, 17] width 66 height 18
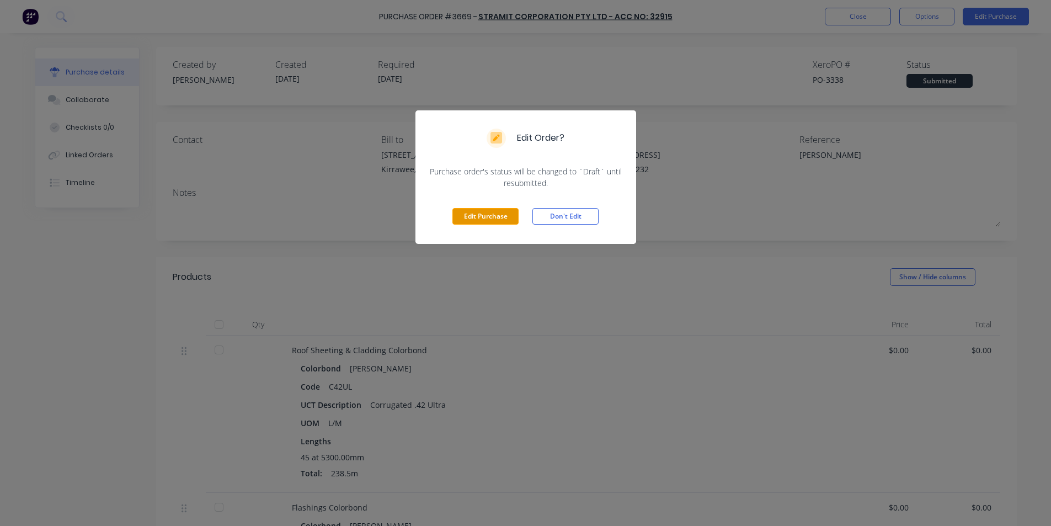
click at [496, 215] on button "Edit Purchase" at bounding box center [485, 216] width 66 height 17
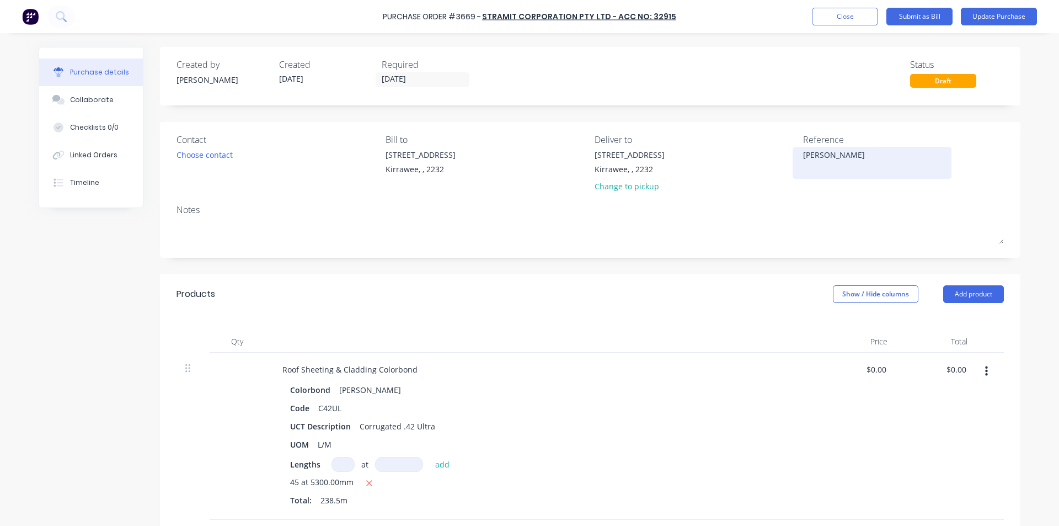
click at [895, 151] on textarea "[PERSON_NAME]" at bounding box center [872, 161] width 138 height 25
click at [709, 340] on div at bounding box center [541, 342] width 552 height 22
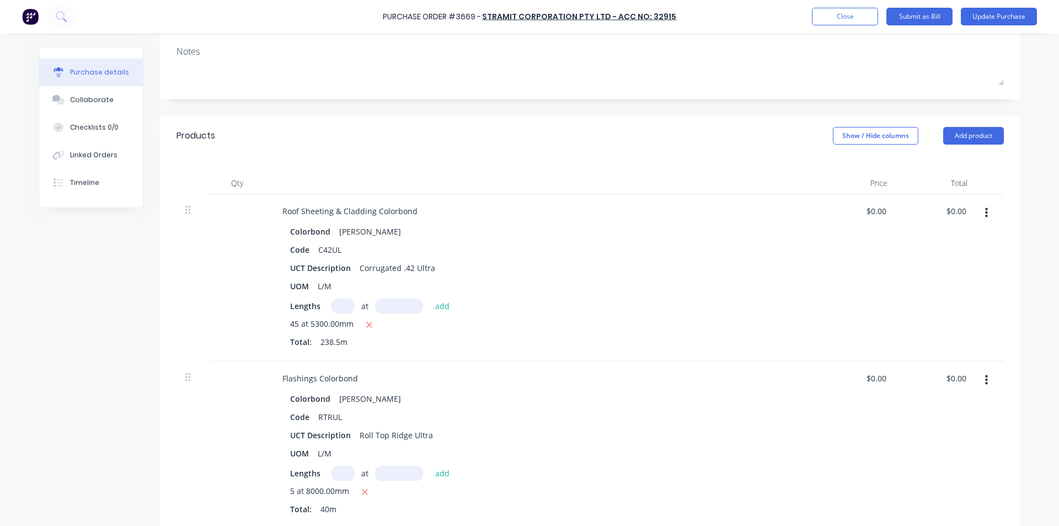
scroll to position [166, 0]
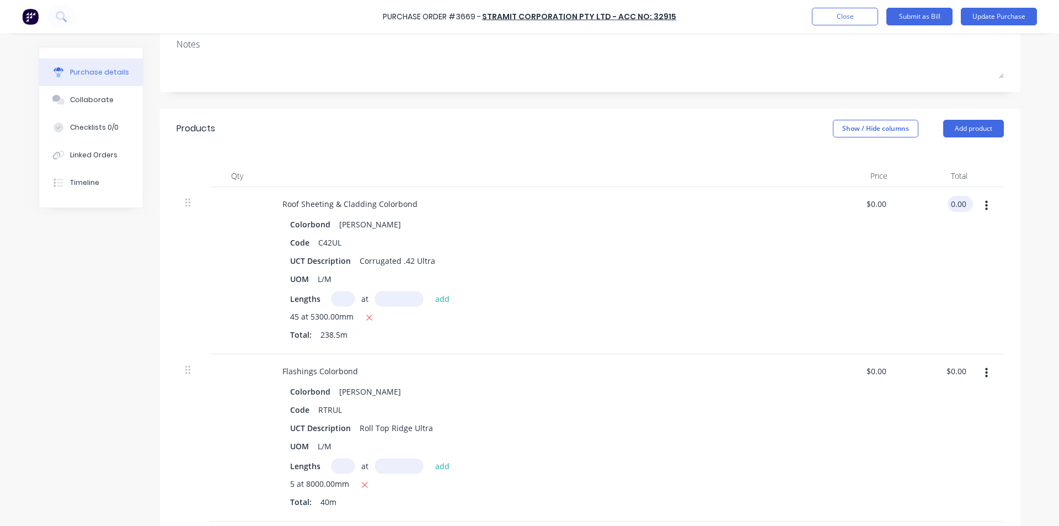
click at [951, 201] on input "0.00" at bounding box center [958, 204] width 21 height 16
click at [952, 281] on div "$3,903.71 $3,903.71" at bounding box center [937, 270] width 80 height 167
click at [957, 377] on input "0.00" at bounding box center [956, 371] width 25 height 16
click at [957, 377] on input "0.00" at bounding box center [958, 371] width 21 height 16
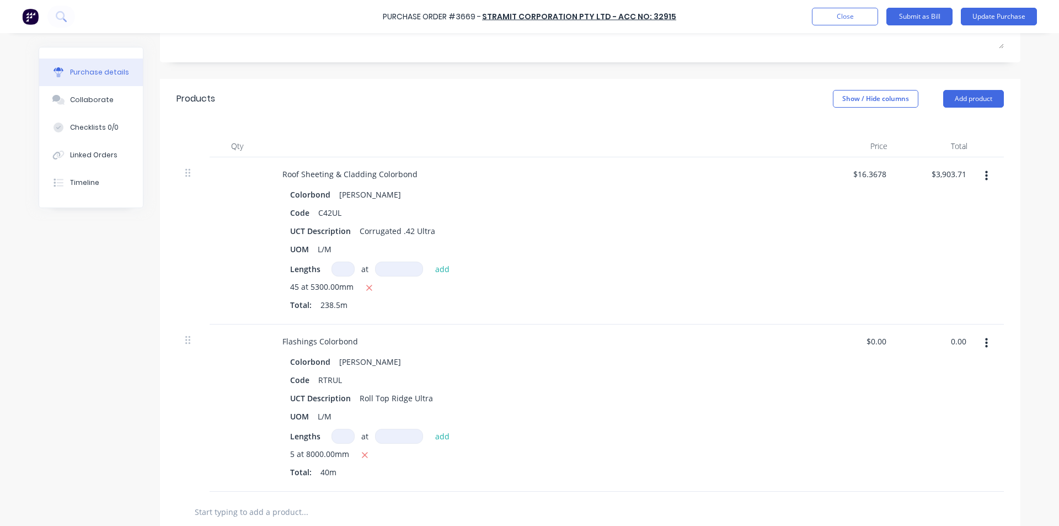
scroll to position [276, 0]
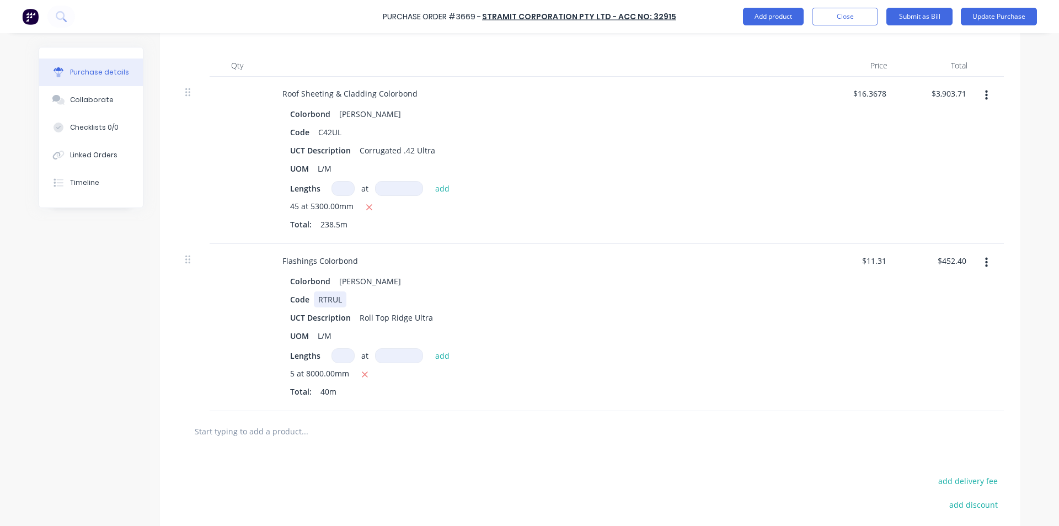
click at [583, 305] on div "Code RTRUL" at bounding box center [538, 299] width 505 height 16
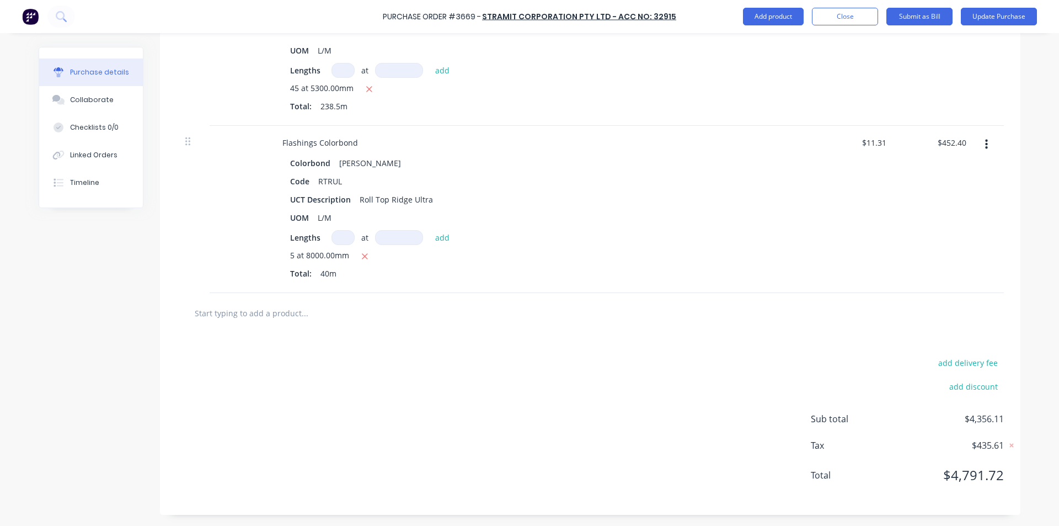
click at [267, 315] on input "text" at bounding box center [304, 313] width 221 height 22
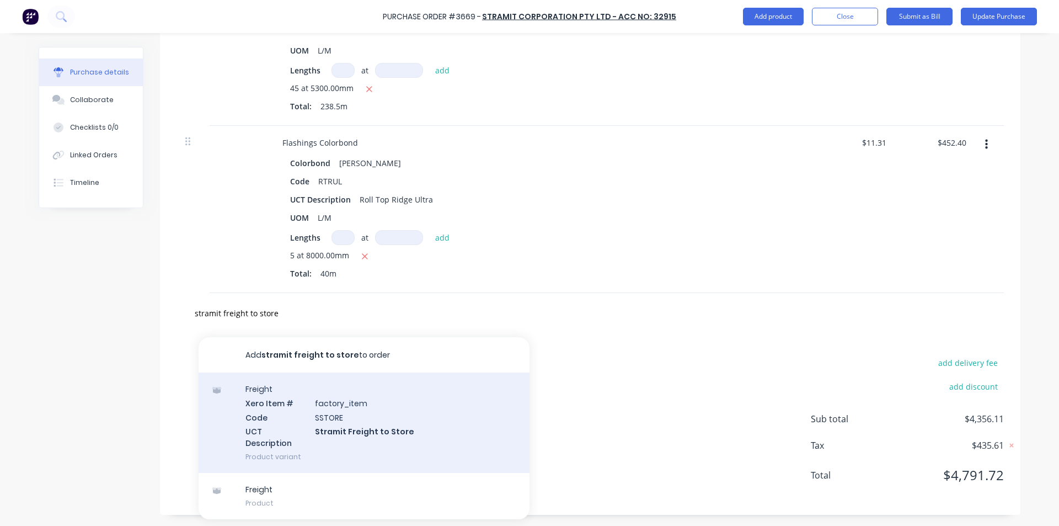
click at [335, 440] on div "Freight Xero Item # factory_item Code SSTORE UCT Description Stramit Freight to…" at bounding box center [364, 422] width 331 height 100
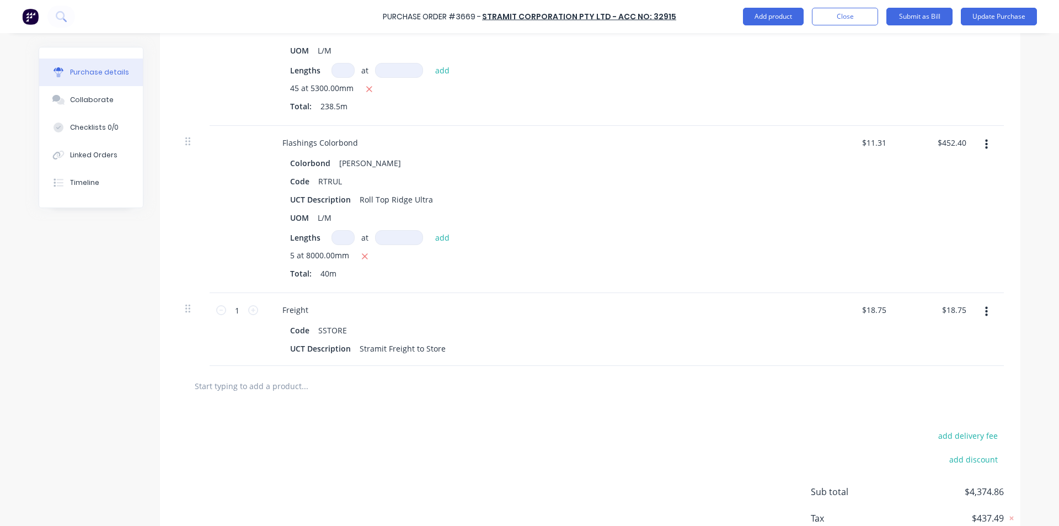
click at [555, 396] on div at bounding box center [590, 386] width 810 height 22
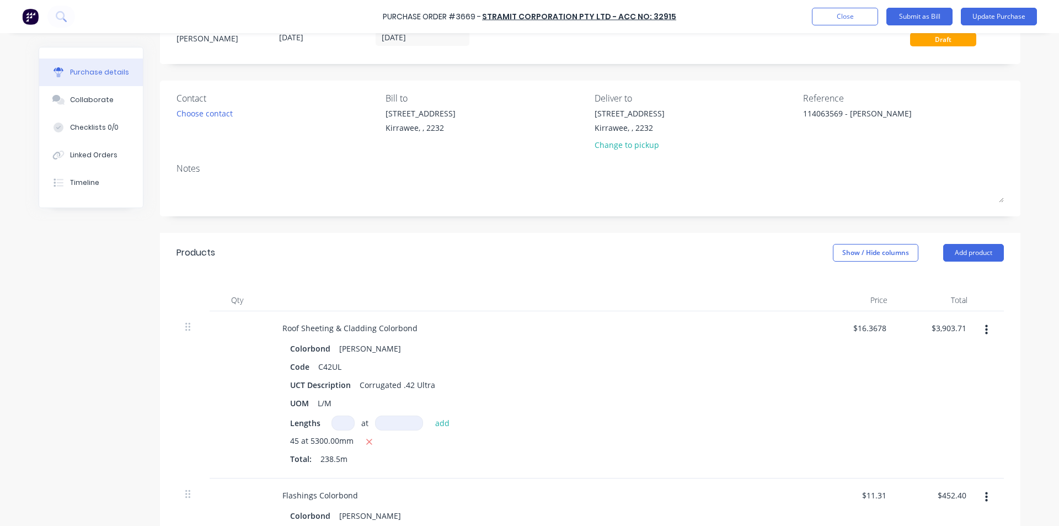
scroll to position [0, 0]
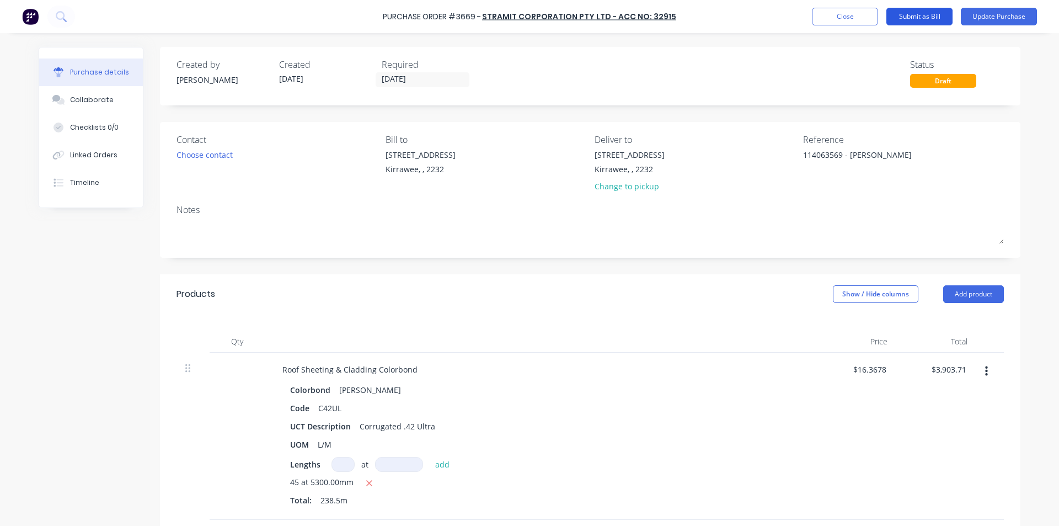
click at [930, 14] on button "Submit as Bill" at bounding box center [920, 17] width 66 height 18
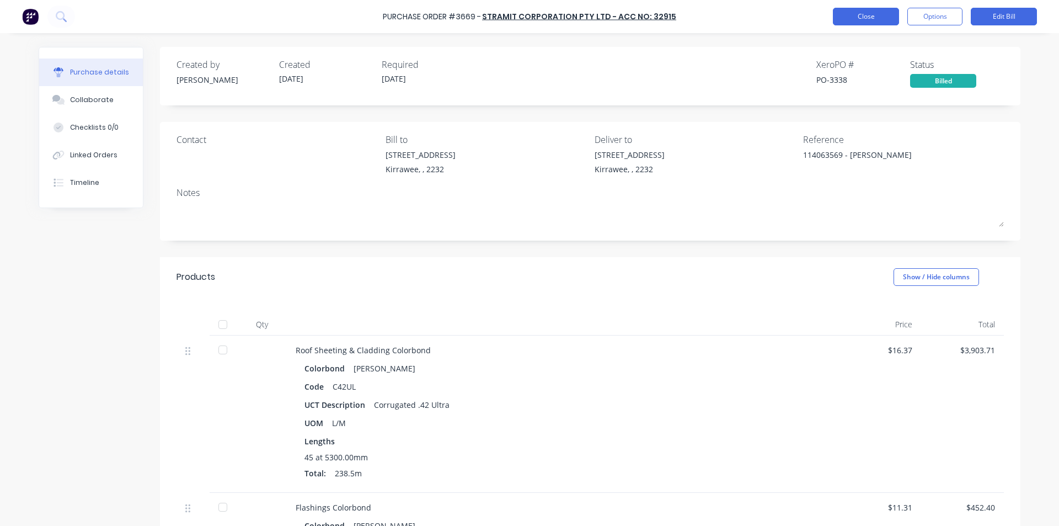
click at [865, 17] on button "Close" at bounding box center [866, 17] width 66 height 18
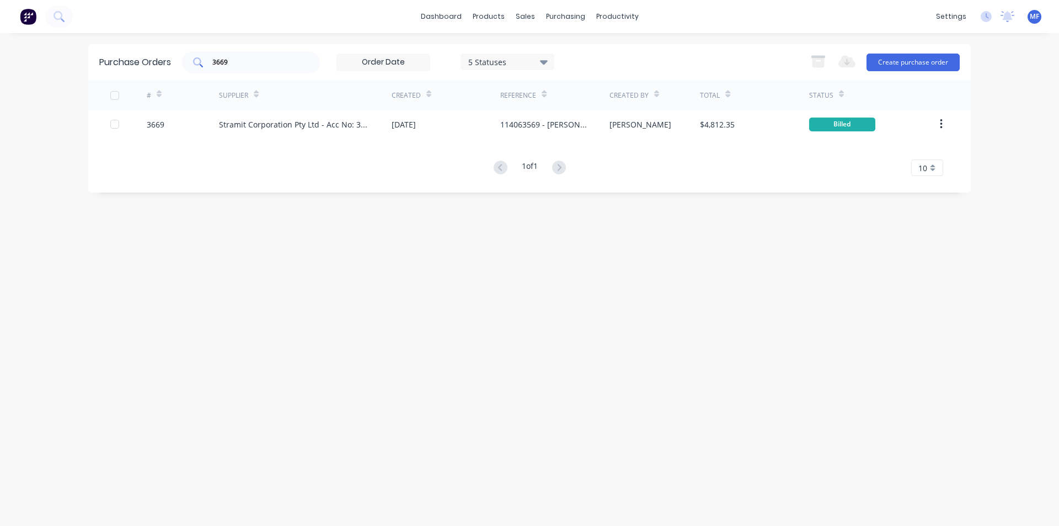
click at [249, 62] on input "3669" at bounding box center [257, 62] width 92 height 11
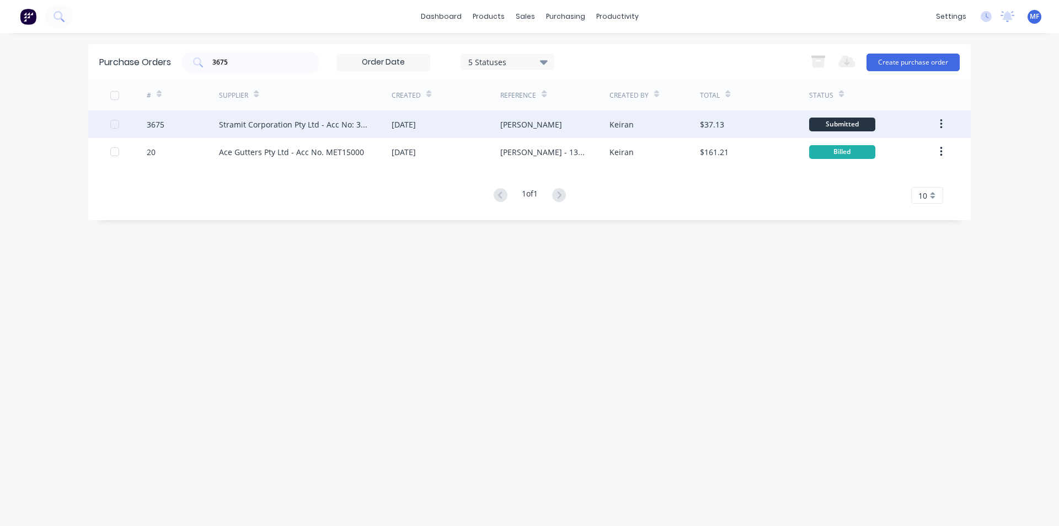
click at [267, 122] on div "Stramit Corporation Pty Ltd - Acc No: 32915" at bounding box center [294, 125] width 151 height 12
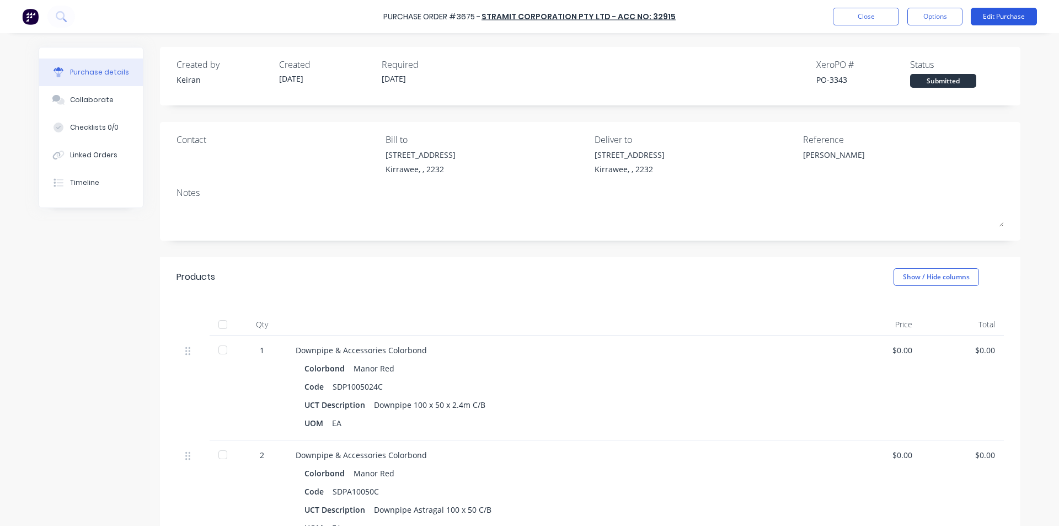
click at [999, 14] on button "Edit Purchase" at bounding box center [1004, 17] width 66 height 18
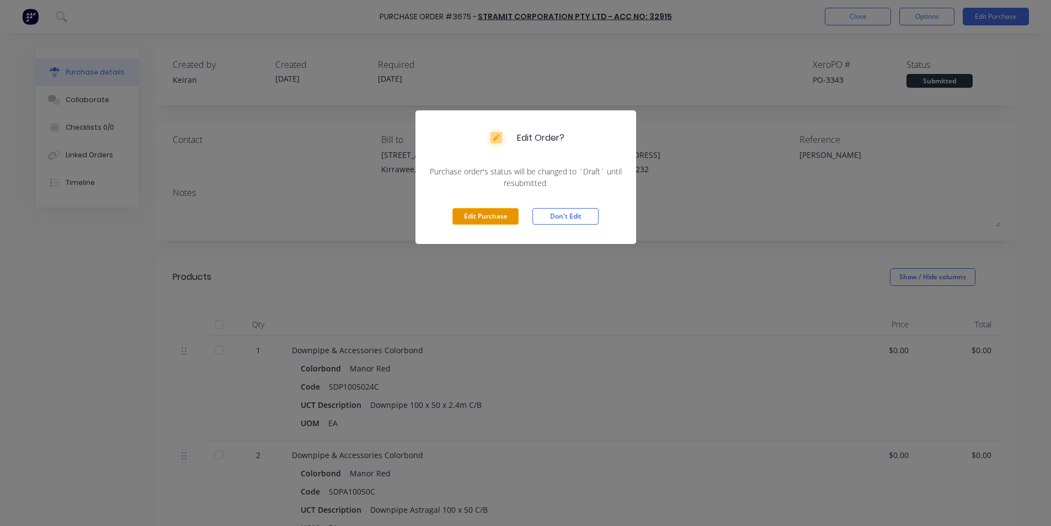
click at [488, 217] on button "Edit Purchase" at bounding box center [485, 216] width 66 height 17
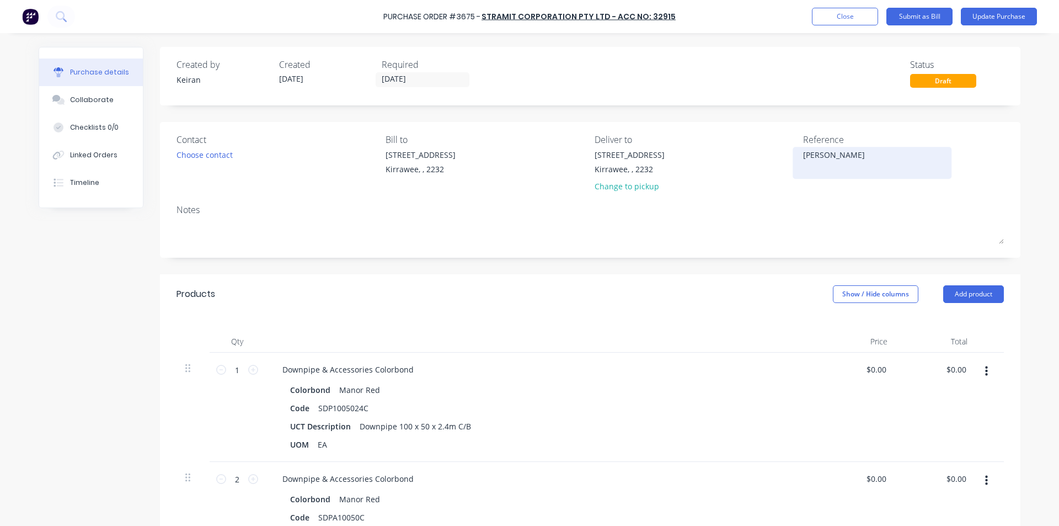
click at [850, 153] on textarea "[PERSON_NAME]" at bounding box center [872, 161] width 138 height 25
click at [770, 352] on div at bounding box center [541, 342] width 552 height 22
click at [684, 329] on div "Qty Price Total 1 1 Downpipe & Accessories Colorbond Colorbond Manor Red Code S…" at bounding box center [590, 485] width 861 height 342
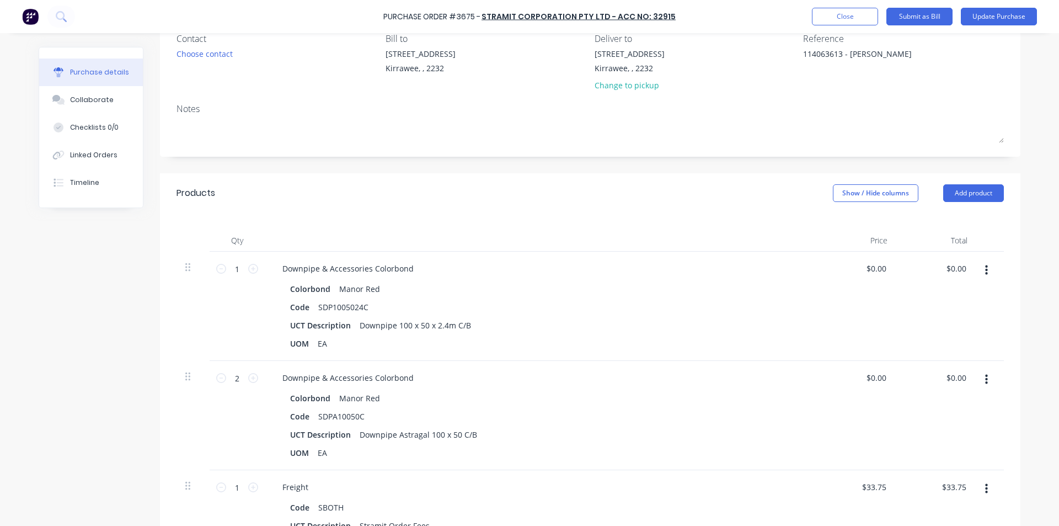
scroll to position [110, 0]
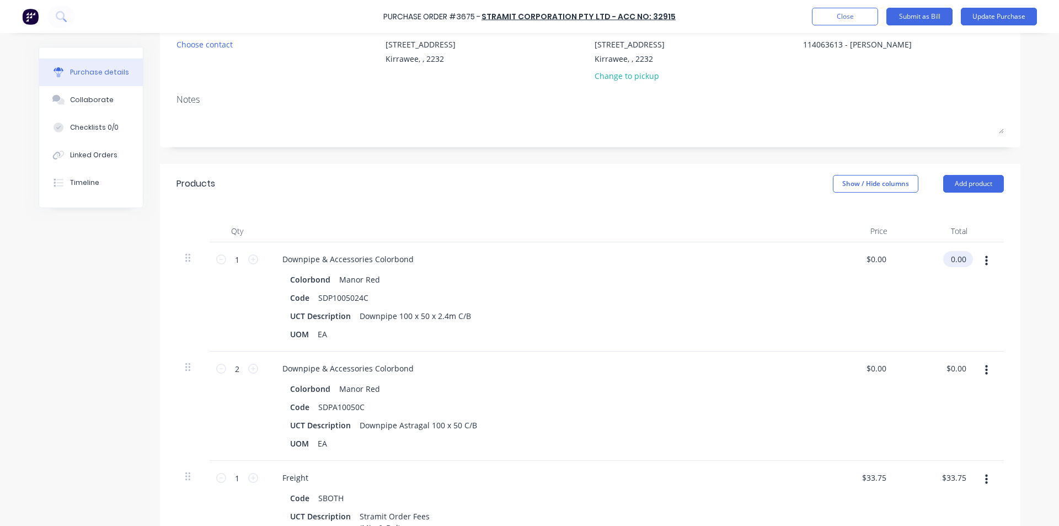
click at [956, 259] on input "0.00" at bounding box center [956, 259] width 25 height 16
click at [956, 259] on input "0.00" at bounding box center [958, 259] width 21 height 16
click at [954, 260] on input "19..05" at bounding box center [955, 259] width 27 height 16
click at [947, 361] on div "0.00 $0.00" at bounding box center [956, 368] width 25 height 16
click at [948, 361] on div "$0.00 0.00" at bounding box center [958, 368] width 21 height 16
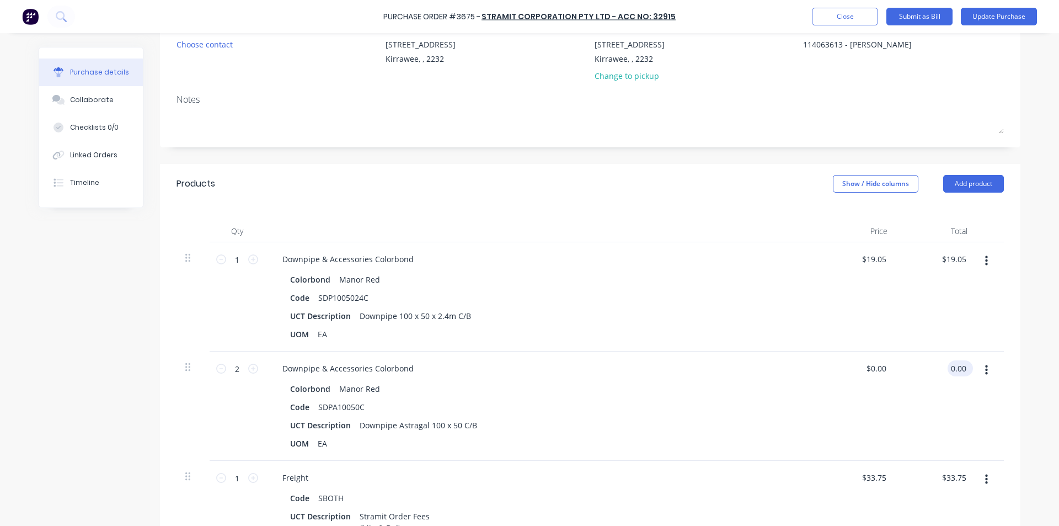
click at [959, 366] on input "0.00" at bounding box center [958, 368] width 21 height 16
click at [810, 325] on div "Downpipe & Accessories Colorbond Colorbond Manor Red Code SDP1005024C UCT Descr…" at bounding box center [541, 296] width 552 height 109
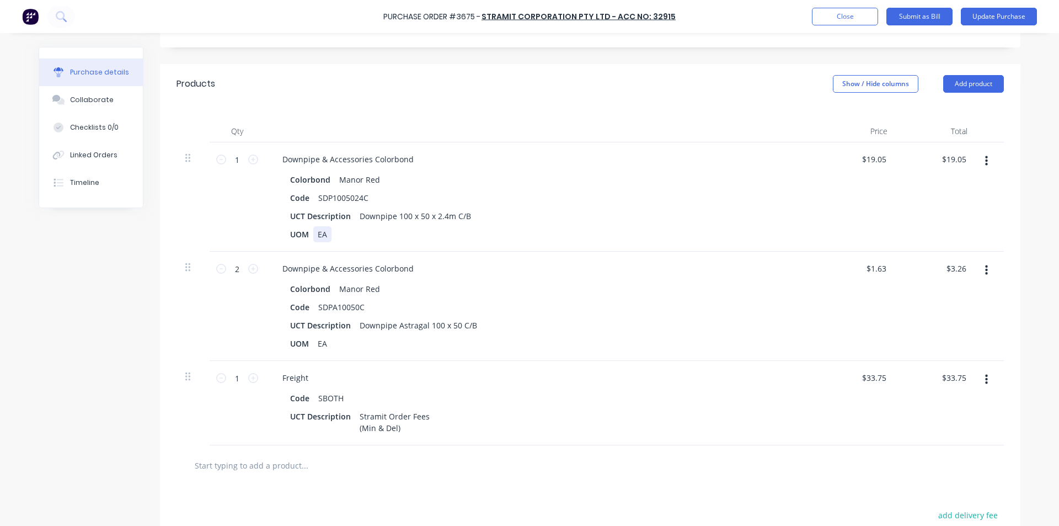
scroll to position [221, 0]
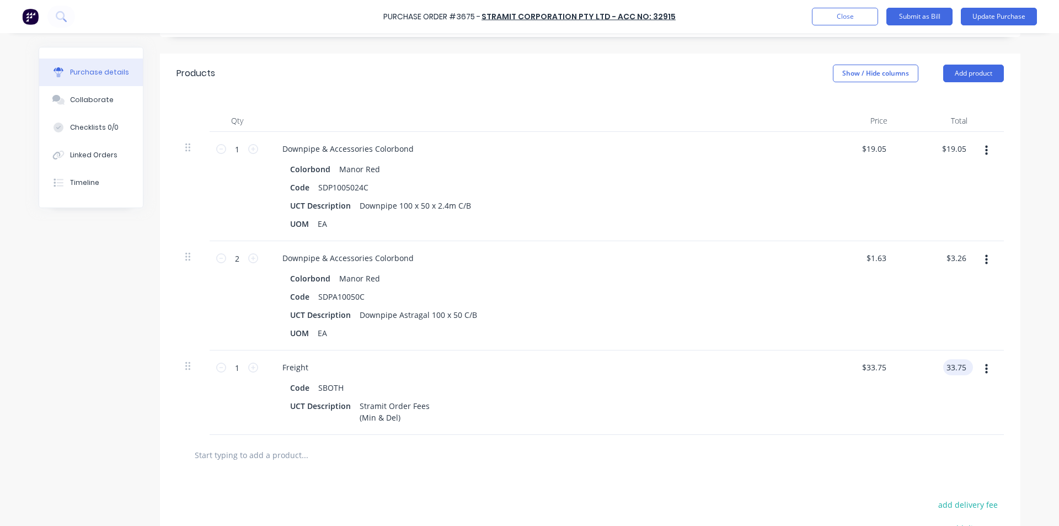
click at [952, 366] on input "33.75" at bounding box center [956, 367] width 25 height 16
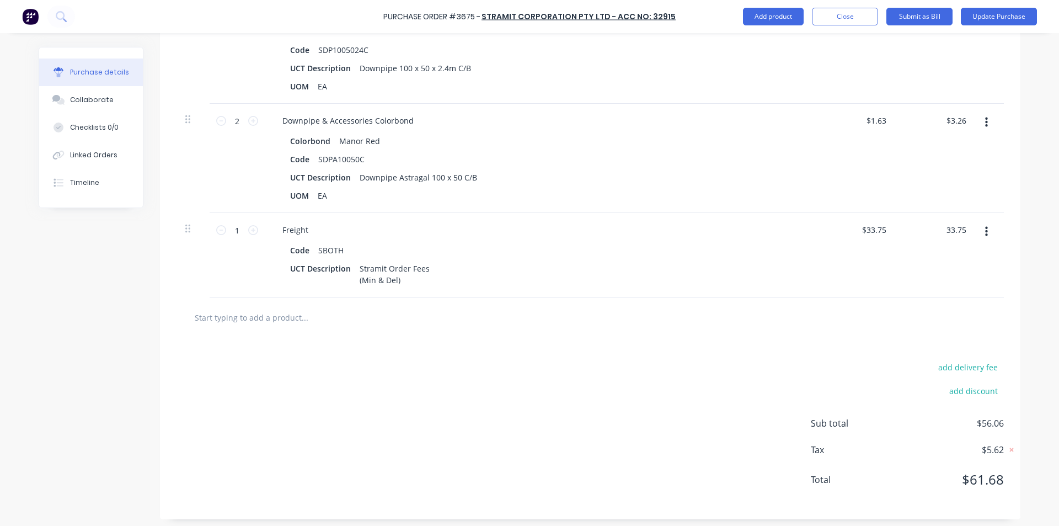
scroll to position [363, 0]
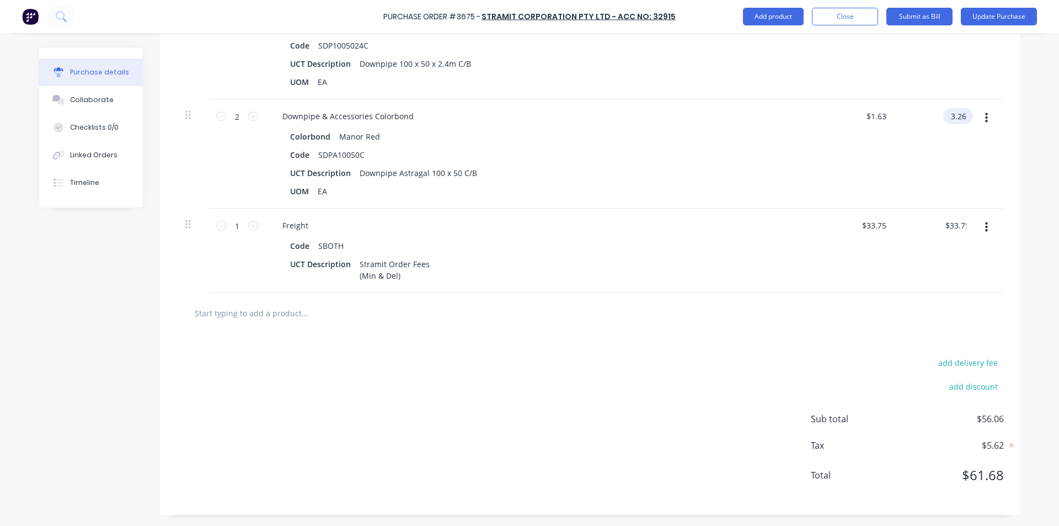
click at [956, 111] on input "3.26" at bounding box center [956, 116] width 25 height 16
click at [956, 111] on input "3.26" at bounding box center [958, 116] width 21 height 16
click at [662, 256] on div "UCT Description Stramit Order Fees (Min & Del)" at bounding box center [538, 270] width 505 height 28
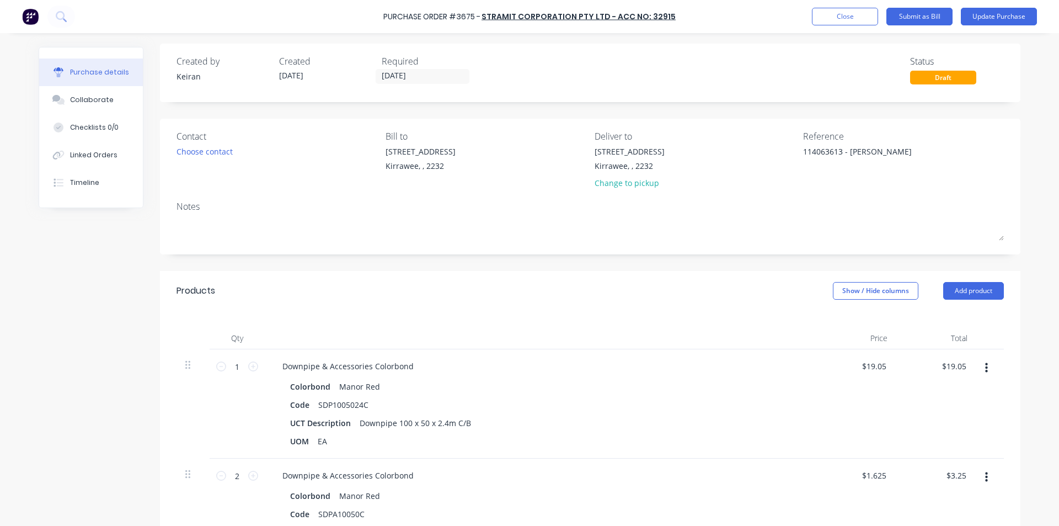
scroll to position [0, 0]
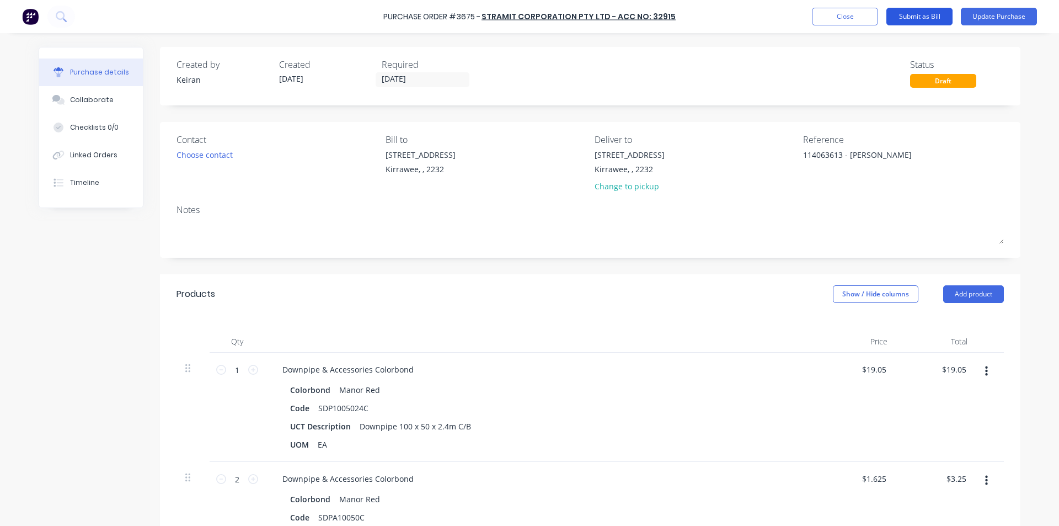
click at [923, 11] on button "Submit as Bill" at bounding box center [920, 17] width 66 height 18
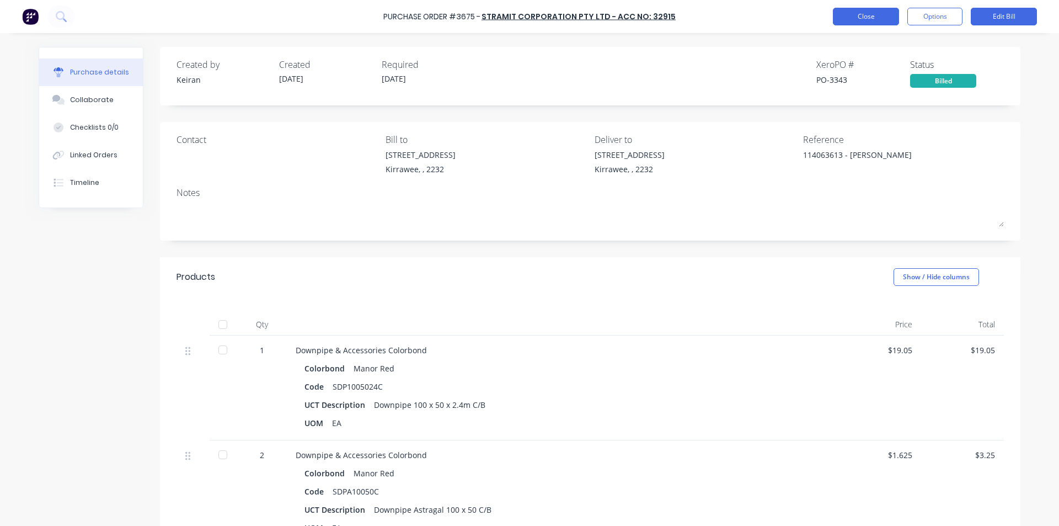
click at [875, 13] on button "Close" at bounding box center [866, 17] width 66 height 18
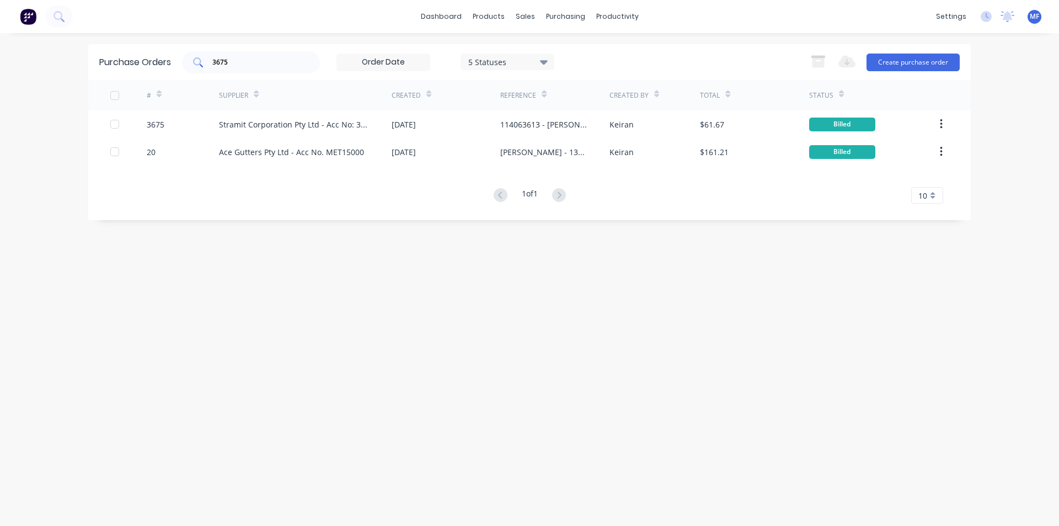
click at [249, 63] on input "3675" at bounding box center [257, 62] width 92 height 11
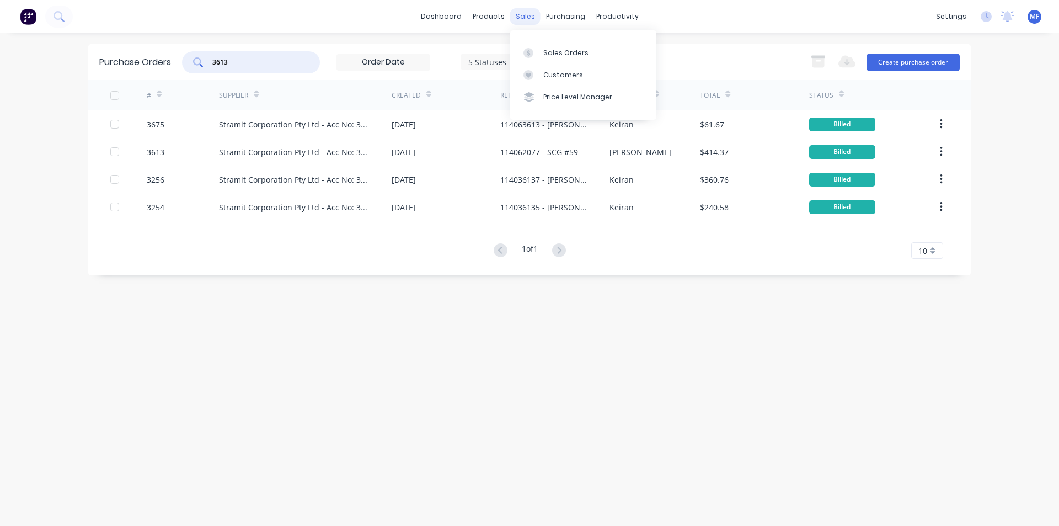
click at [528, 13] on div "sales" at bounding box center [525, 16] width 30 height 17
click at [558, 75] on div "Customers" at bounding box center [564, 75] width 40 height 10
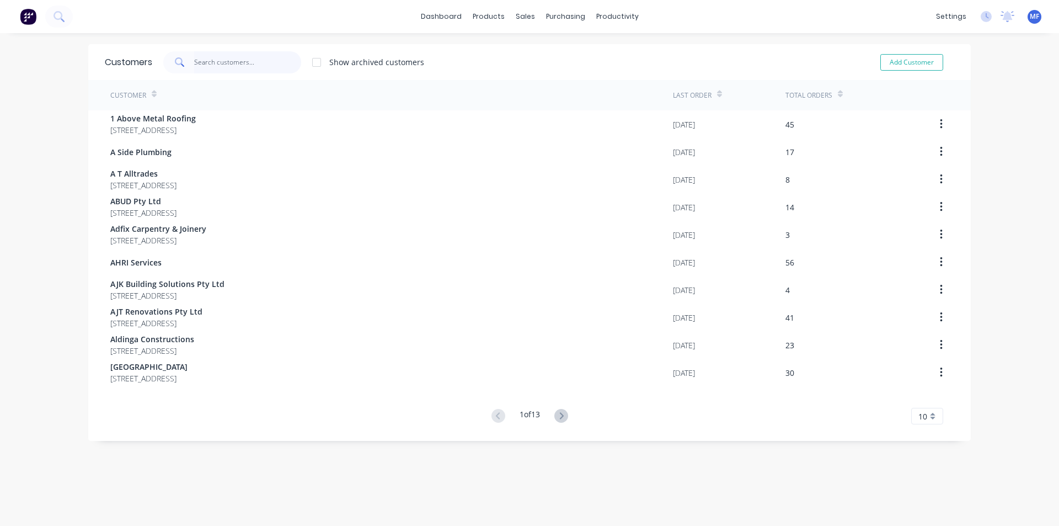
drag, startPoint x: 197, startPoint y: 57, endPoint x: 217, endPoint y: 57, distance: 20.4
click at [197, 57] on input "text" at bounding box center [248, 62] width 108 height 22
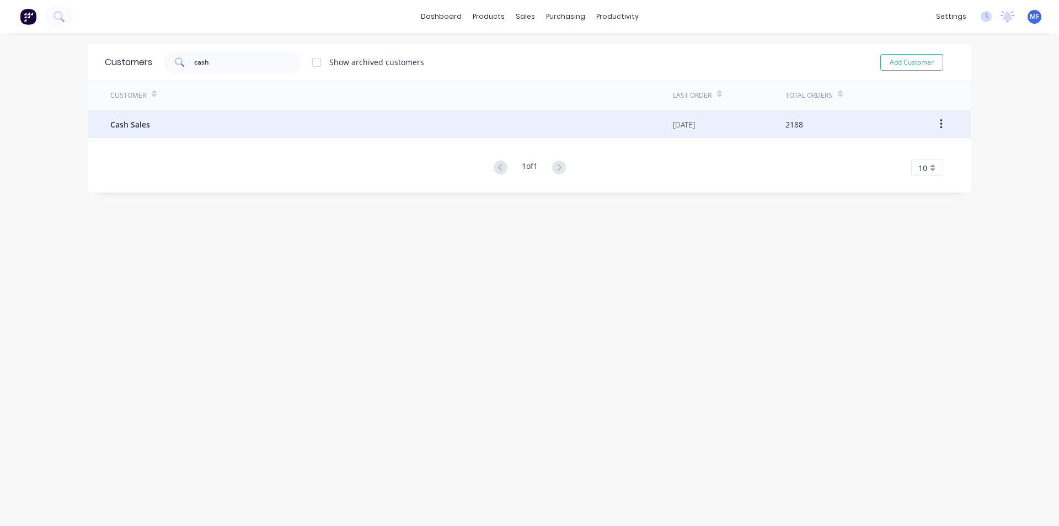
click at [139, 127] on span "Cash Sales" at bounding box center [130, 125] width 40 height 12
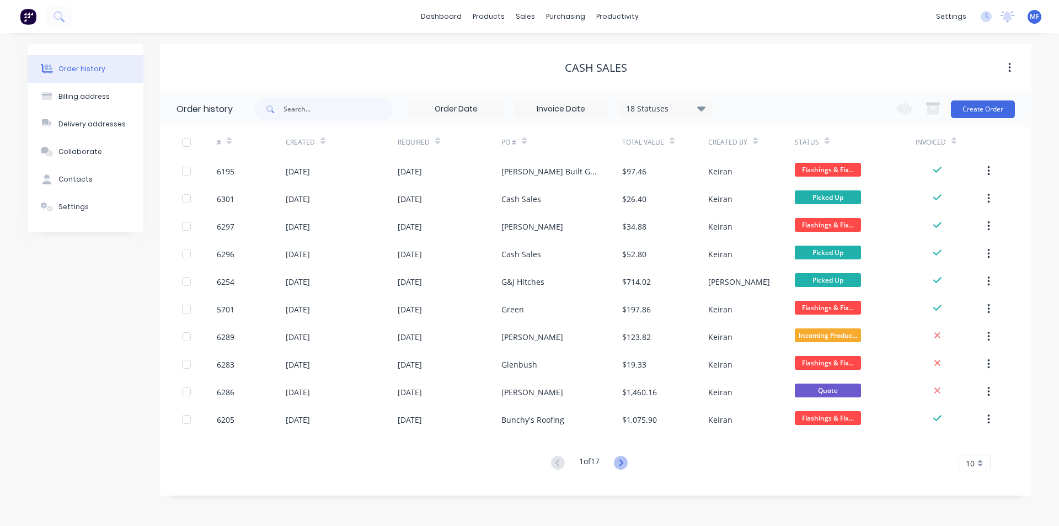
click at [622, 461] on icon at bounding box center [621, 463] width 14 height 14
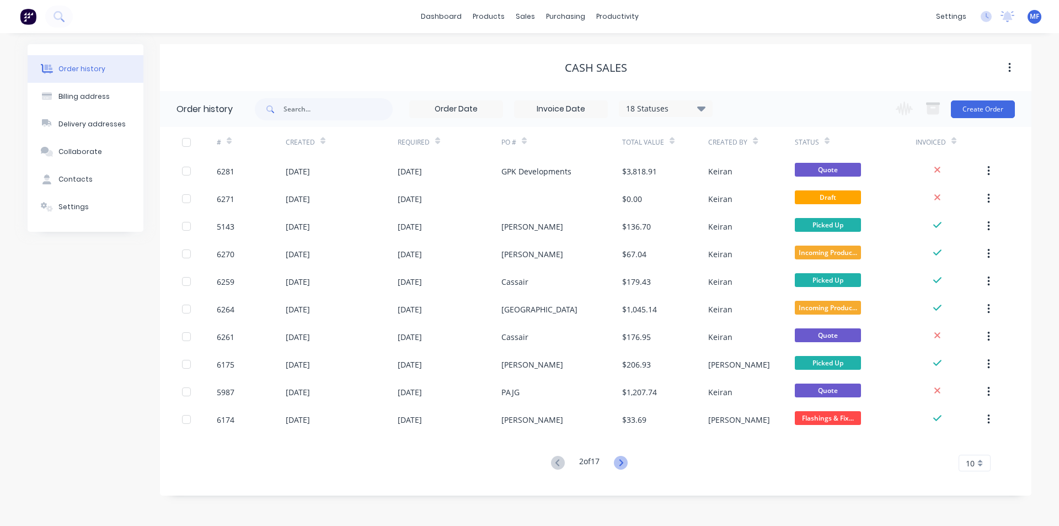
click at [626, 467] on icon at bounding box center [621, 463] width 14 height 14
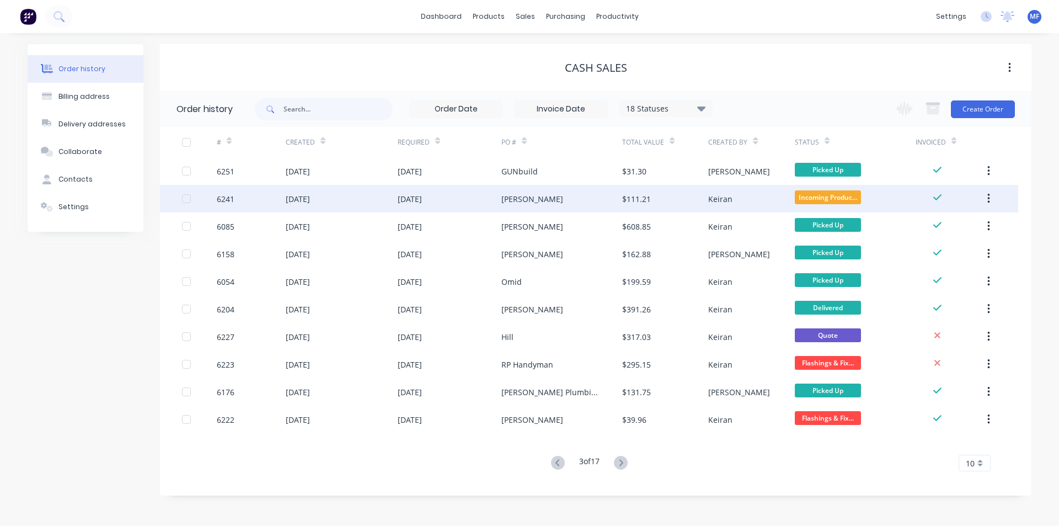
click at [640, 199] on div "$111.21" at bounding box center [636, 199] width 29 height 12
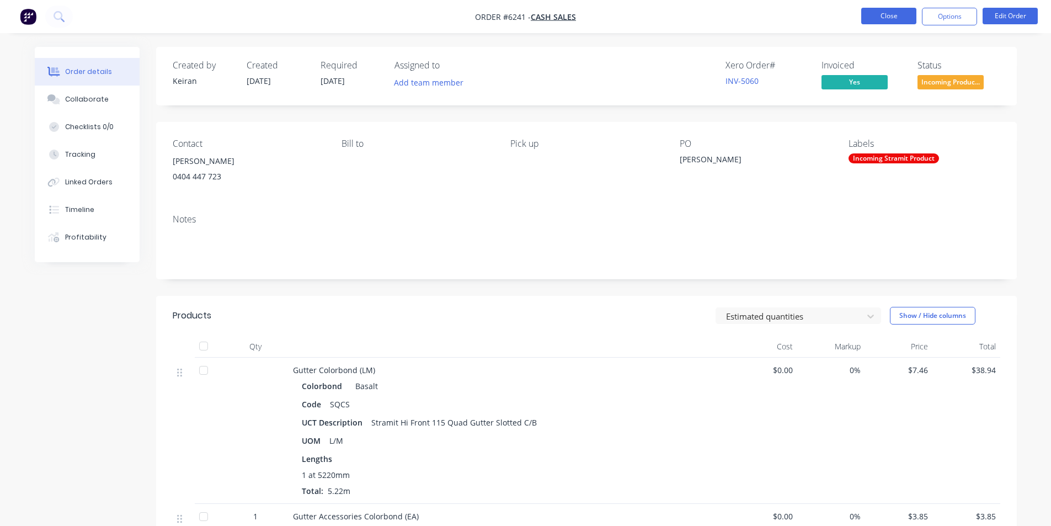
click at [892, 12] on button "Close" at bounding box center [888, 16] width 55 height 17
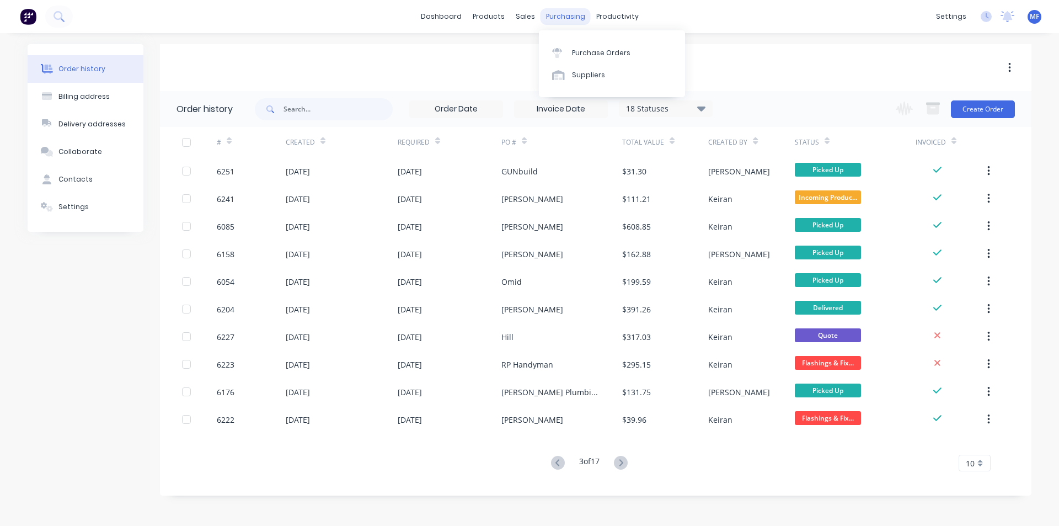
click at [565, 12] on div "purchasing" at bounding box center [566, 16] width 50 height 17
click at [602, 54] on div "Purchase Orders" at bounding box center [601, 53] width 58 height 10
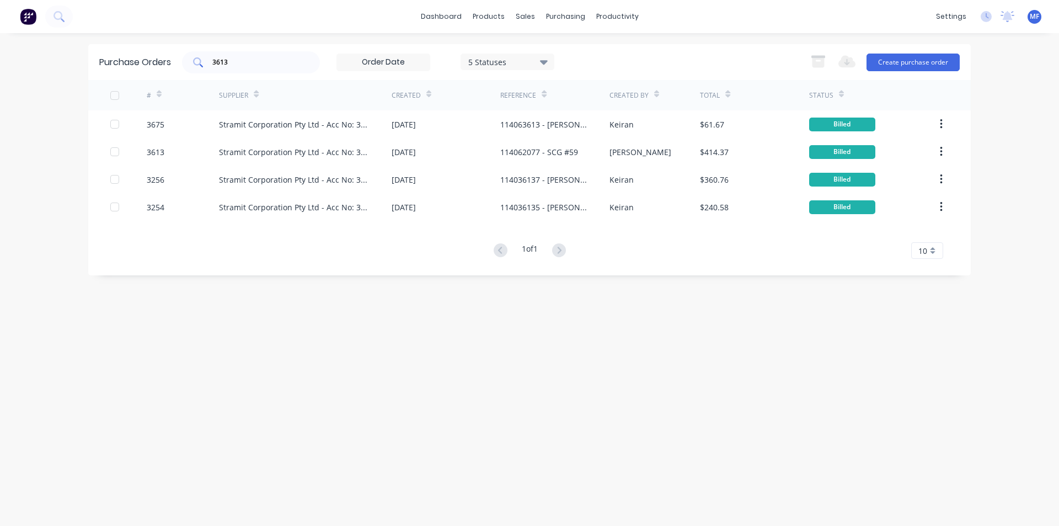
click at [240, 58] on input "3613" at bounding box center [257, 62] width 92 height 11
click at [237, 62] on input "3613" at bounding box center [257, 62] width 92 height 11
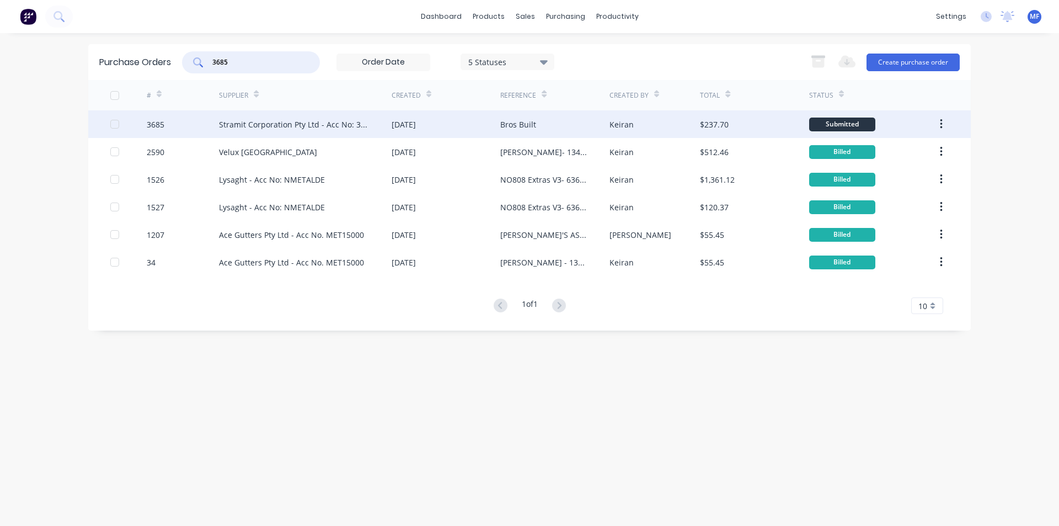
click at [307, 119] on div "Stramit Corporation Pty Ltd - Acc No: 32915" at bounding box center [294, 125] width 151 height 12
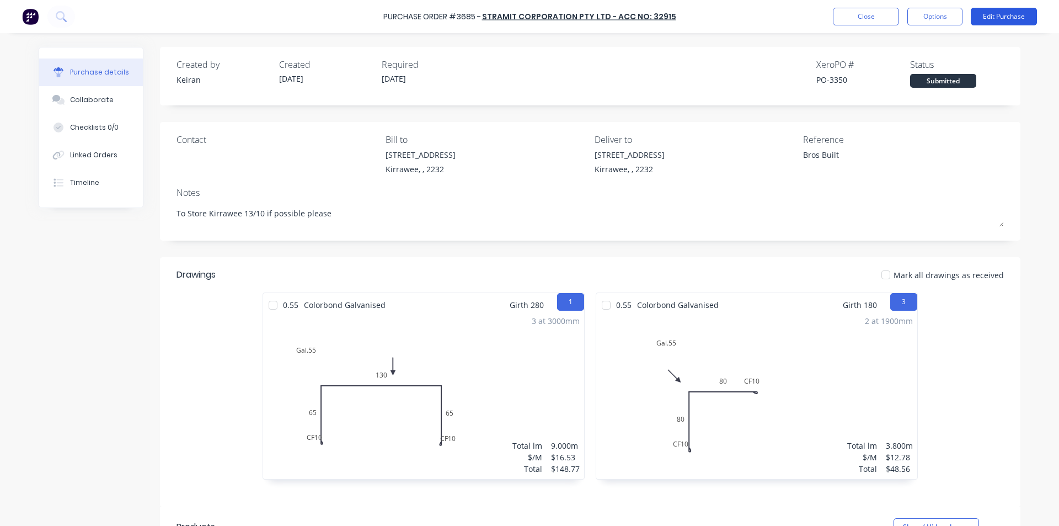
click at [1001, 16] on button "Edit Purchase" at bounding box center [1004, 17] width 66 height 18
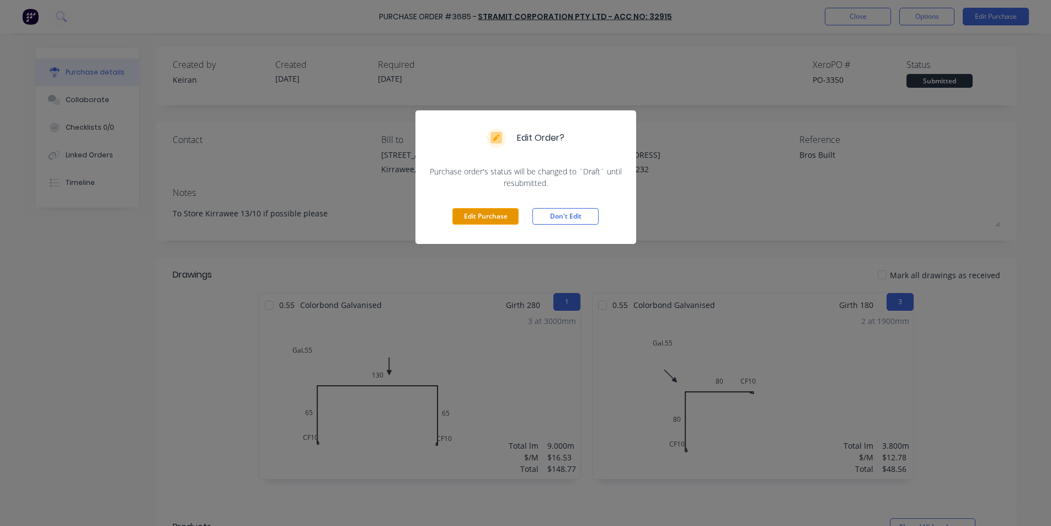
click at [472, 220] on button "Edit Purchase" at bounding box center [485, 216] width 66 height 17
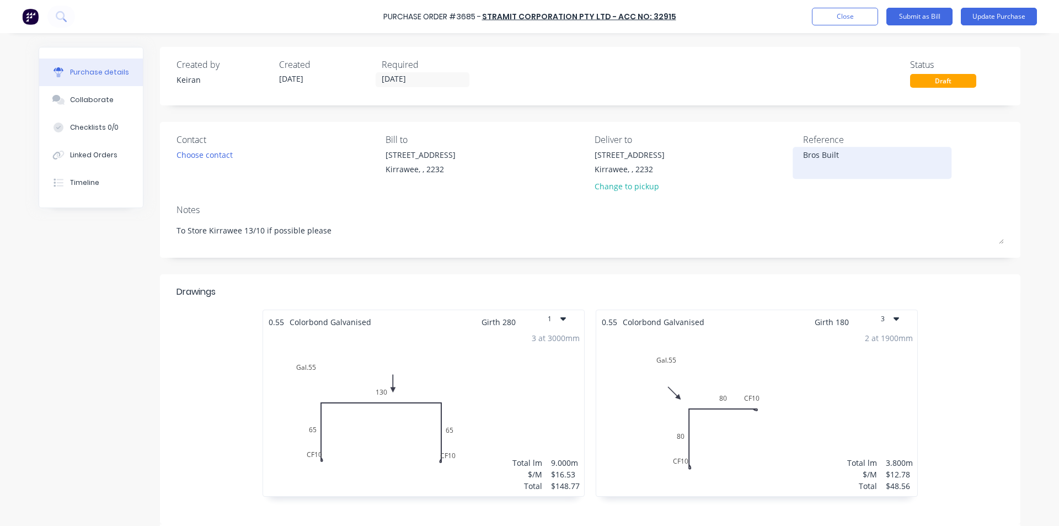
click at [858, 156] on textarea "Bros Built" at bounding box center [872, 161] width 138 height 25
click at [918, 182] on div "Reference 114063770 - Bros Built" at bounding box center [903, 165] width 201 height 65
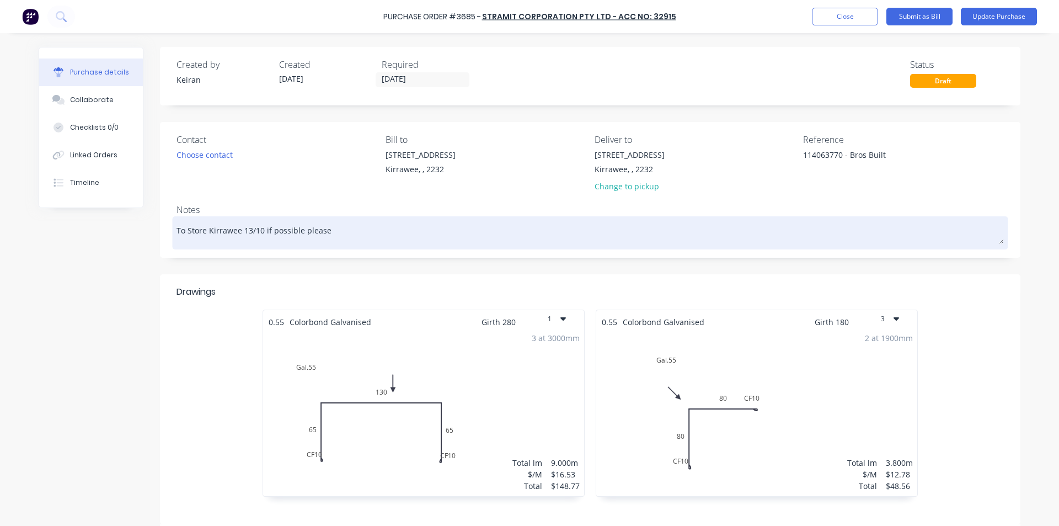
click at [853, 235] on textarea "To Store Kirrawee 13/10 if possible please" at bounding box center [591, 231] width 828 height 25
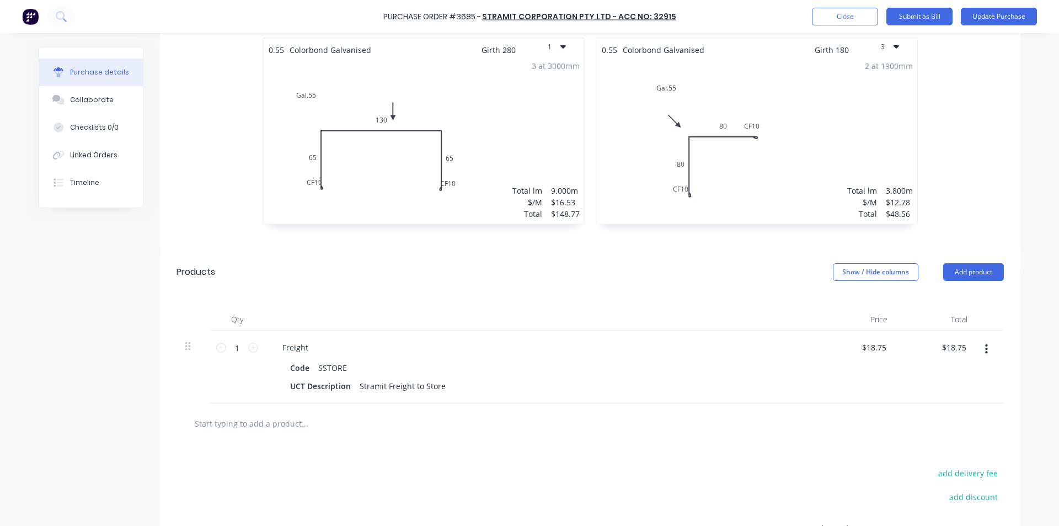
scroll to position [382, 0]
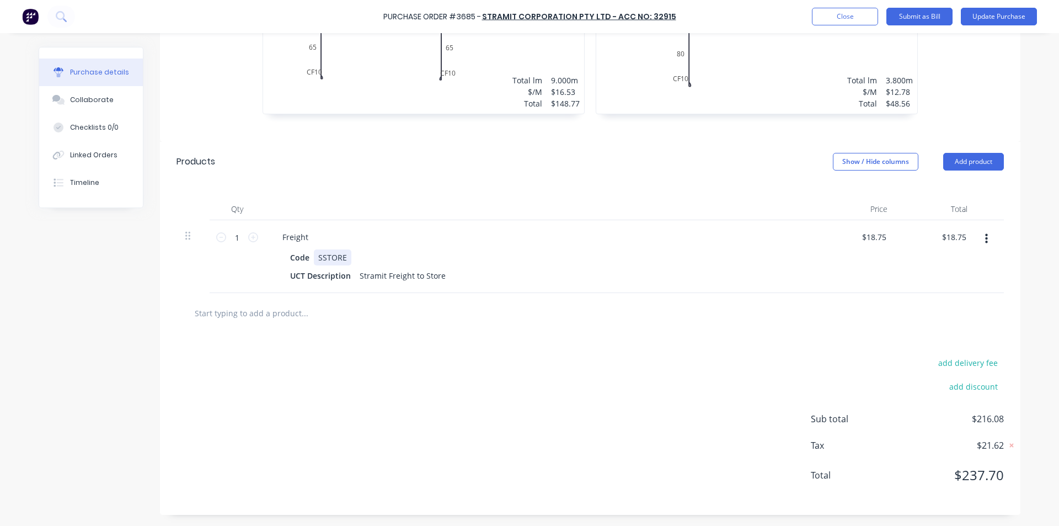
click at [395, 251] on div "Code SSTORE" at bounding box center [538, 257] width 505 height 16
click at [301, 318] on input "text" at bounding box center [304, 313] width 221 height 22
click at [972, 159] on button "Add product" at bounding box center [974, 162] width 61 height 18
drag, startPoint x: 931, startPoint y: 213, endPoint x: 917, endPoint y: 214, distance: 14.9
click at [931, 212] on div "Basic product" at bounding box center [951, 212] width 85 height 16
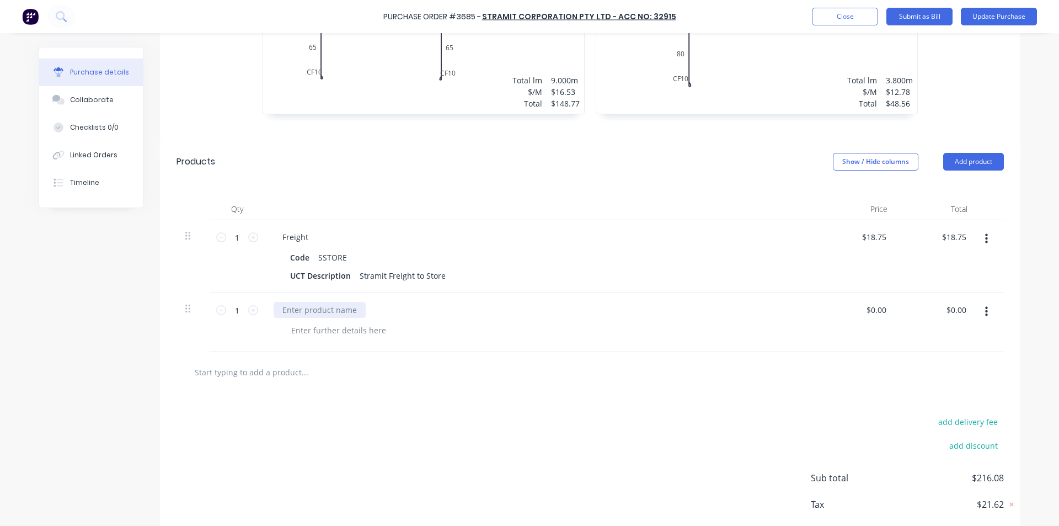
click at [321, 310] on div at bounding box center [320, 310] width 92 height 16
click at [951, 310] on input "0.00" at bounding box center [958, 310] width 21 height 16
click at [814, 383] on div at bounding box center [591, 372] width 828 height 40
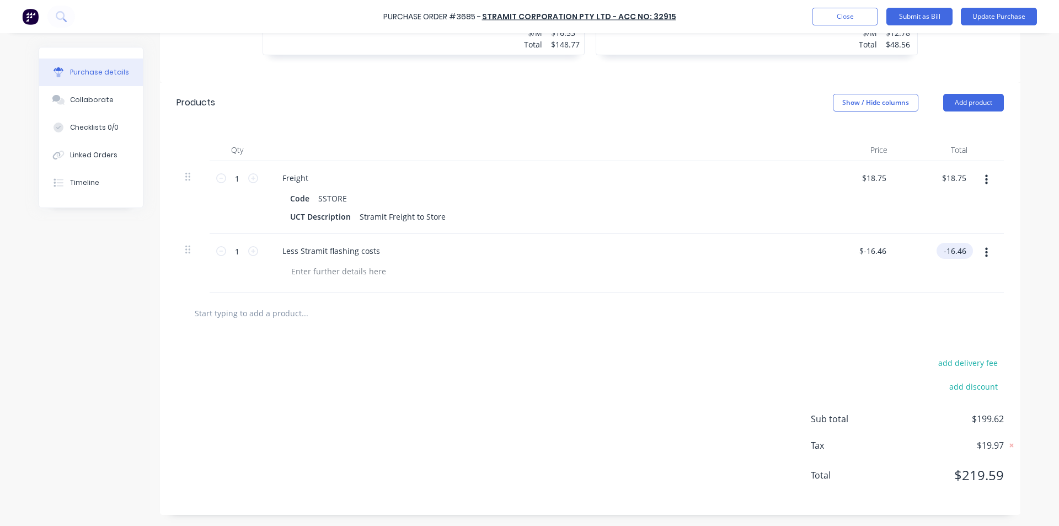
click at [960, 246] on input "-16.46" at bounding box center [953, 251] width 32 height 16
click at [916, 309] on div at bounding box center [590, 313] width 810 height 22
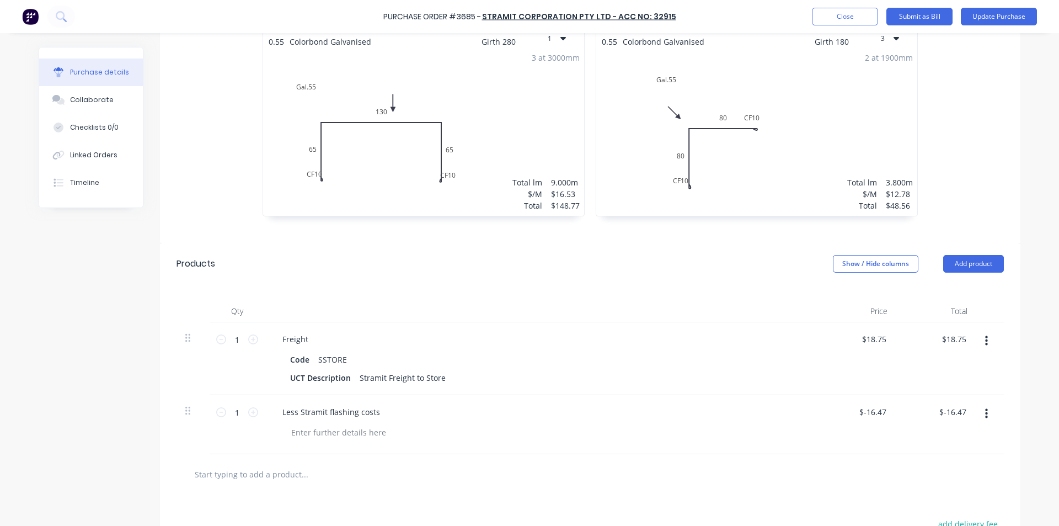
scroll to position [55, 0]
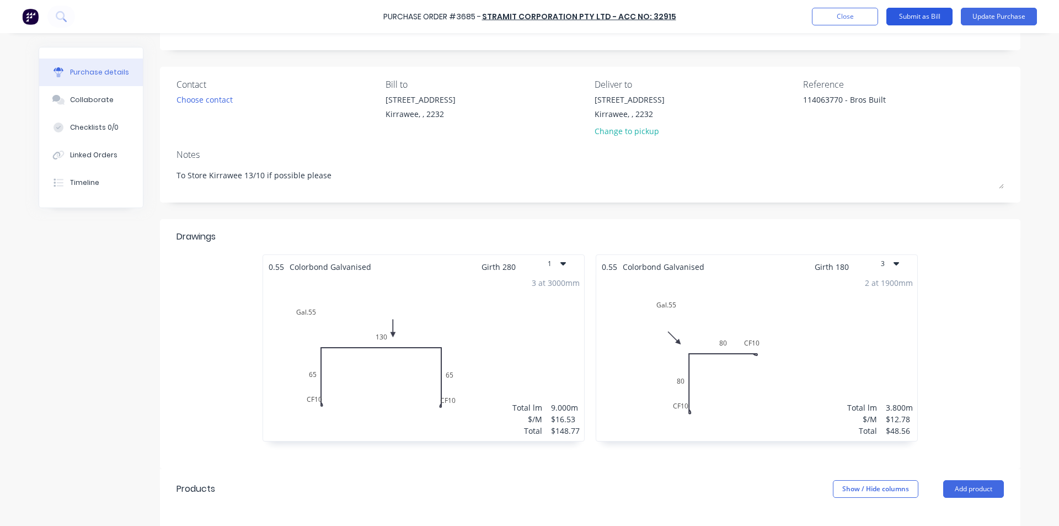
click at [923, 9] on button "Submit as Bill" at bounding box center [920, 17] width 66 height 18
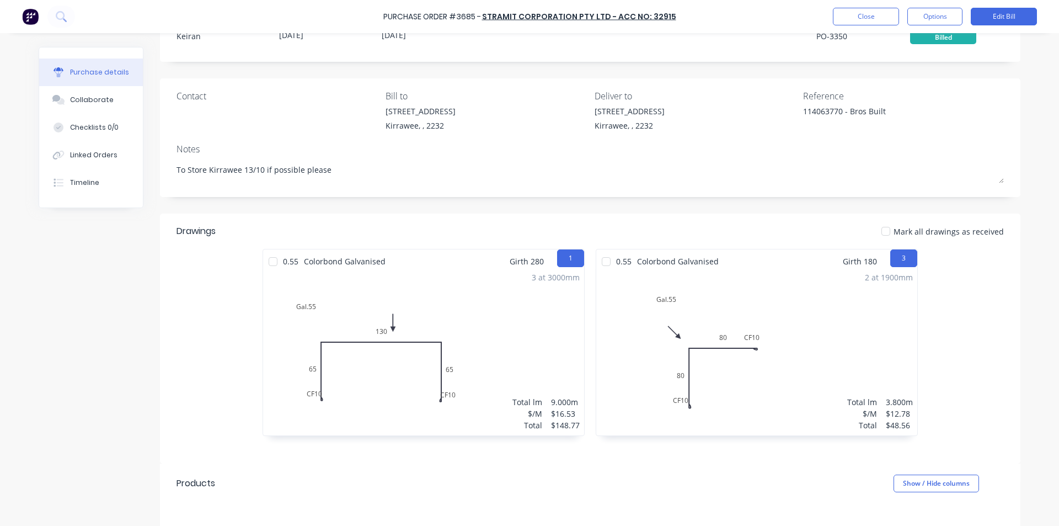
scroll to position [0, 0]
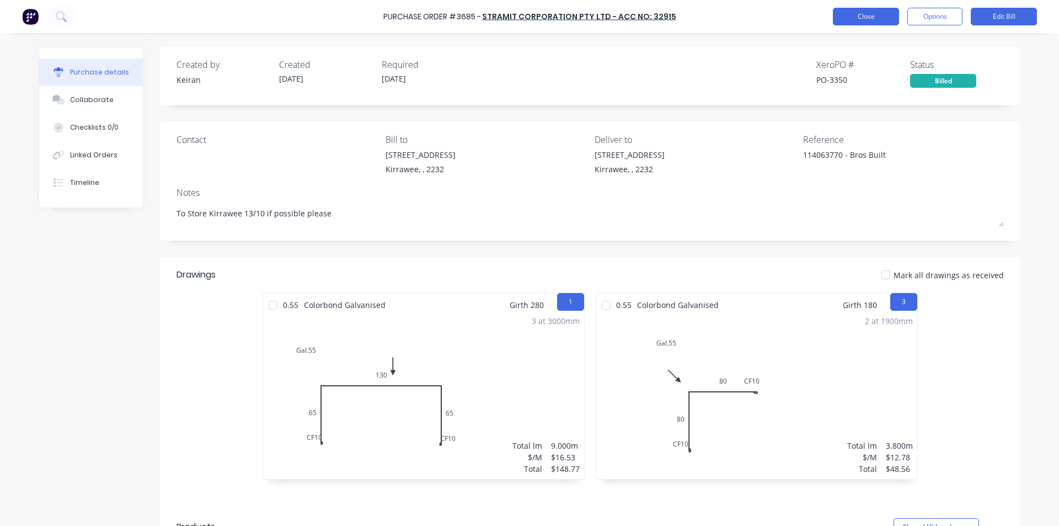
click at [855, 20] on button "Close" at bounding box center [866, 17] width 66 height 18
